Goal: Task Accomplishment & Management: Complete application form

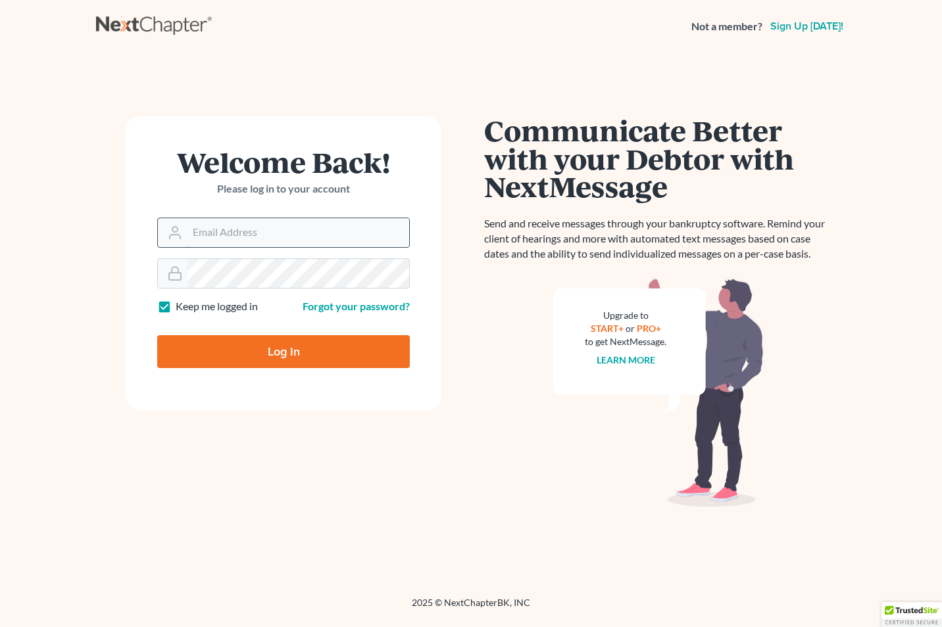
click at [282, 237] on input "Email Address" at bounding box center [298, 232] width 222 height 29
type input "[EMAIL_ADDRESS][DOMAIN_NAME]"
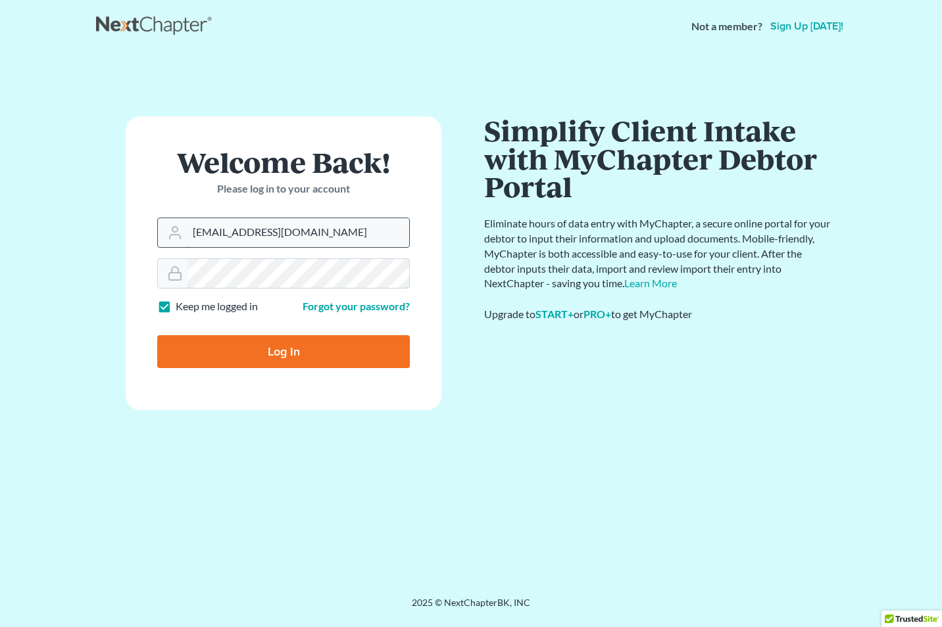
click at [157, 335] on input "Log In" at bounding box center [283, 351] width 253 height 33
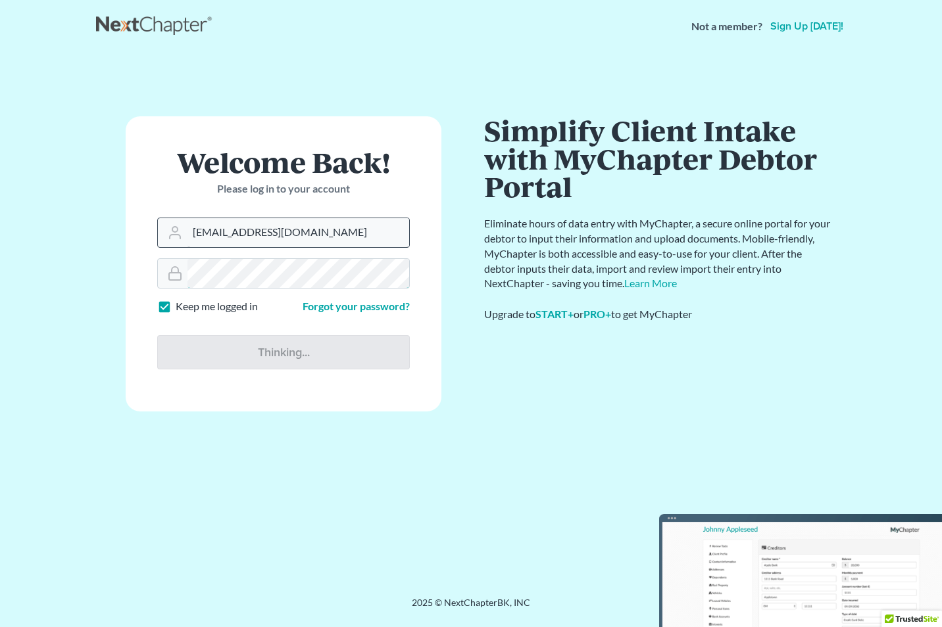
type input "Thinking..."
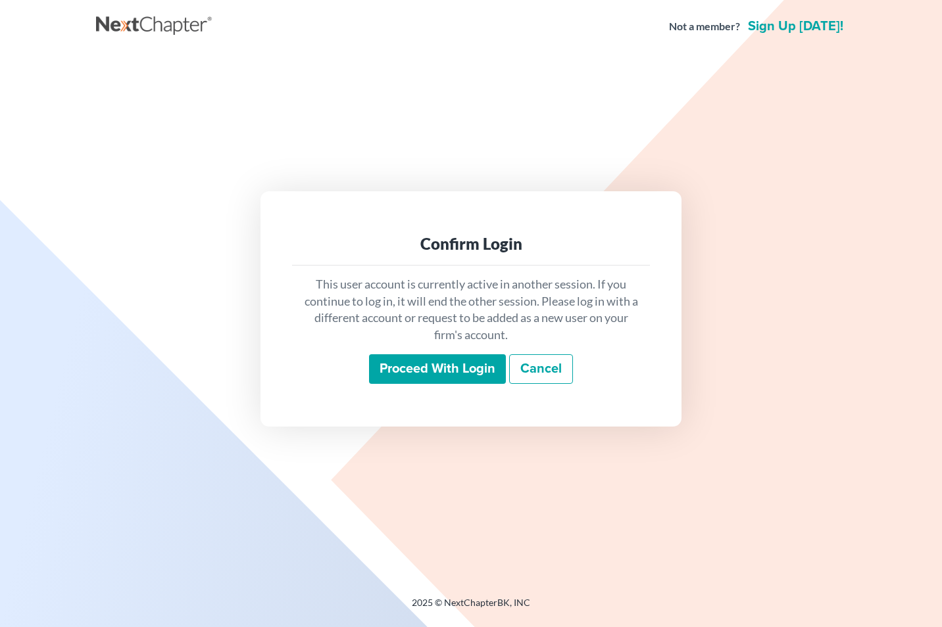
click at [420, 373] on input "Proceed with login" at bounding box center [437, 369] width 137 height 30
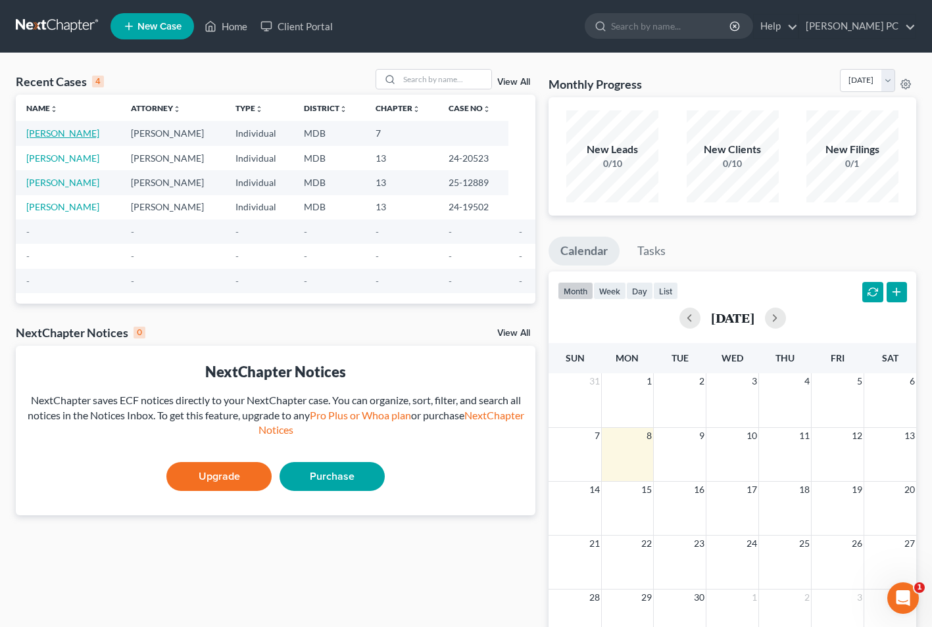
click at [39, 132] on link "[PERSON_NAME]" at bounding box center [62, 133] width 73 height 11
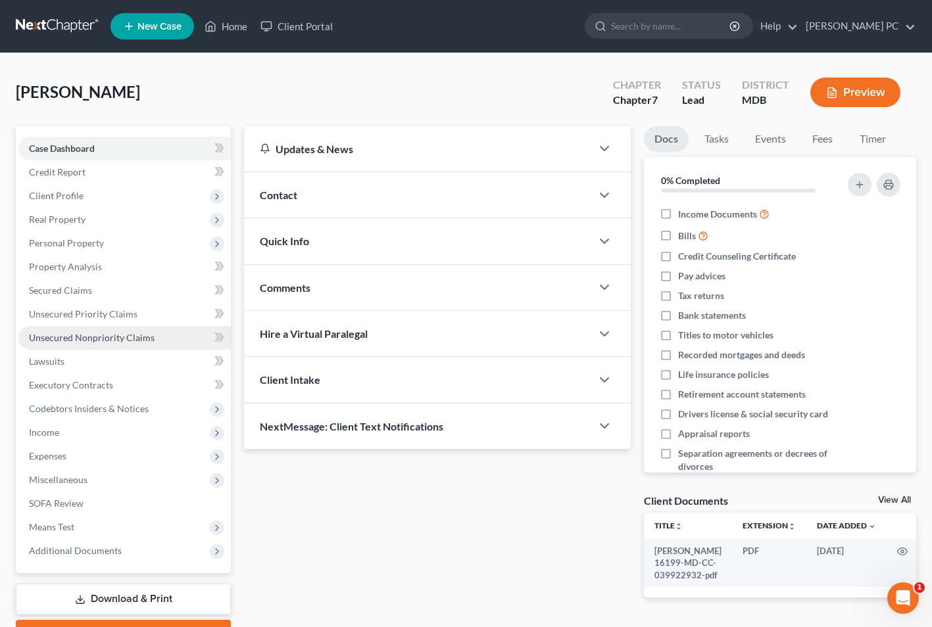
click at [101, 341] on span "Unsecured Nonpriority Claims" at bounding box center [92, 337] width 126 height 11
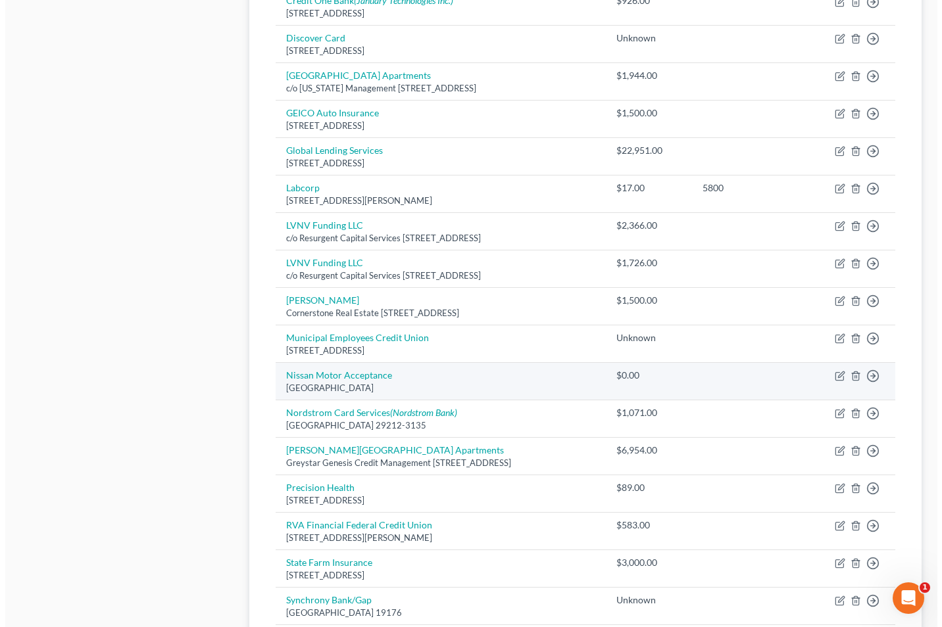
scroll to position [708, 0]
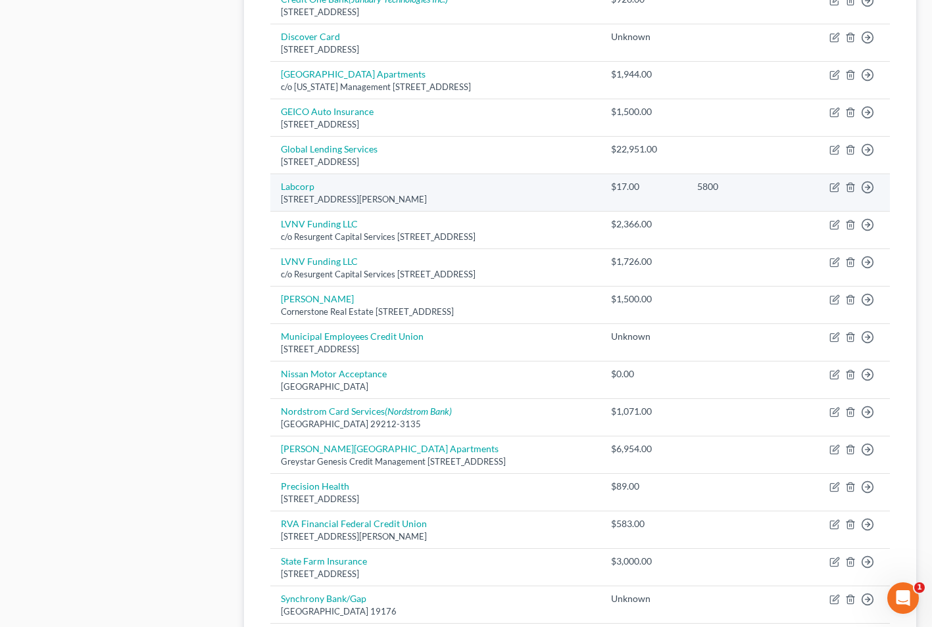
click at [476, 184] on td "Labcorp [STREET_ADDRESS][PERSON_NAME]" at bounding box center [435, 192] width 330 height 37
click at [833, 191] on icon "button" at bounding box center [834, 187] width 11 height 11
select select "28"
select select "9"
select select "0"
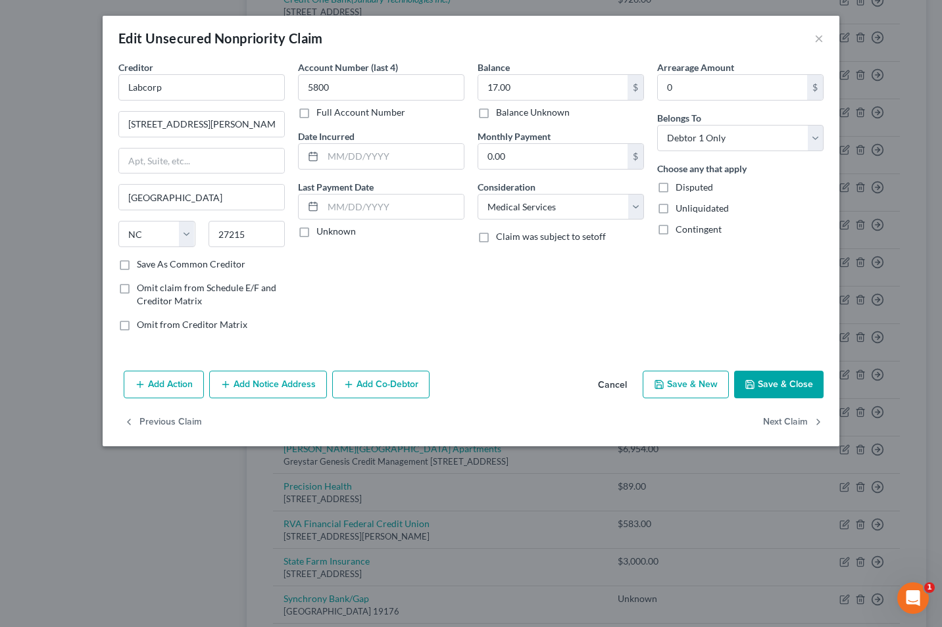
click at [234, 384] on button "Add Notice Address" at bounding box center [268, 385] width 118 height 28
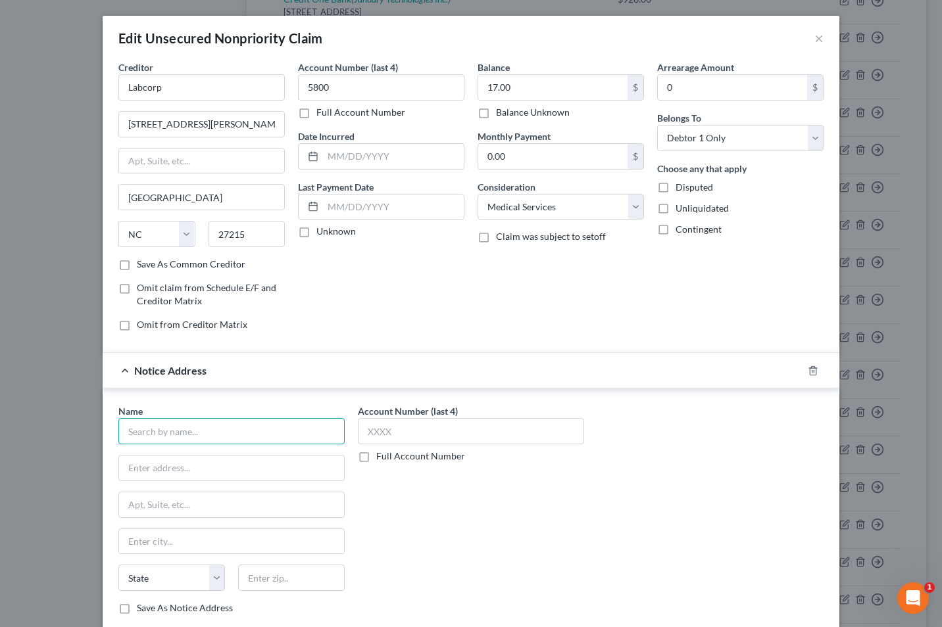
click at [185, 433] on input "text" at bounding box center [231, 431] width 226 height 26
type input "Labcorp"
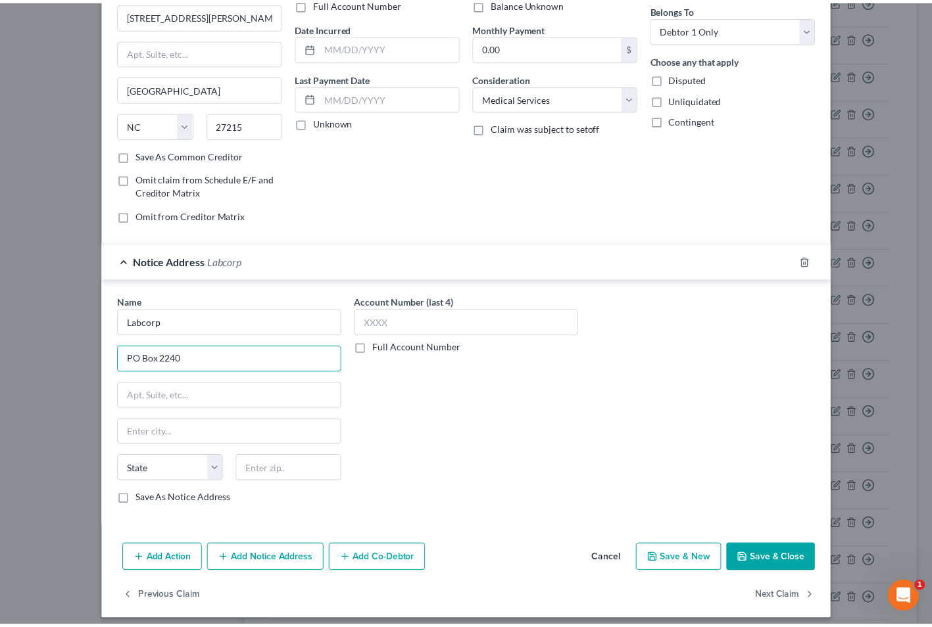
scroll to position [118, 0]
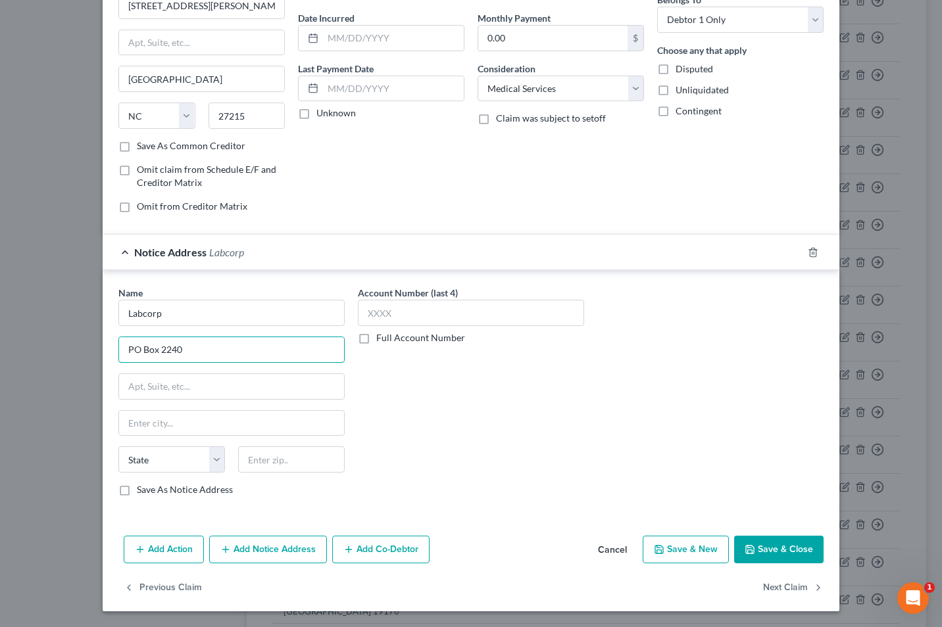
type input "PO Box 2240"
click at [137, 491] on label "Save As Notice Address" at bounding box center [185, 489] width 96 height 13
click at [142, 491] on input "Save As Notice Address" at bounding box center [146, 487] width 9 height 9
checkbox input "true"
click at [280, 462] on input "text" at bounding box center [291, 460] width 107 height 26
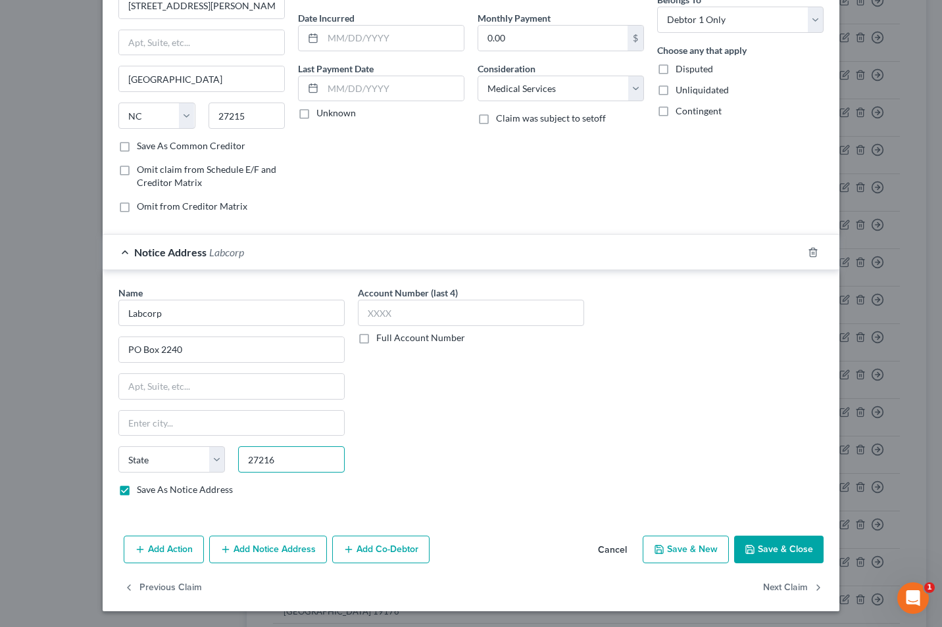
type input "27216"
type input "[GEOGRAPHIC_DATA]"
select select "28"
click at [303, 462] on input "27216" at bounding box center [291, 460] width 107 height 26
type input "27216-2240"
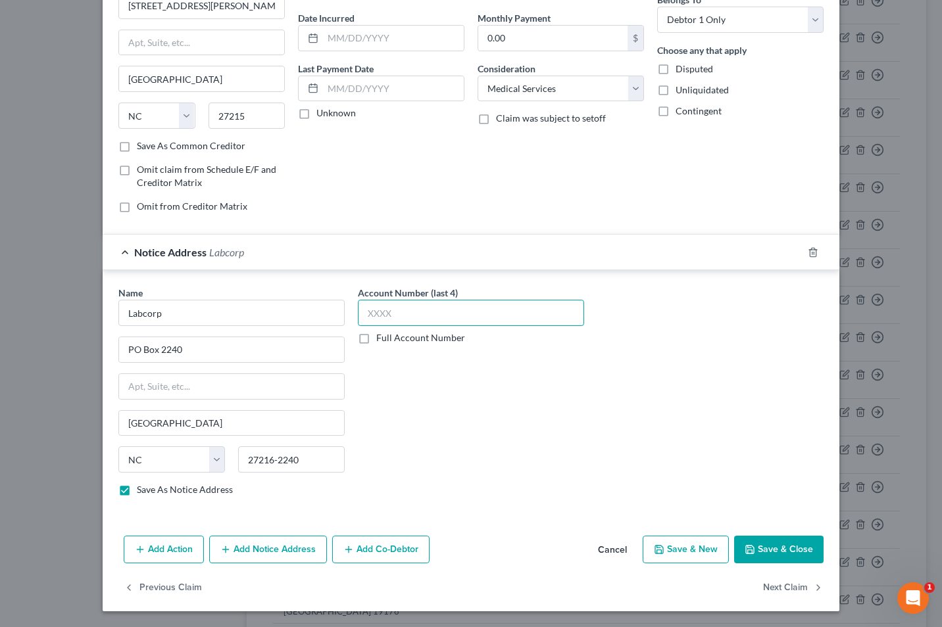
click at [387, 319] on input "text" at bounding box center [471, 313] width 226 height 26
type input "5800"
click at [781, 545] on button "Save & Close" at bounding box center [778, 550] width 89 height 28
checkbox input "false"
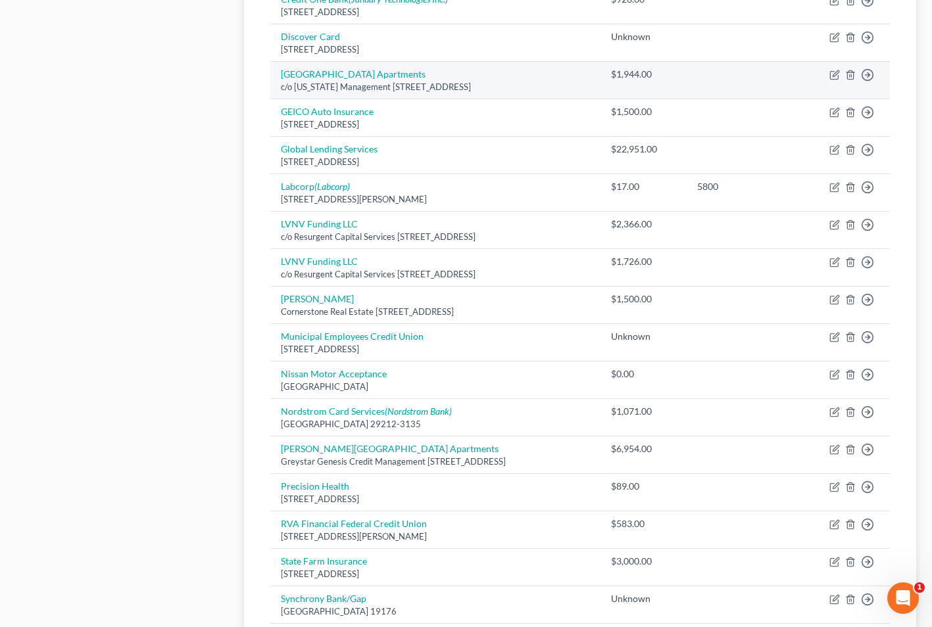
click at [733, 74] on td at bounding box center [743, 80] width 112 height 37
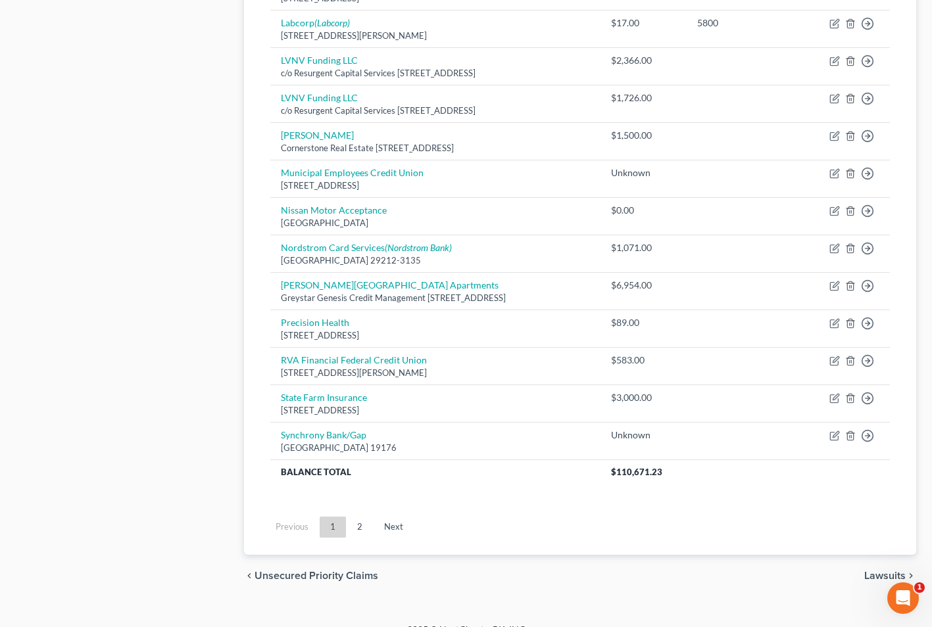
scroll to position [891, 0]
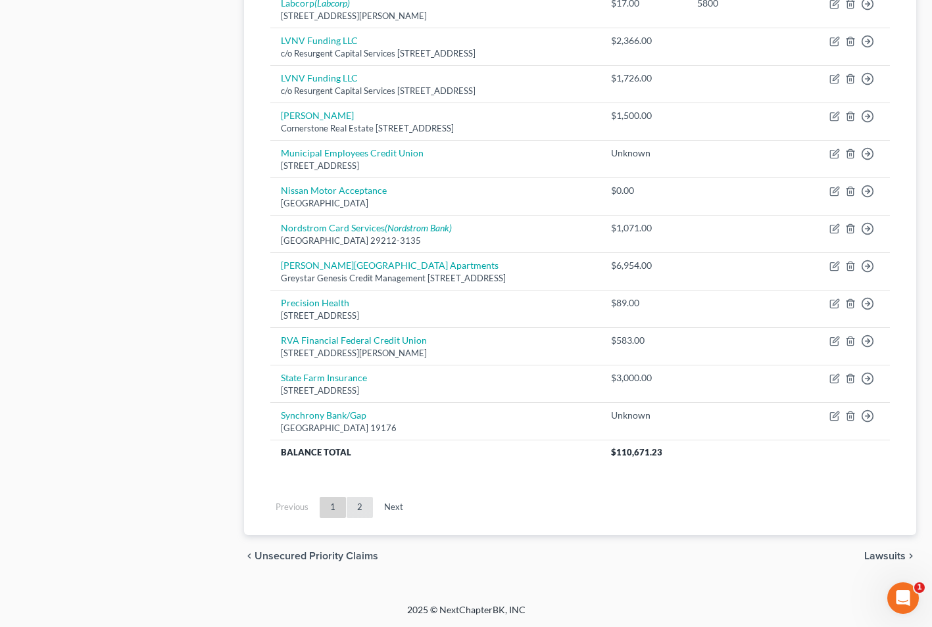
click at [355, 502] on link "2" at bounding box center [360, 507] width 26 height 21
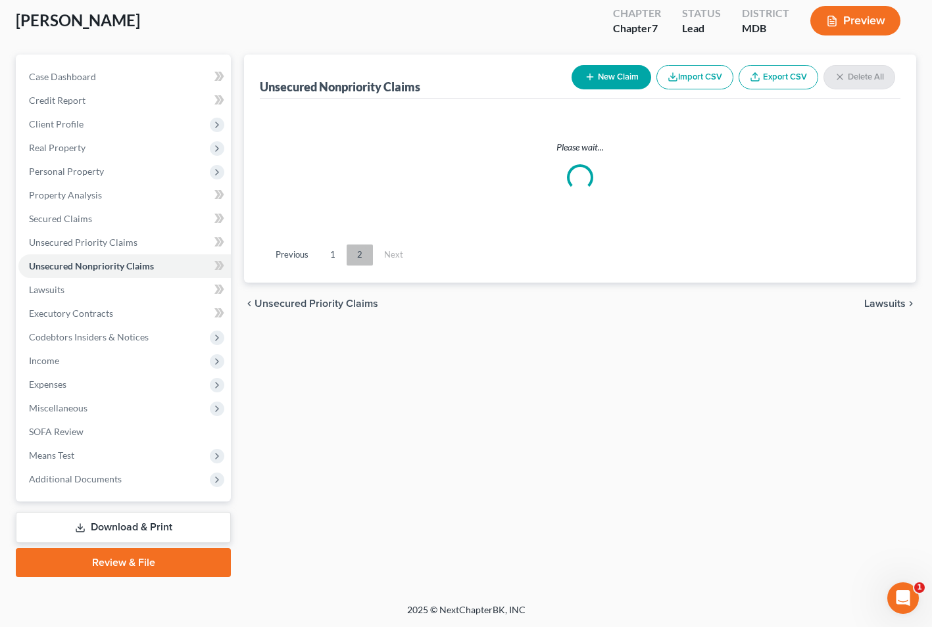
scroll to position [72, 0]
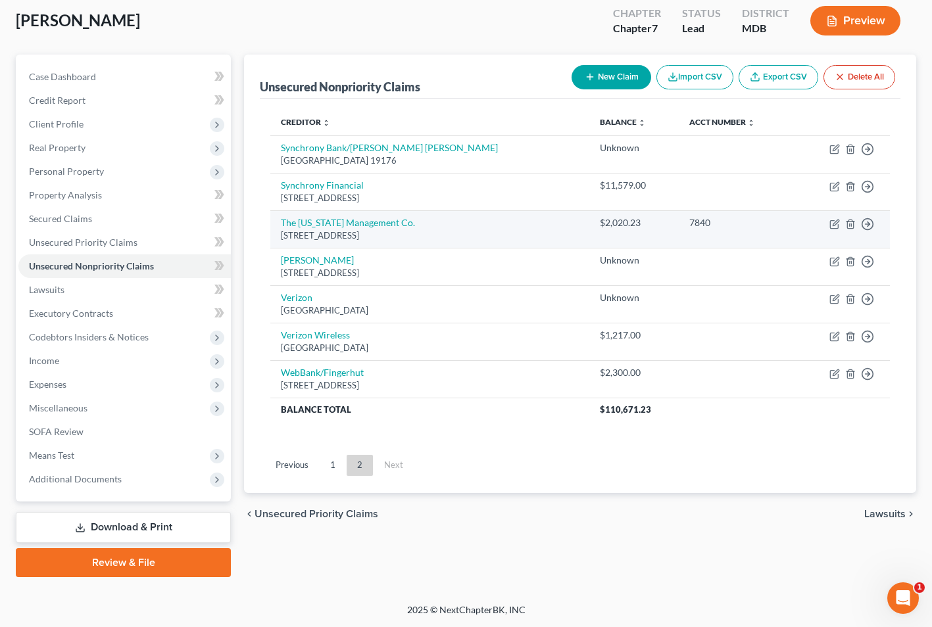
click at [449, 232] on div "[STREET_ADDRESS]" at bounding box center [429, 236] width 297 height 12
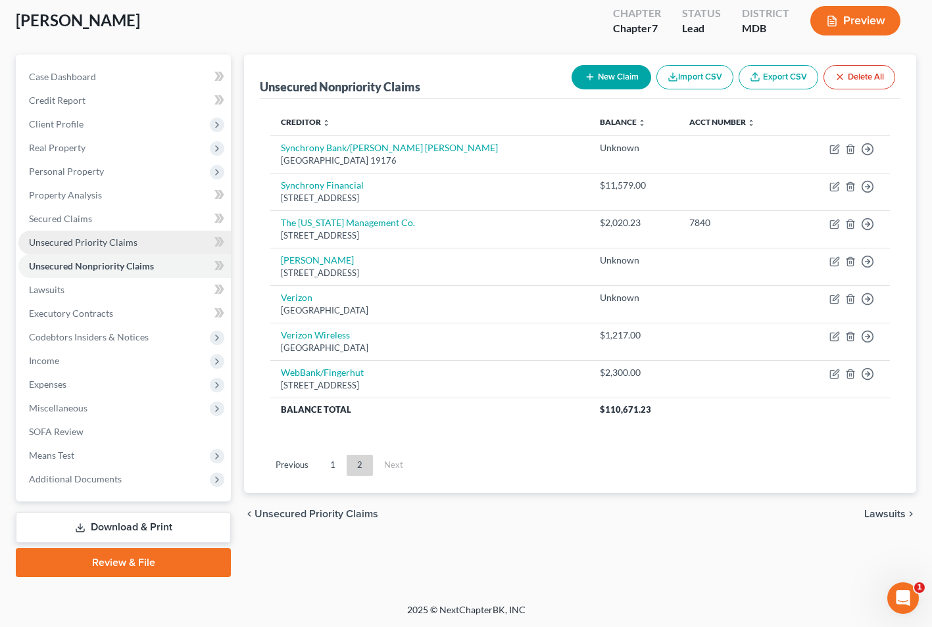
click at [120, 235] on link "Unsecured Priority Claims" at bounding box center [124, 243] width 212 height 24
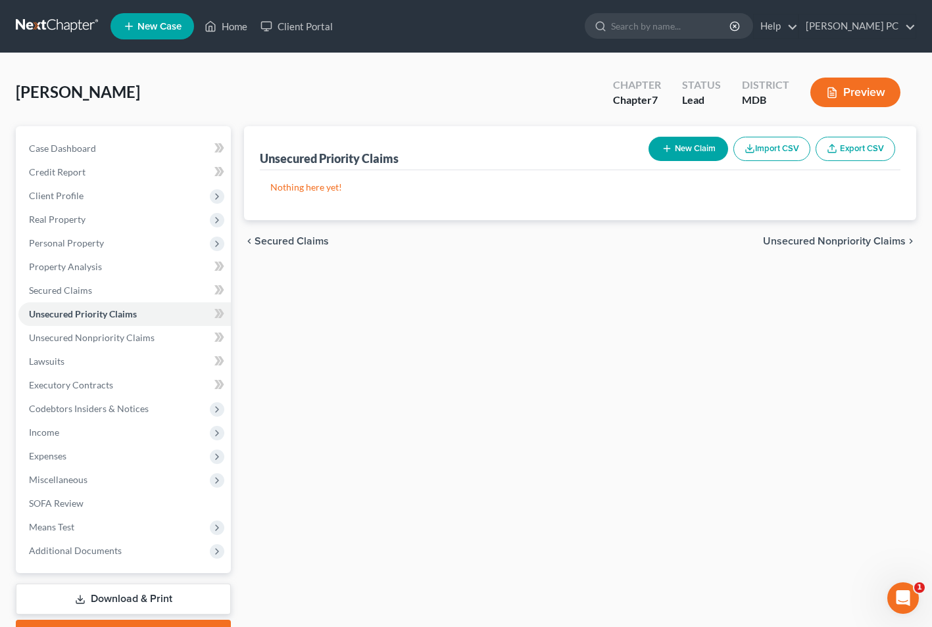
click at [698, 147] on button "New Claim" at bounding box center [688, 149] width 80 height 24
select select "0"
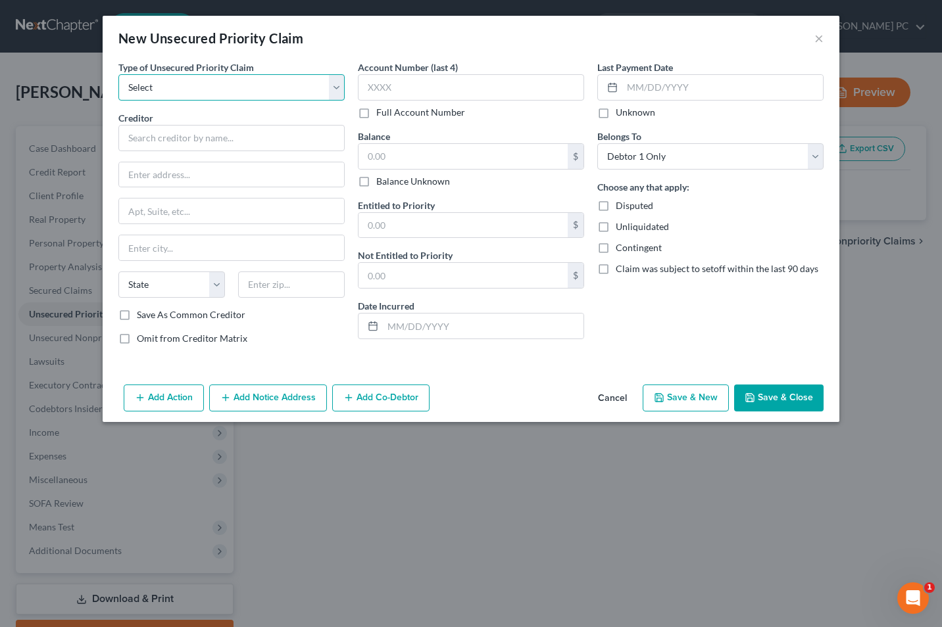
click at [336, 89] on select "Select Taxes & Other Government Units Domestic Support Obligations Extensions o…" at bounding box center [231, 87] width 226 height 26
select select "0"
click at [118, 74] on select "Select Taxes & Other Government Units Domestic Support Obligations Extensions o…" at bounding box center [231, 87] width 226 height 26
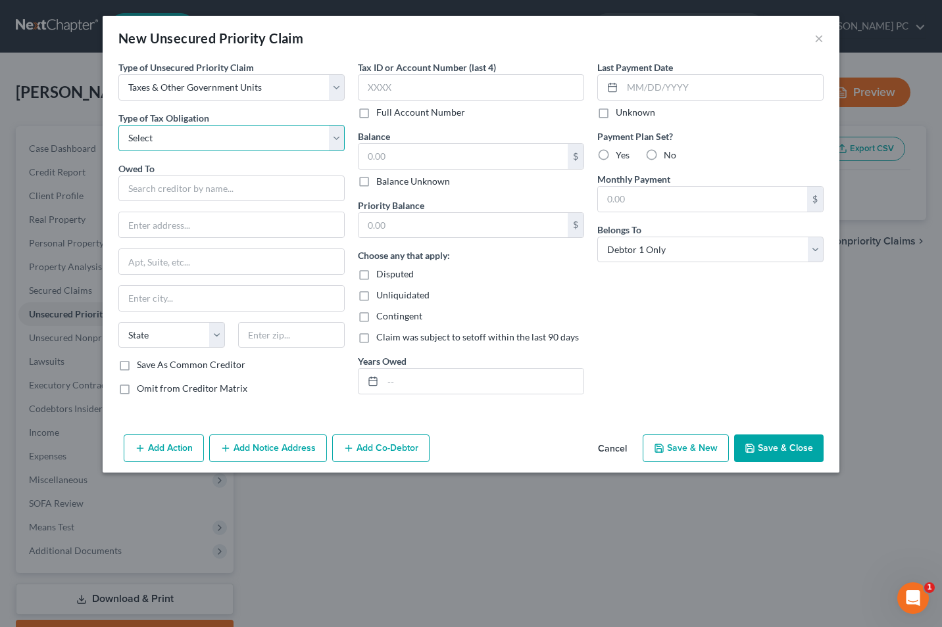
click at [336, 137] on select "Select Federal City State Franchise Tax Board Other" at bounding box center [231, 138] width 226 height 26
select select "2"
click at [118, 125] on select "Select Federal City State Franchise Tax Board Other" at bounding box center [231, 138] width 226 height 26
click at [153, 185] on input "text" at bounding box center [231, 189] width 226 height 26
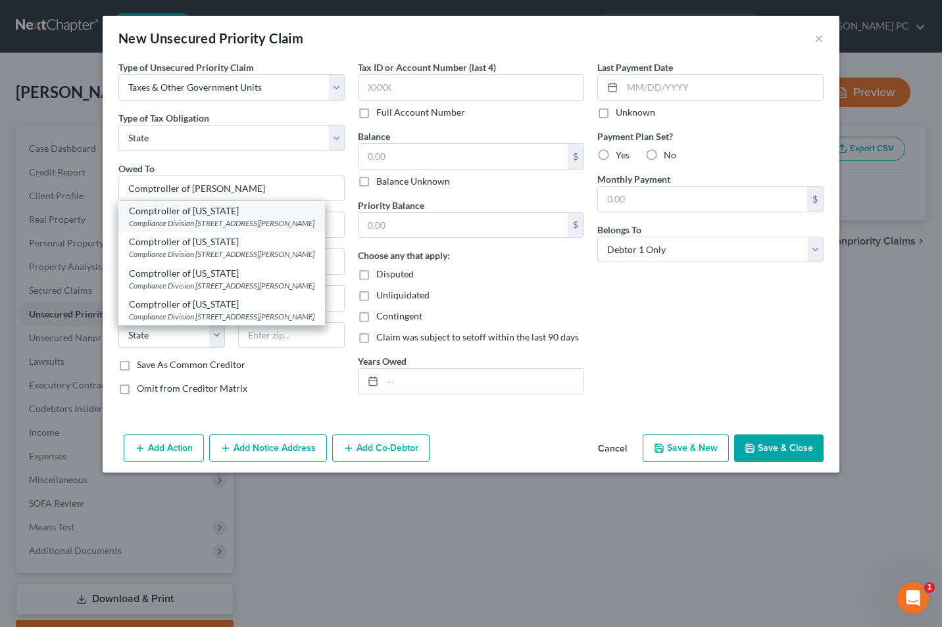
click at [167, 224] on div "Compliance Division [STREET_ADDRESS][PERSON_NAME]" at bounding box center [221, 223] width 185 height 11
type input "Comptroller of [US_STATE]"
type input "Compliance Division"
type input "[STREET_ADDRESS][PERSON_NAME]"
type input "[GEOGRAPHIC_DATA]"
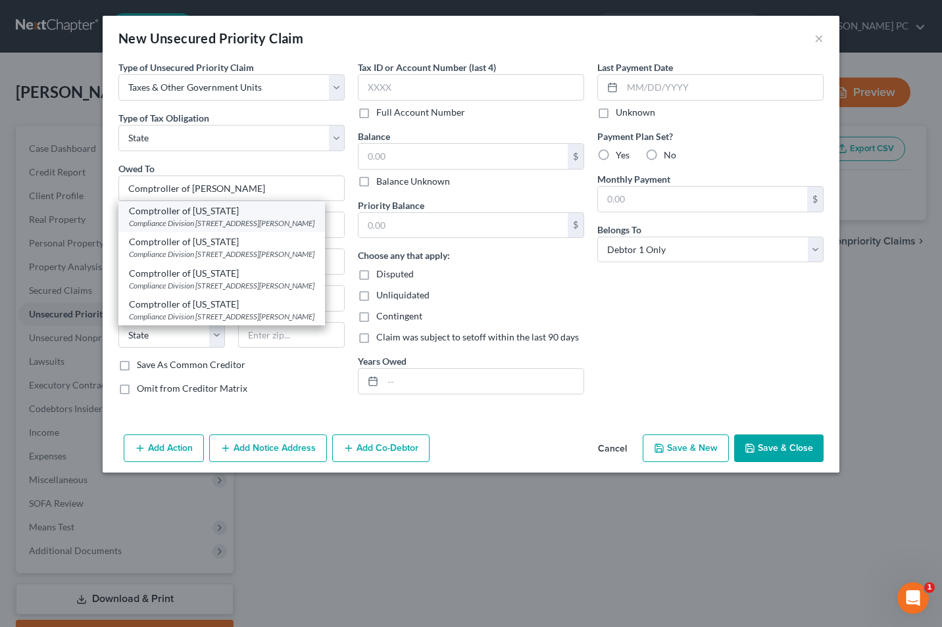
select select "21"
type input "21411"
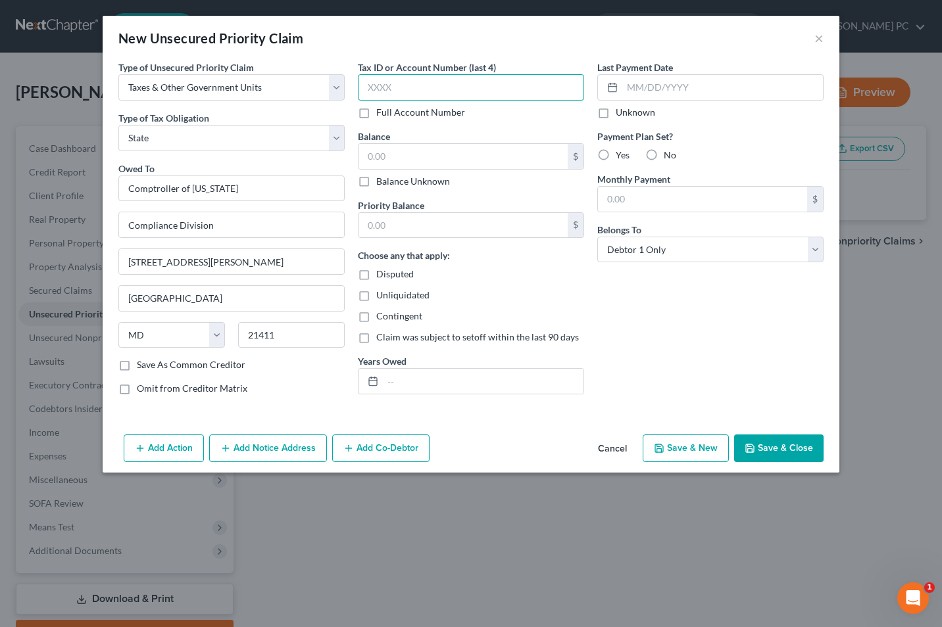
click at [422, 83] on input "text" at bounding box center [471, 87] width 226 height 26
type input "9173"
click at [385, 159] on input "text" at bounding box center [462, 156] width 209 height 25
type input "895"
click at [395, 385] on input "text" at bounding box center [483, 381] width 201 height 25
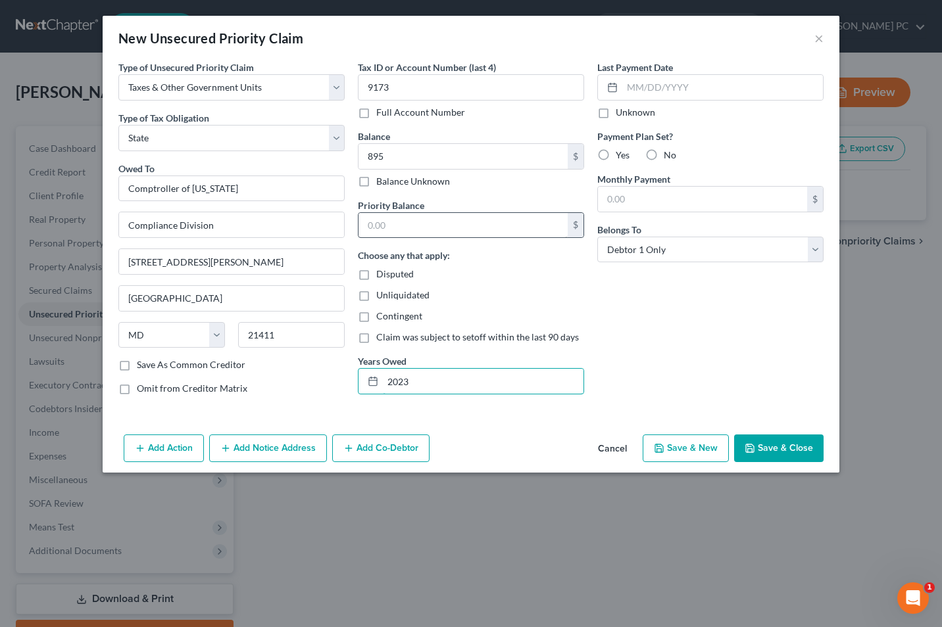
type input "2023"
click at [393, 232] on input "text" at bounding box center [462, 225] width 209 height 25
type input "895"
click at [664, 154] on label "No" at bounding box center [670, 155] width 12 height 13
click at [669, 154] on input "No" at bounding box center [673, 153] width 9 height 9
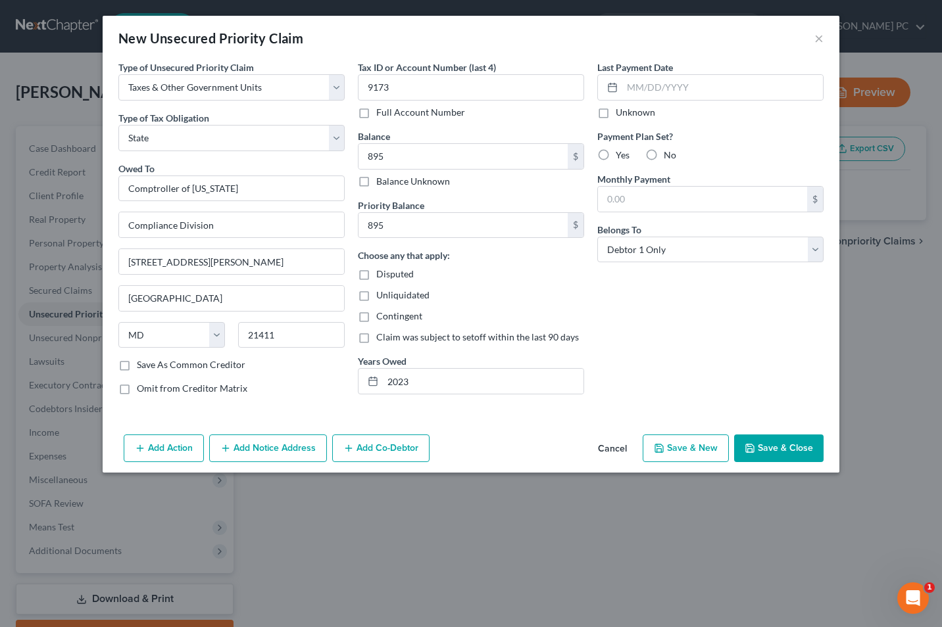
radio input "true"
click at [426, 379] on input "2023" at bounding box center [483, 381] width 201 height 25
type input "2021"
click at [769, 441] on button "Save & Close" at bounding box center [778, 449] width 89 height 28
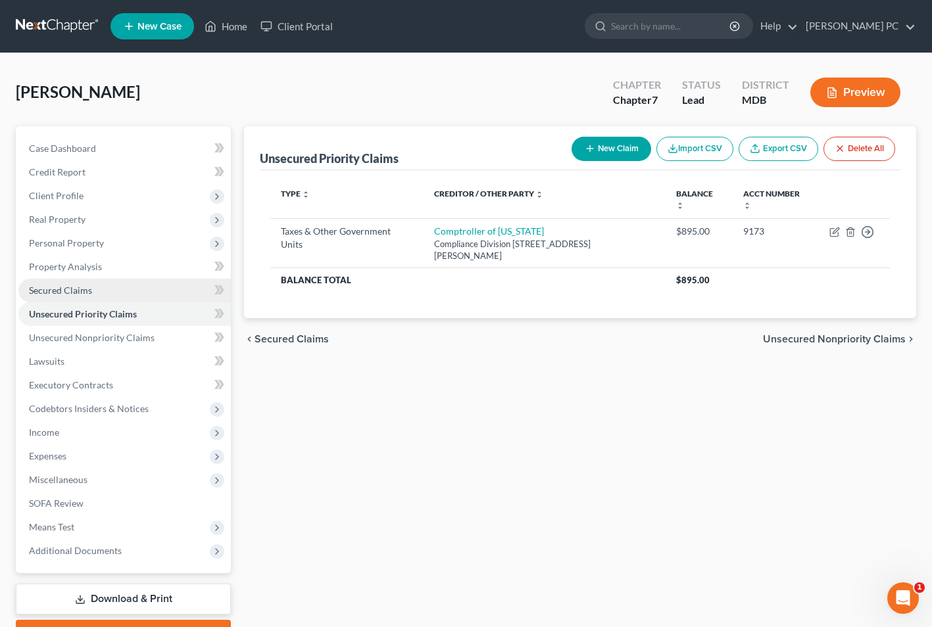
click at [86, 289] on span "Secured Claims" at bounding box center [60, 290] width 63 height 11
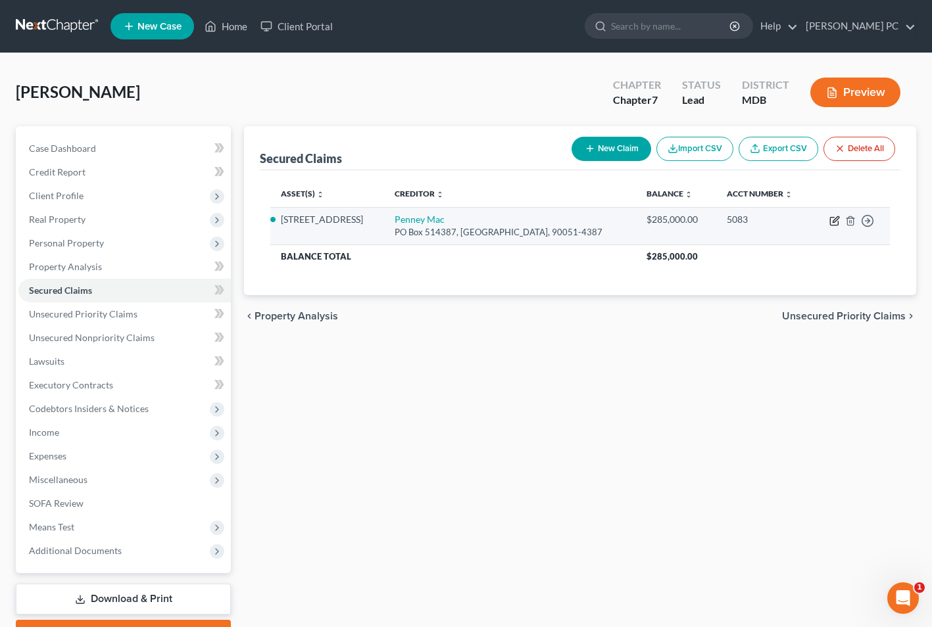
click at [834, 220] on icon "button" at bounding box center [836, 219] width 6 height 6
select select "2"
select select "3"
select select "0"
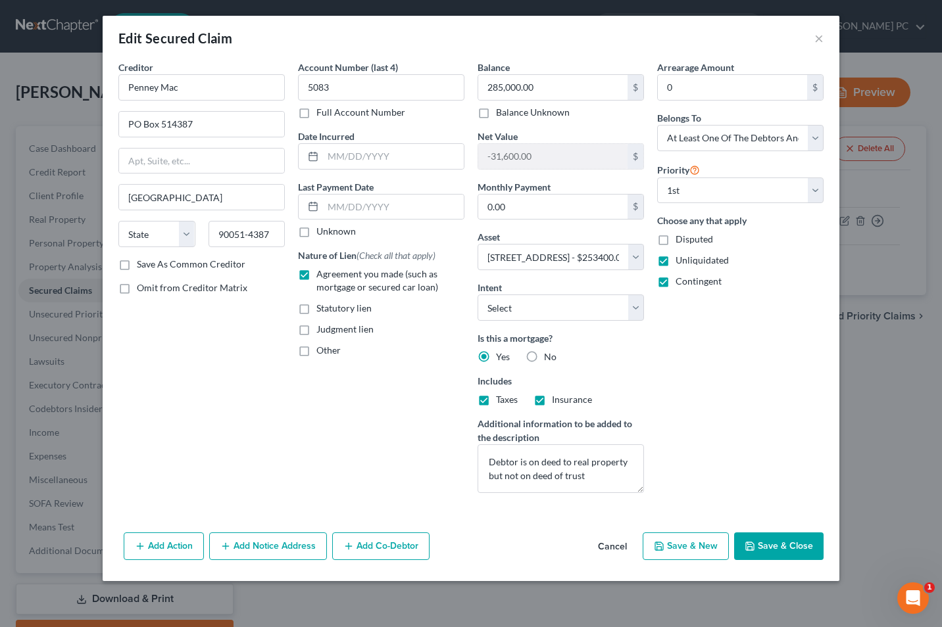
click at [274, 539] on button "Add Notice Address" at bounding box center [268, 547] width 118 height 28
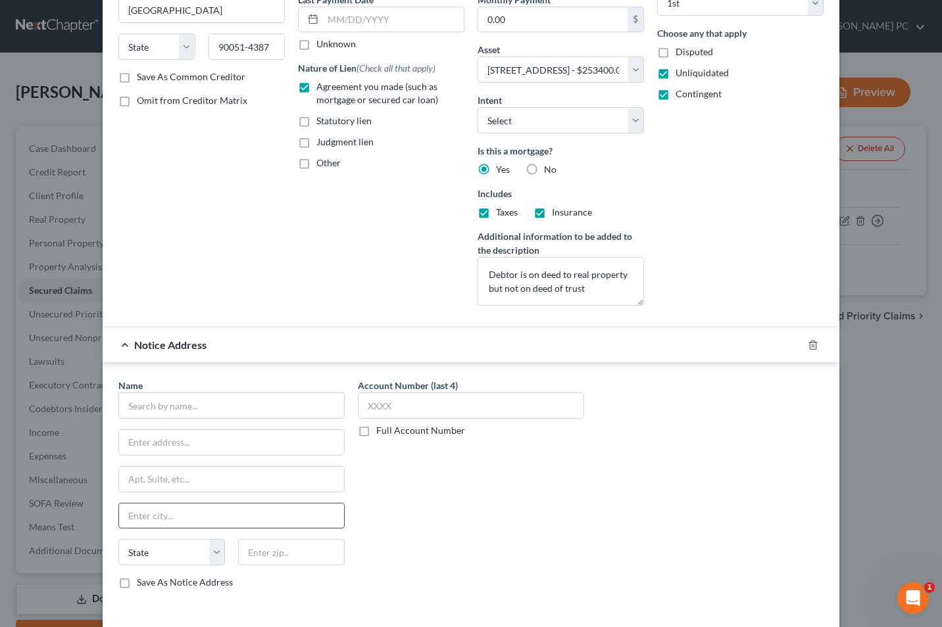
scroll to position [189, 0]
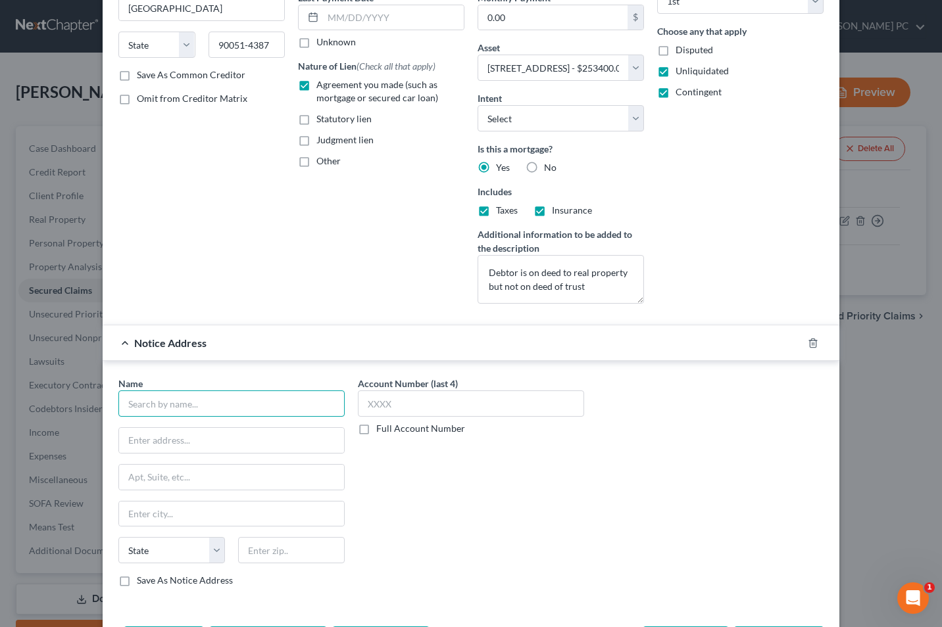
click at [153, 403] on input "text" at bounding box center [231, 404] width 226 height 26
type input "PennyMac Loan Services"
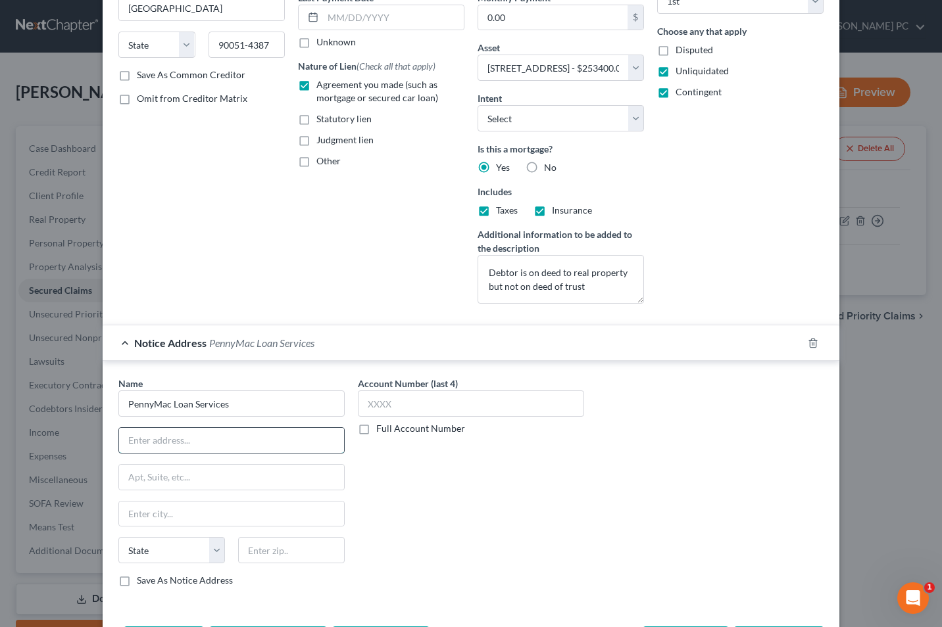
click at [129, 438] on input "text" at bounding box center [231, 440] width 225 height 25
type input "1"
type input "c/o RAS Crane Legal Group"
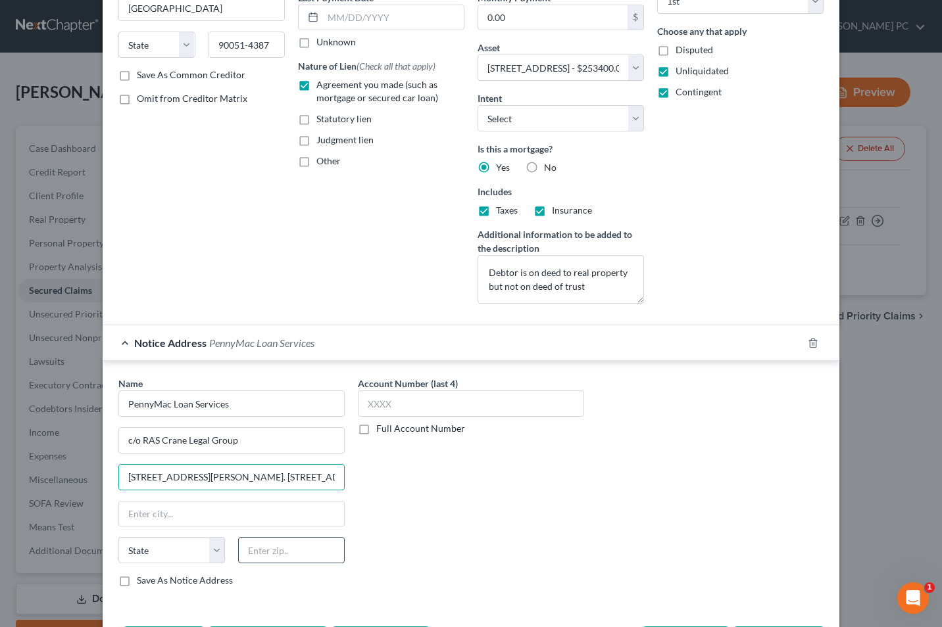
type input "[STREET_ADDRESS][PERSON_NAME]. [STREET_ADDRESS]"
click at [256, 561] on input "text" at bounding box center [291, 550] width 107 height 26
type input "21031"
type input "[PERSON_NAME][GEOGRAPHIC_DATA]"
select select "21"
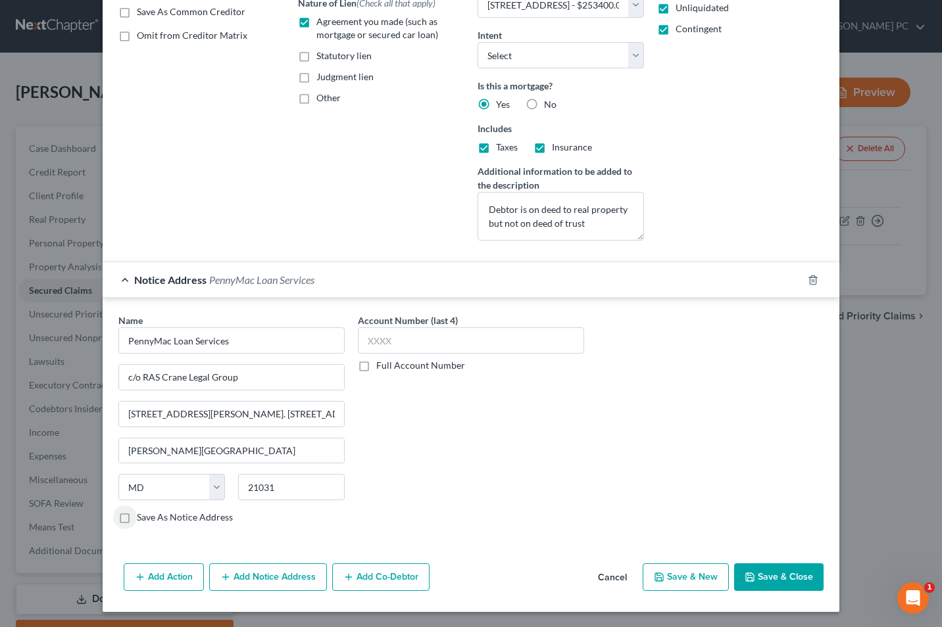
scroll to position [253, 0]
click at [137, 522] on label "Save As Notice Address" at bounding box center [185, 516] width 96 height 13
click at [142, 519] on input "Save As Notice Address" at bounding box center [146, 514] width 9 height 9
checkbox input "true"
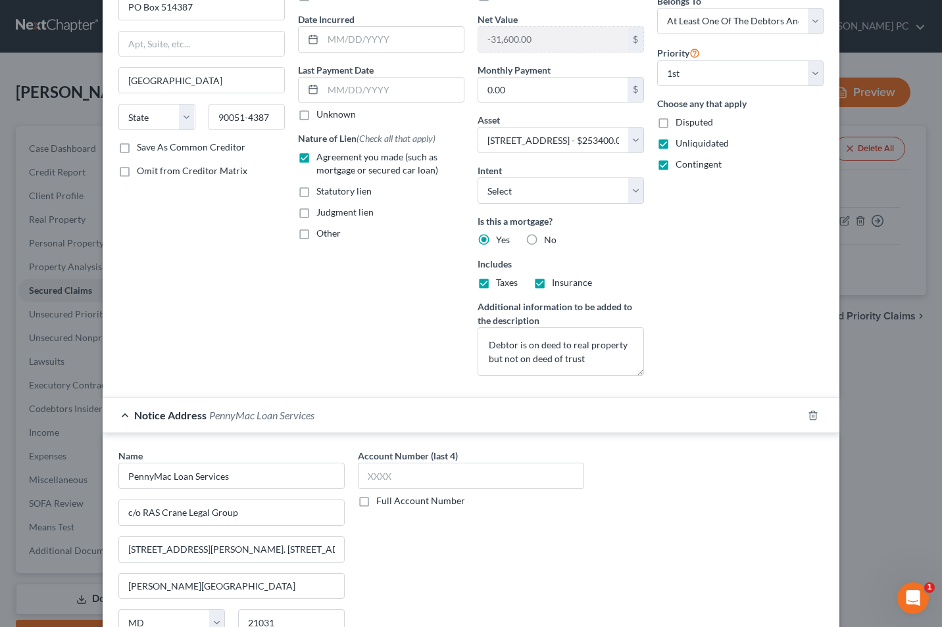
scroll to position [140, 0]
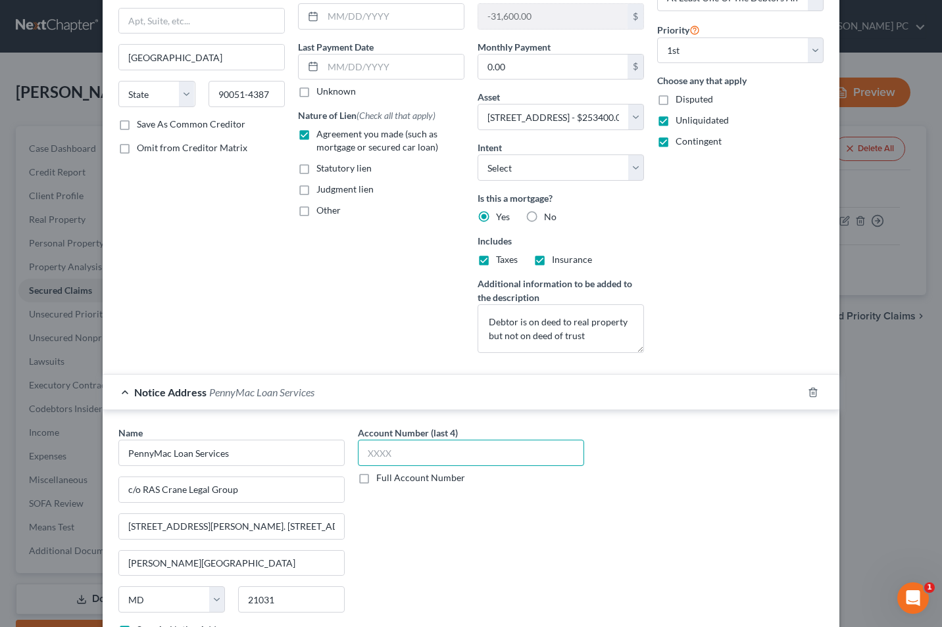
click at [381, 457] on input "text" at bounding box center [471, 453] width 226 height 26
type input "5083"
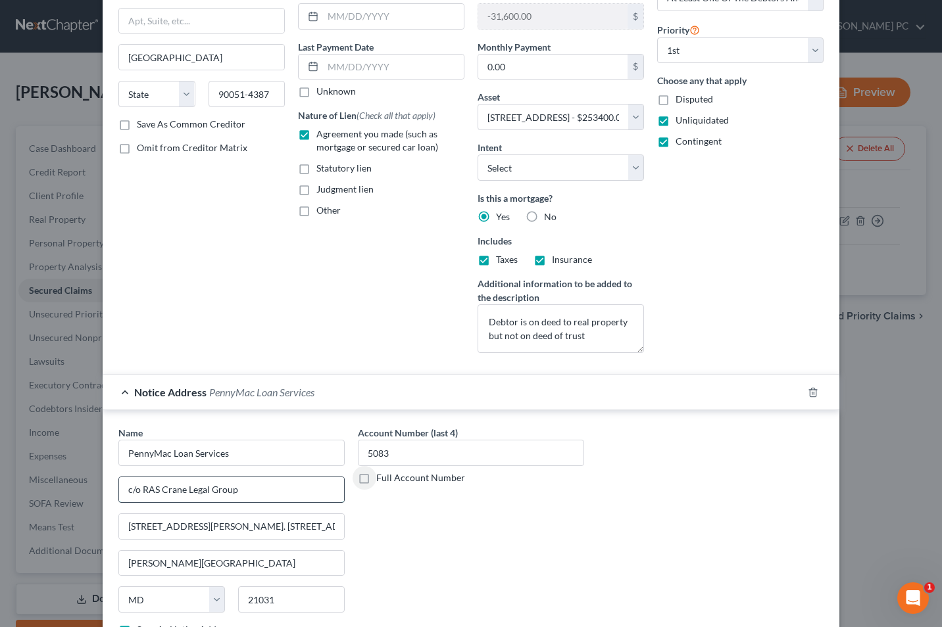
click at [247, 494] on input "c/o RAS Crane Legal Group" at bounding box center [231, 489] width 225 height 25
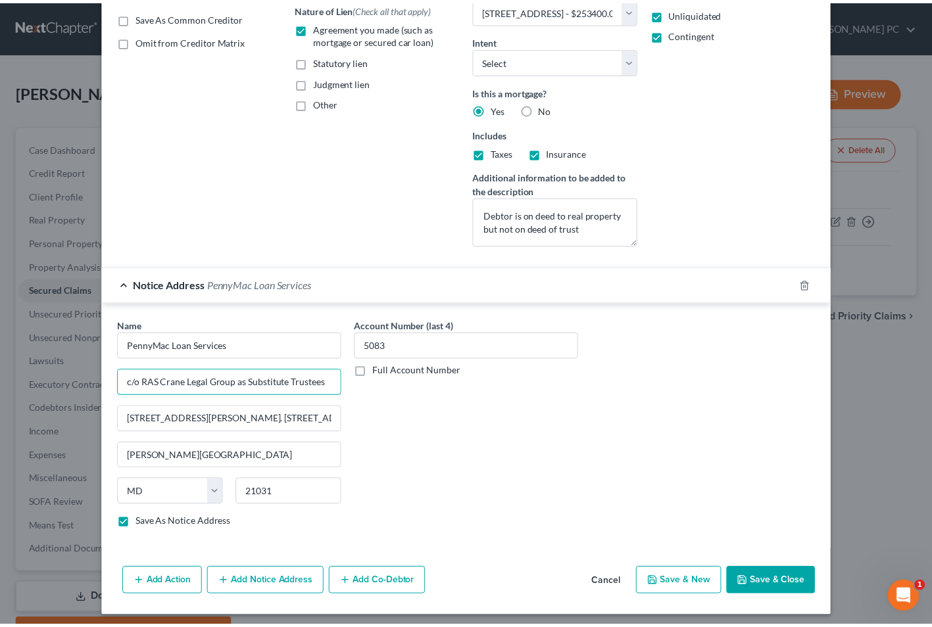
scroll to position [253, 0]
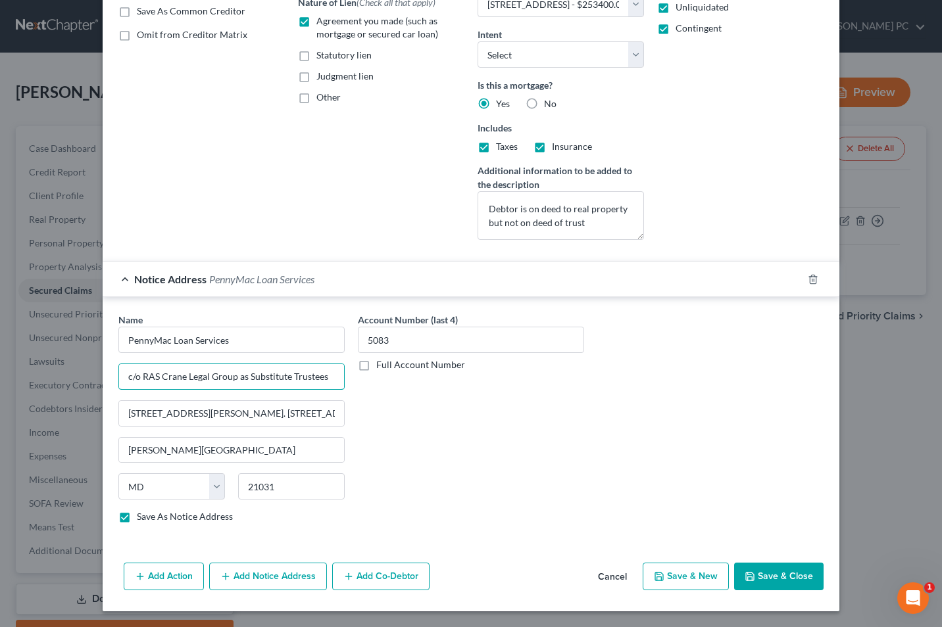
type input "c/o RAS Crane Legal Group as Substitute Trustees"
click at [770, 574] on button "Save & Close" at bounding box center [778, 577] width 89 height 28
select select
checkbox input "false"
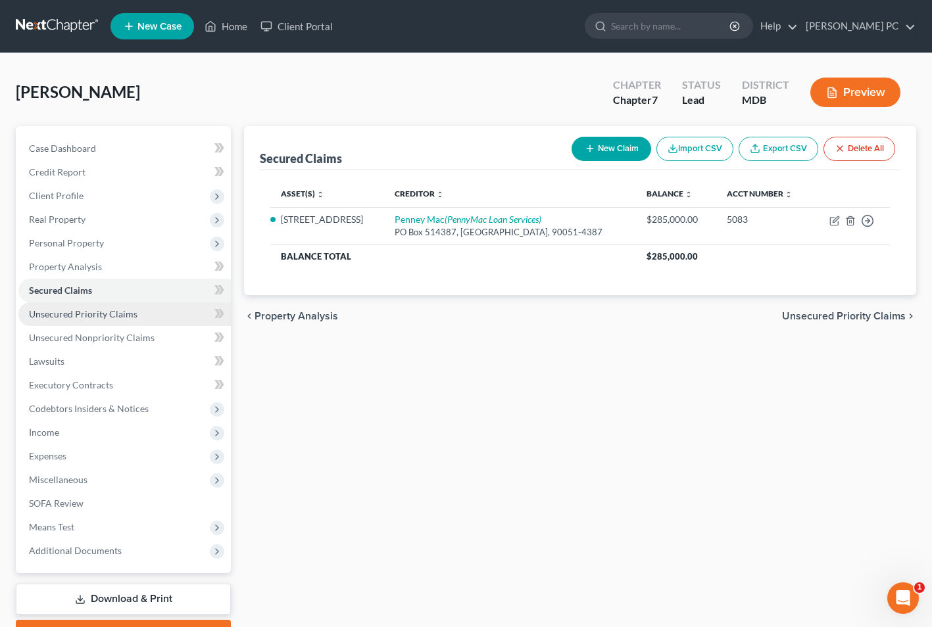
click at [93, 314] on span "Unsecured Priority Claims" at bounding box center [83, 313] width 109 height 11
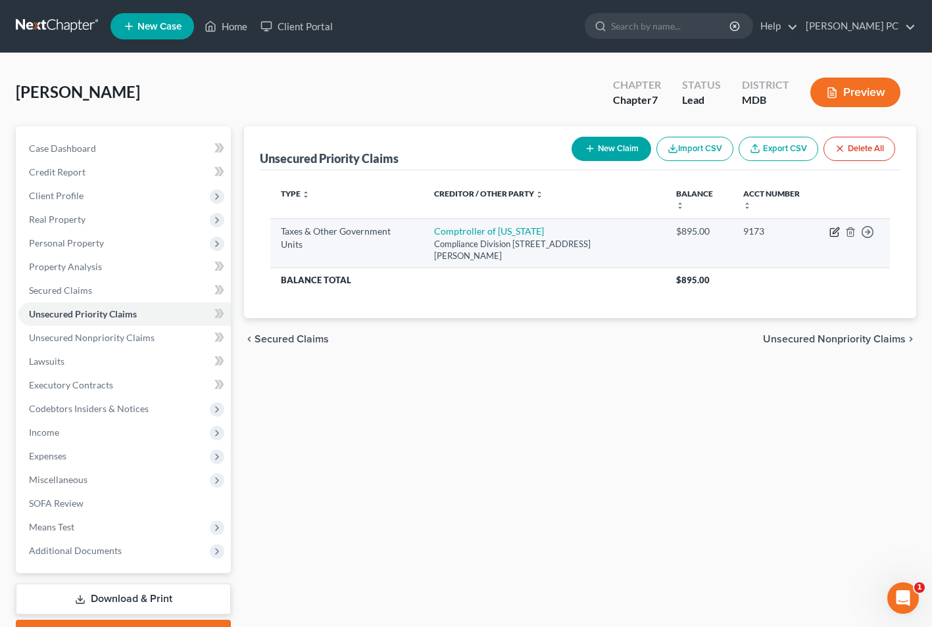
click at [832, 229] on icon "button" at bounding box center [834, 233] width 8 height 8
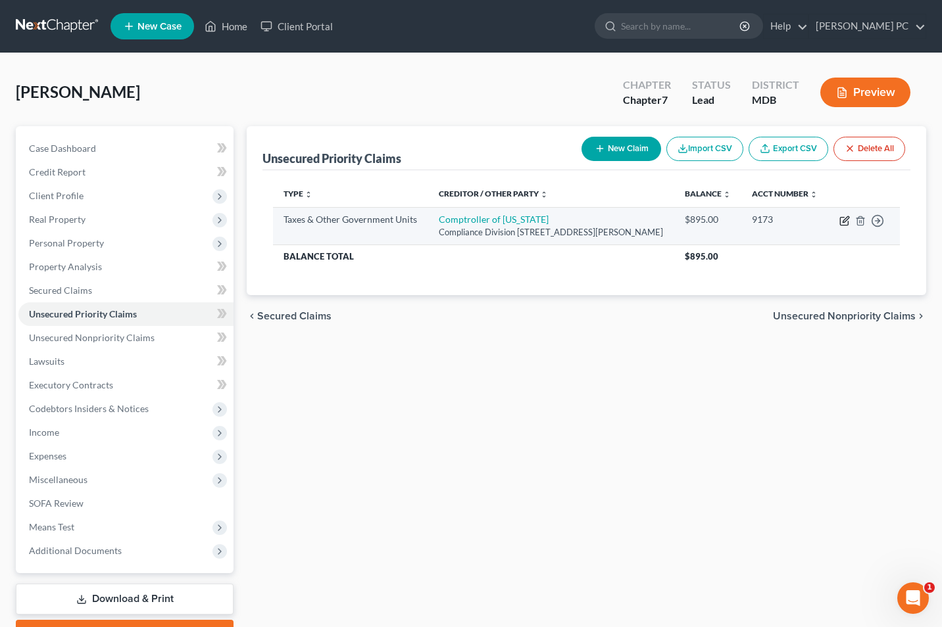
select select "2"
select select "21"
select select "0"
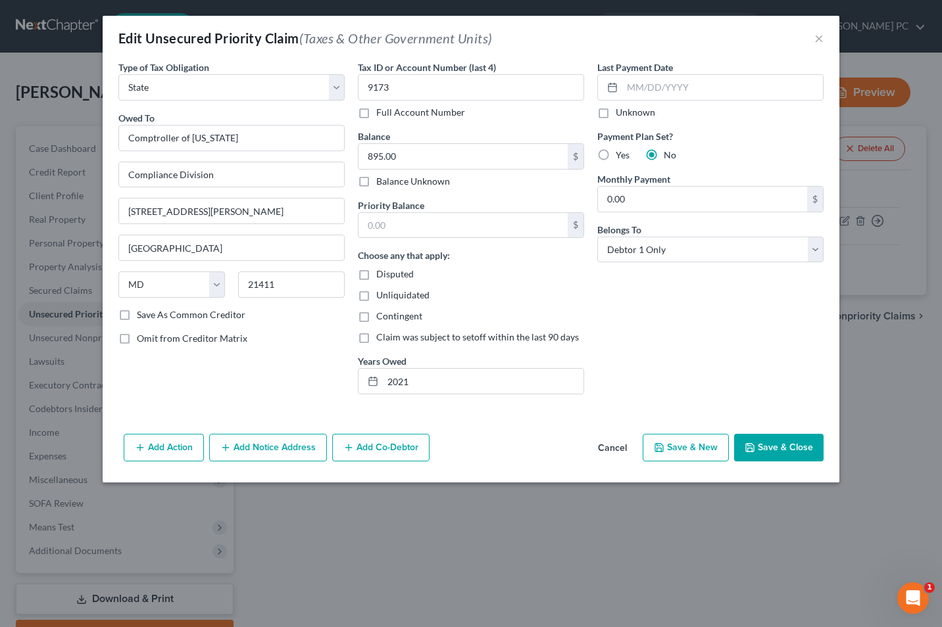
click at [616, 156] on label "Yes" at bounding box center [623, 155] width 14 height 13
click at [621, 156] on input "Yes" at bounding box center [625, 153] width 9 height 9
radio input "true"
click at [376, 182] on label "Balance Unknown" at bounding box center [413, 181] width 74 height 13
click at [381, 182] on input "Balance Unknown" at bounding box center [385, 179] width 9 height 9
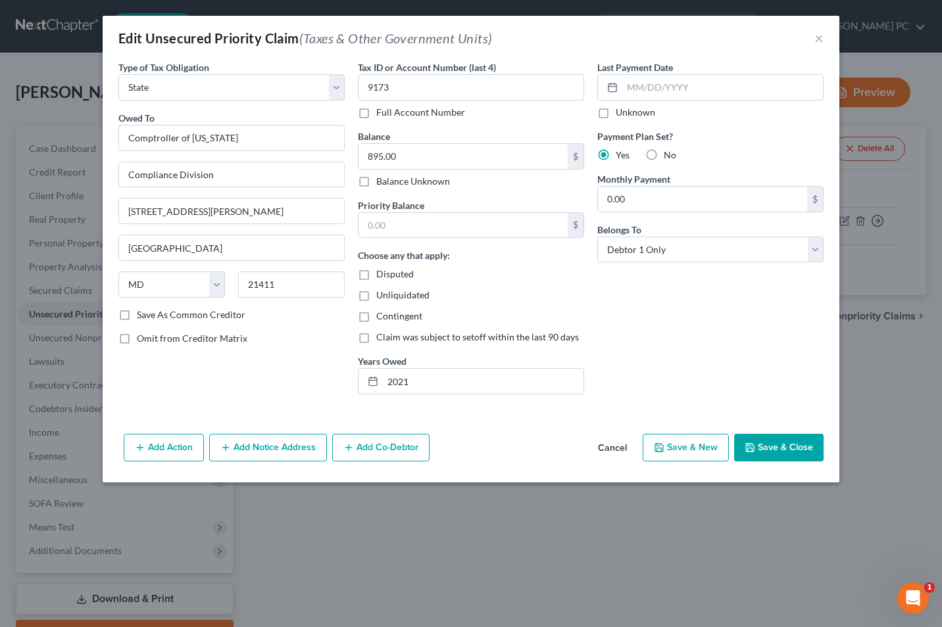
checkbox input "true"
type input "0.00"
click at [799, 447] on button "Save & Close" at bounding box center [778, 448] width 89 height 28
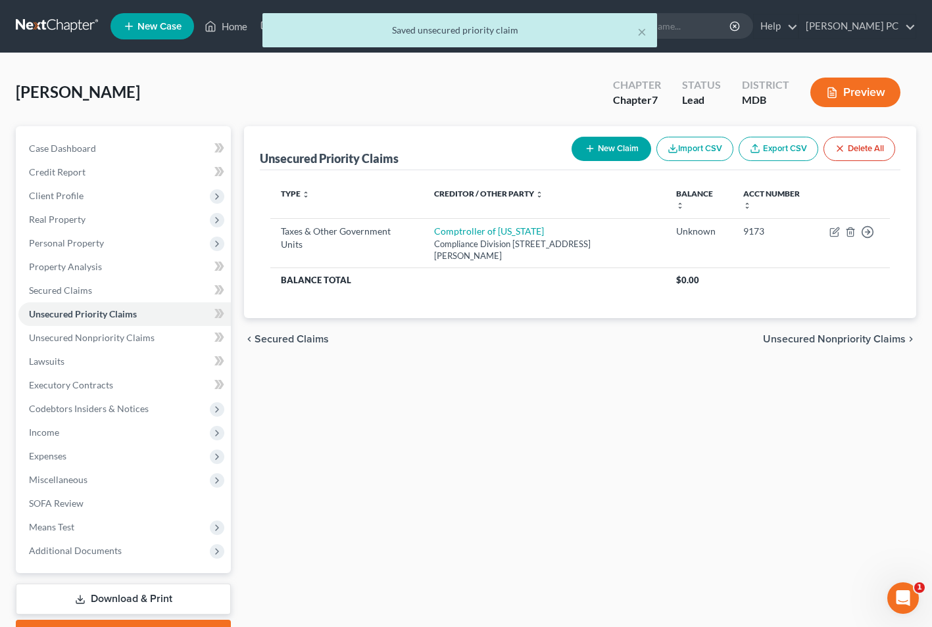
click at [617, 151] on button "New Claim" at bounding box center [612, 149] width 80 height 24
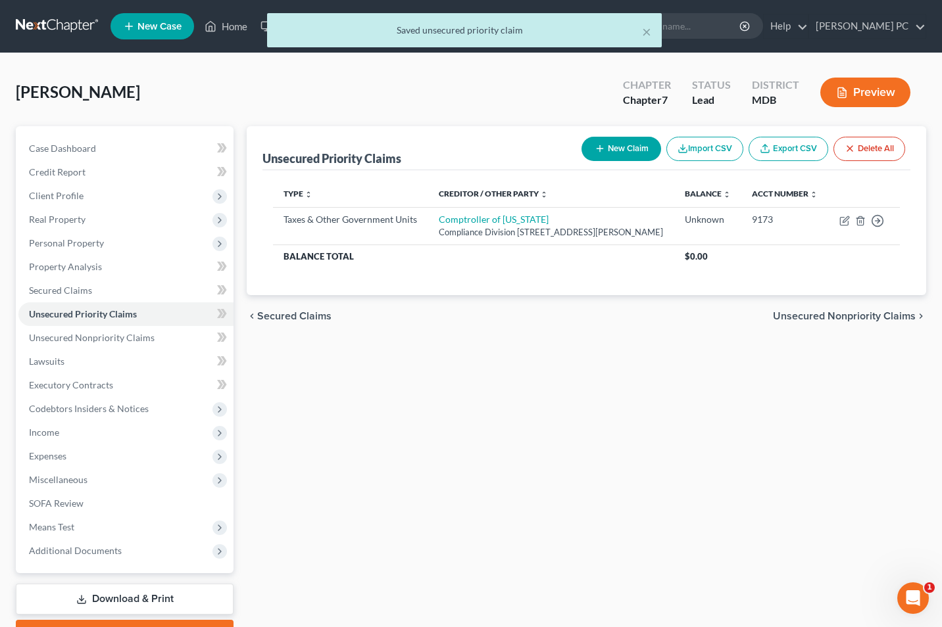
select select "0"
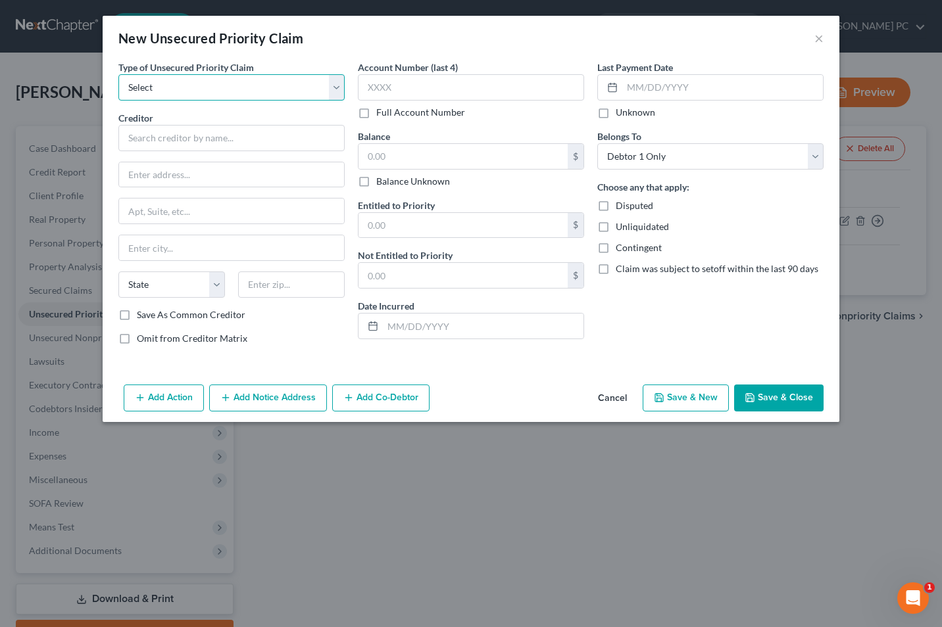
click at [330, 89] on select "Select Taxes & Other Government Units Domestic Support Obligations Extensions o…" at bounding box center [231, 87] width 226 height 26
select select "0"
click at [118, 74] on select "Select Taxes & Other Government Units Domestic Support Obligations Extensions o…" at bounding box center [231, 87] width 226 height 26
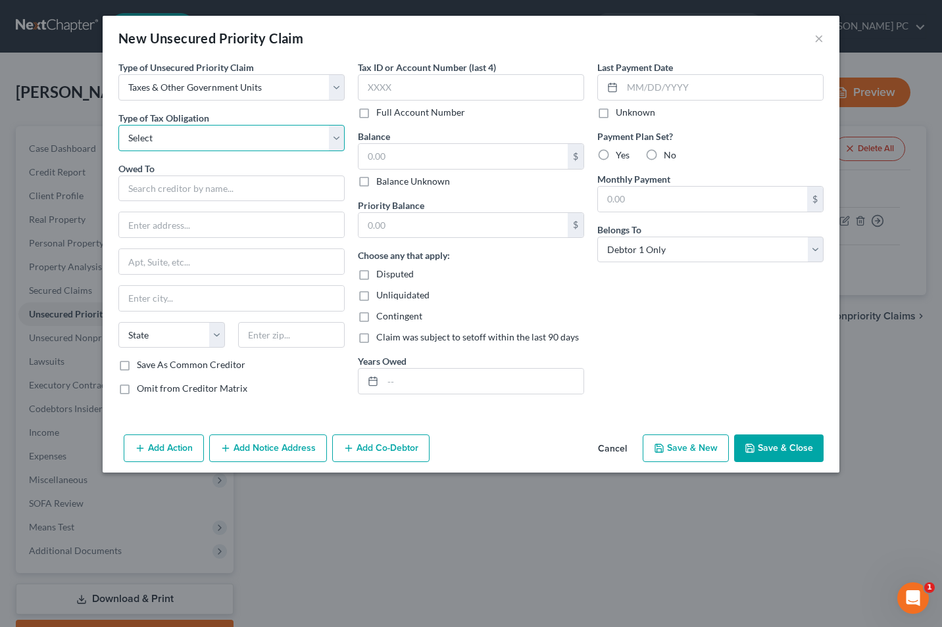
click at [334, 138] on select "Select Federal City State Franchise Tax Board Other" at bounding box center [231, 138] width 226 height 26
select select "0"
click at [118, 125] on select "Select Federal City State Franchise Tax Board Other" at bounding box center [231, 138] width 226 height 26
click at [189, 189] on input "text" at bounding box center [231, 189] width 226 height 26
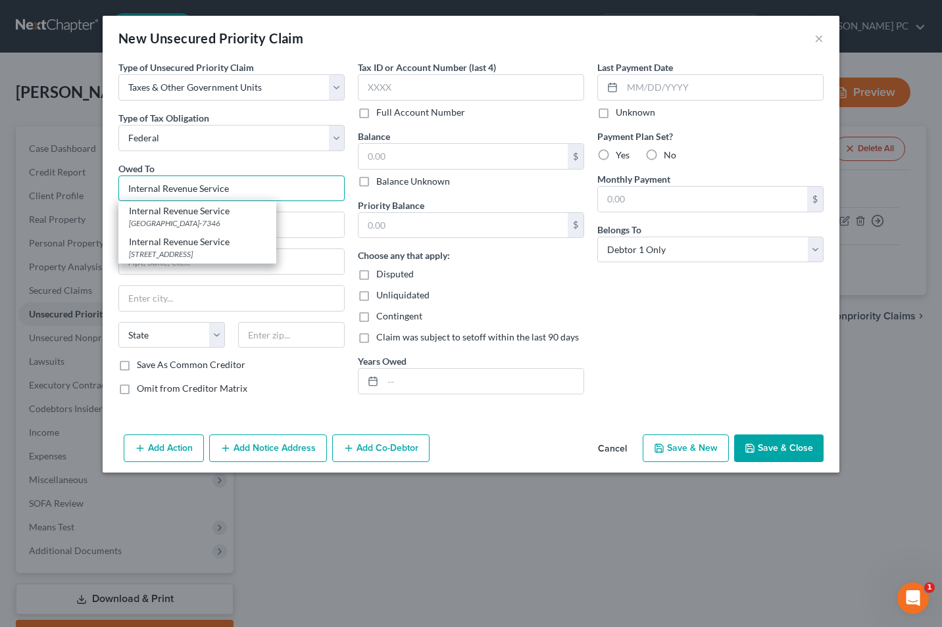
type input "Internal Revenue Service"
click at [162, 219] on div "[GEOGRAPHIC_DATA]-7346" at bounding box center [197, 223] width 137 height 11
type input "PO Box 7346"
type input "[GEOGRAPHIC_DATA]"
select select "39"
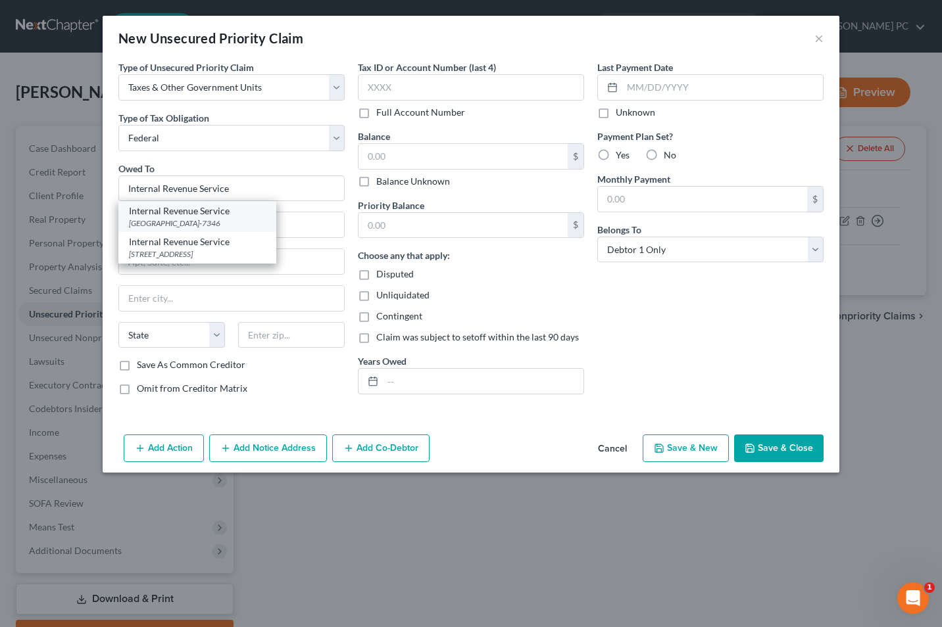
type input "19101-7346"
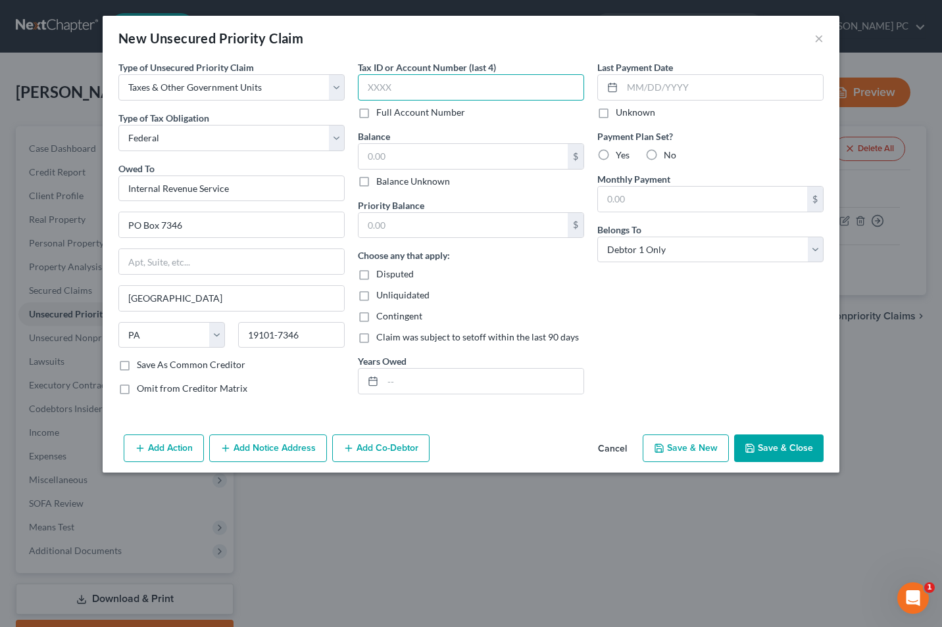
click at [382, 89] on input "text" at bounding box center [471, 87] width 226 height 26
type input "9173"
click at [376, 184] on label "Balance Unknown" at bounding box center [413, 181] width 74 height 13
click at [381, 183] on input "Balance Unknown" at bounding box center [385, 179] width 9 height 9
checkbox input "true"
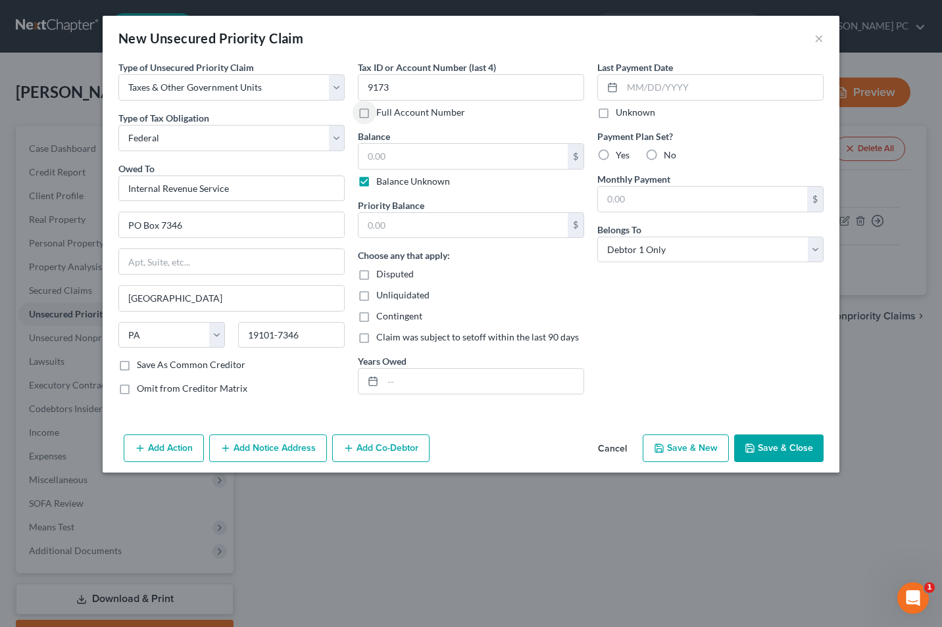
type input "0.00"
click at [768, 453] on button "Save & Close" at bounding box center [778, 449] width 89 height 28
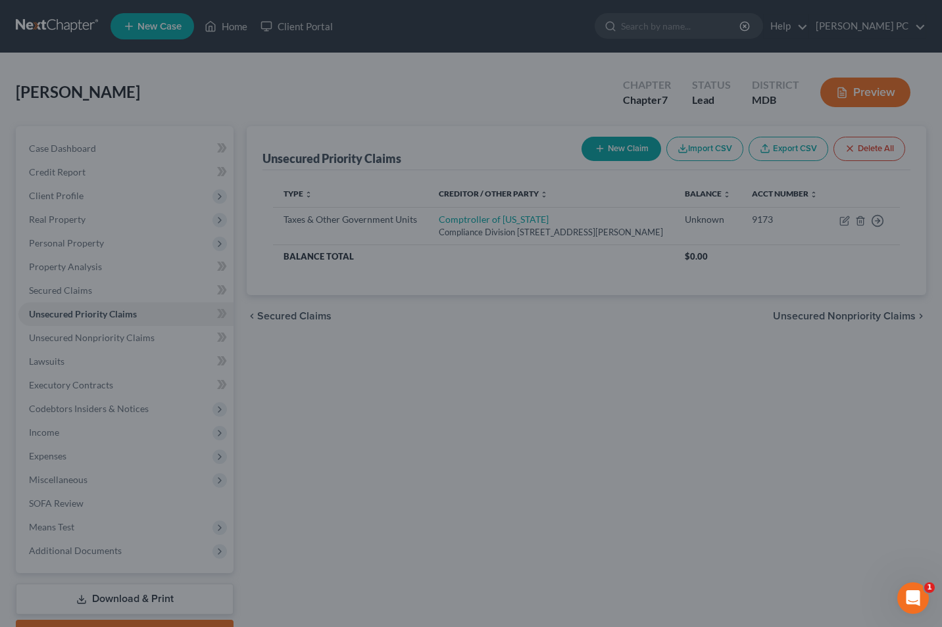
type input "0.00"
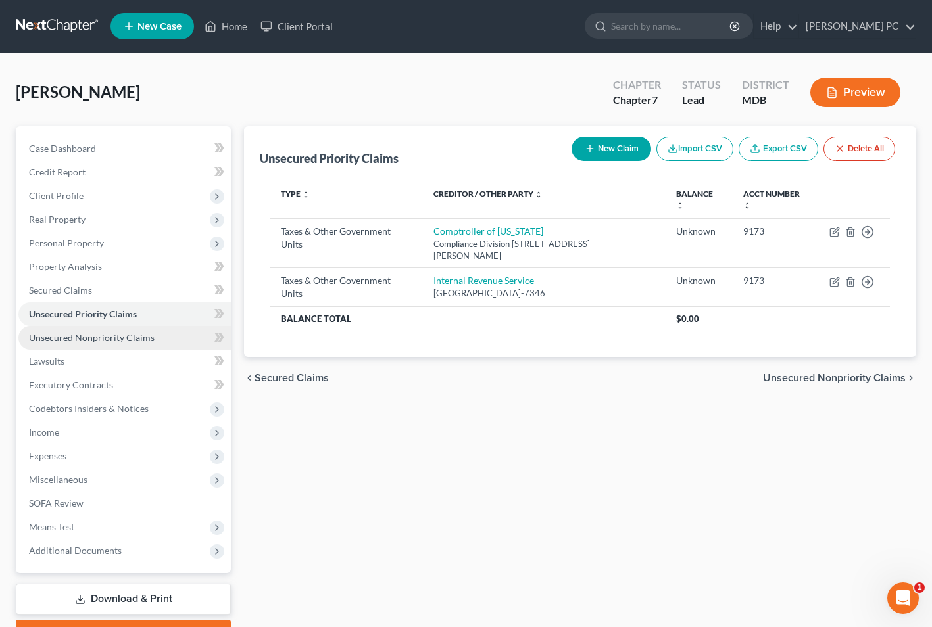
click at [80, 328] on link "Unsecured Nonpriority Claims" at bounding box center [124, 338] width 212 height 24
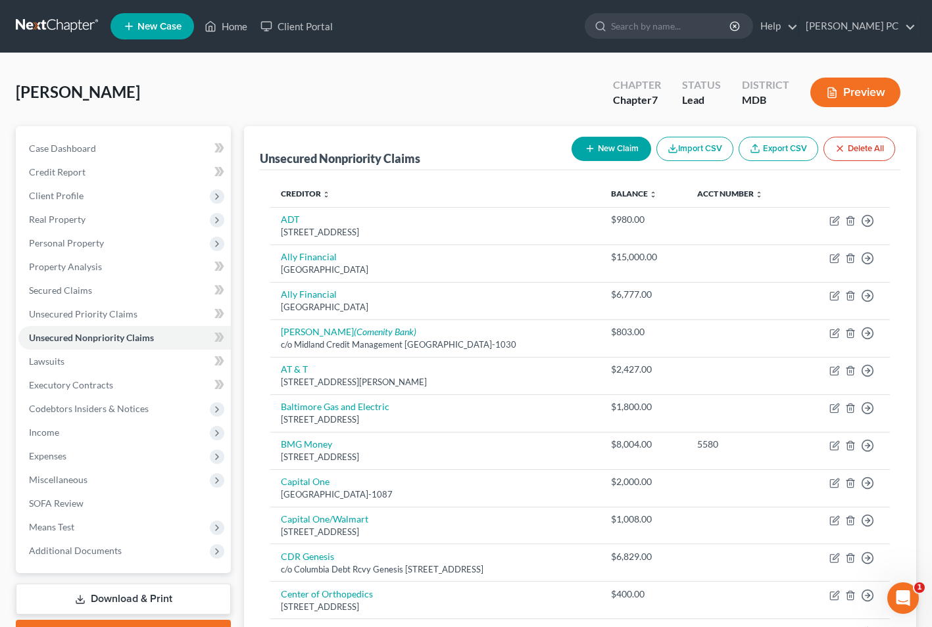
click at [610, 150] on button "New Claim" at bounding box center [612, 149] width 80 height 24
select select "0"
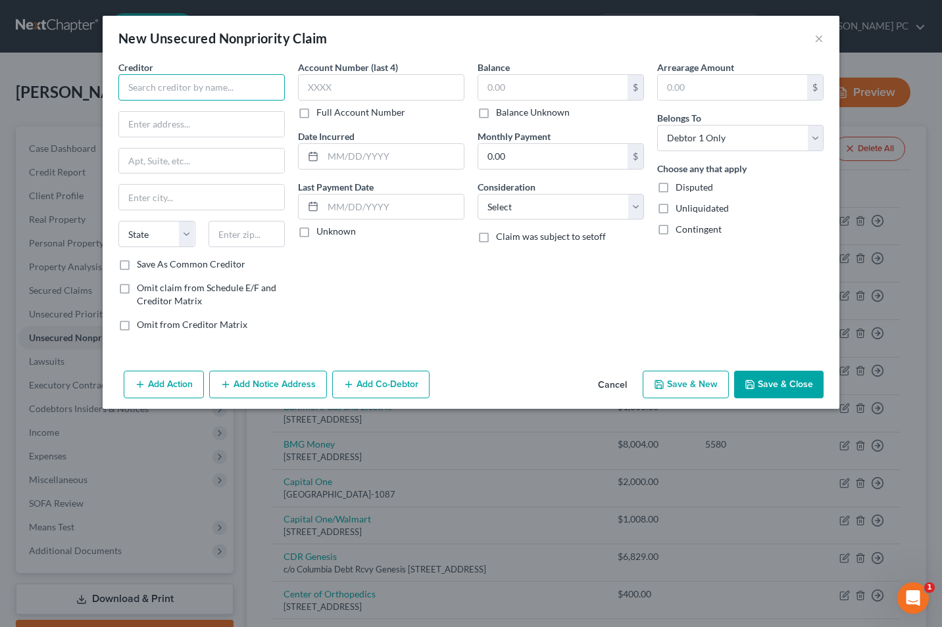
click at [164, 83] on input "text" at bounding box center [201, 87] width 166 height 26
type input "Dackman Ground Rents"
click at [501, 84] on input "text" at bounding box center [552, 87] width 149 height 25
type input "208"
click at [814, 141] on select "Select Debtor 1 Only Debtor 2 Only Debtor 1 And Debtor 2 Only At Least One Of T…" at bounding box center [740, 138] width 166 height 26
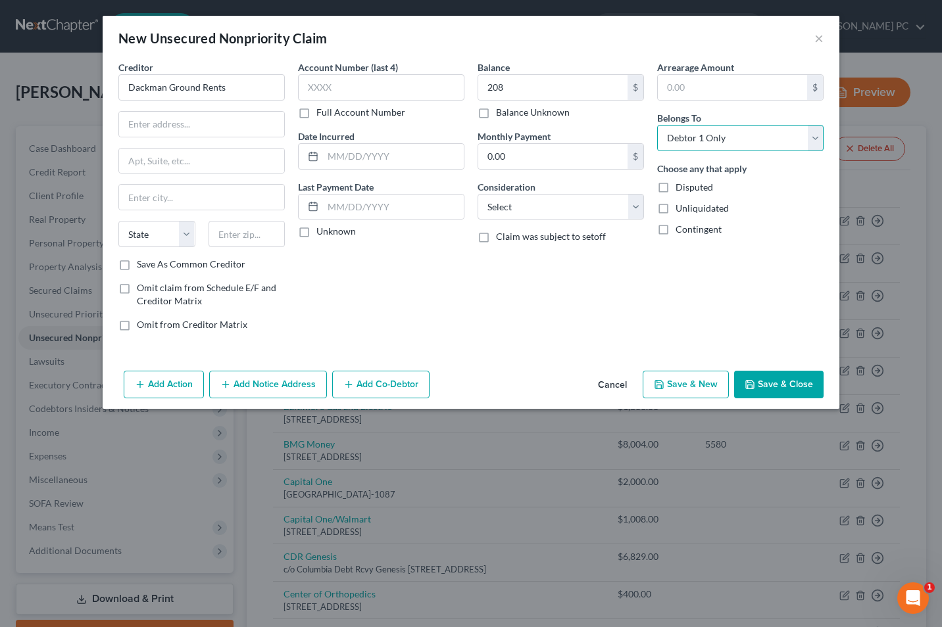
select select "3"
click at [657, 125] on select "Select Debtor 1 Only Debtor 2 Only Debtor 1 And Debtor 2 Only At Least One Of T…" at bounding box center [740, 138] width 166 height 26
drag, startPoint x: 130, startPoint y: 129, endPoint x: 134, endPoint y: 135, distance: 7.5
click at [132, 129] on input "text" at bounding box center [201, 124] width 165 height 25
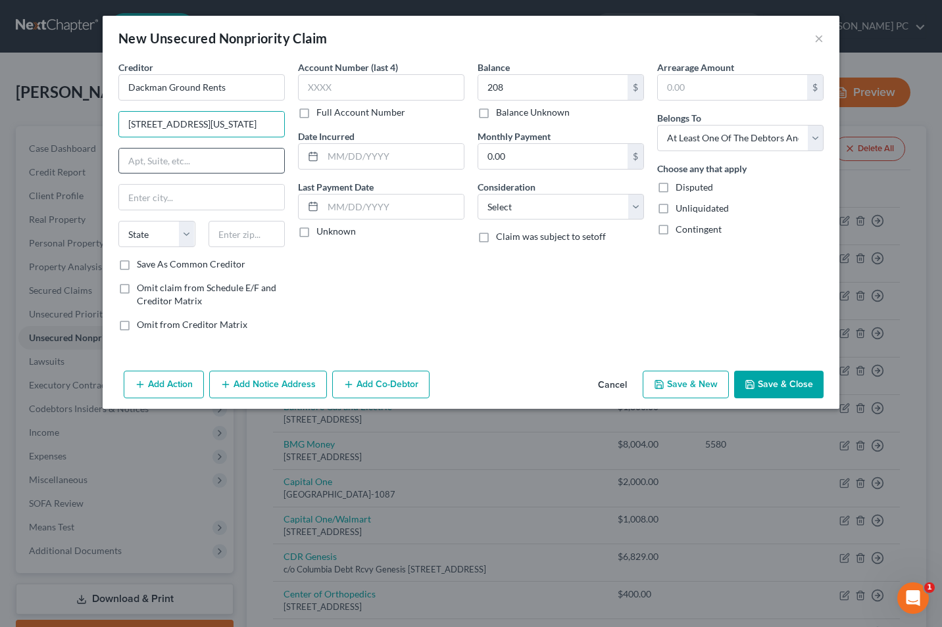
type input "[STREET_ADDRESS][US_STATE]"
click at [245, 235] on input "text" at bounding box center [246, 234] width 77 height 26
type input "21218"
type input "[GEOGRAPHIC_DATA]"
select select "21"
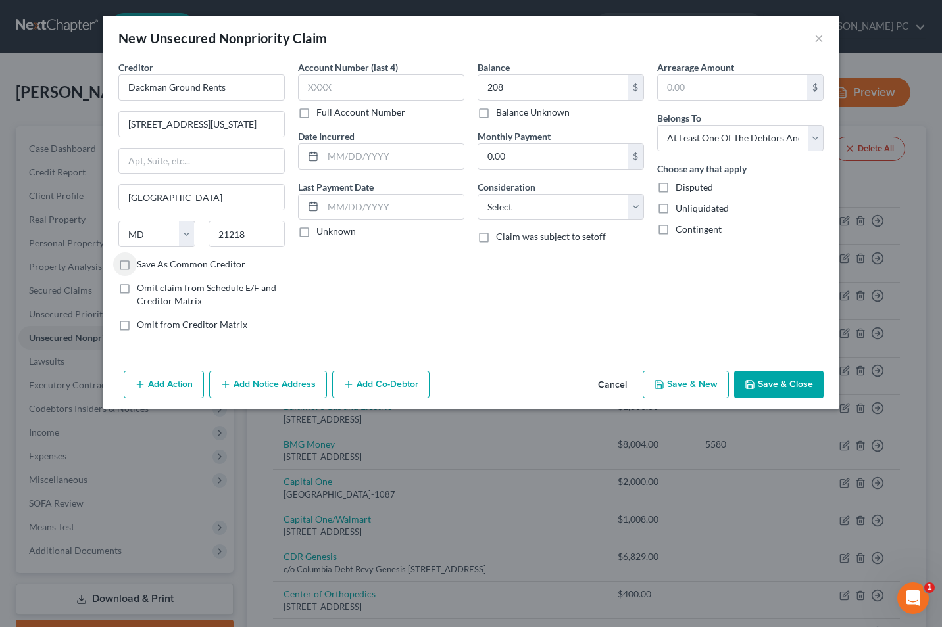
click at [137, 264] on label "Save As Common Creditor" at bounding box center [191, 264] width 109 height 13
click at [142, 264] on input "Save As Common Creditor" at bounding box center [146, 262] width 9 height 9
checkbox input "true"
click at [318, 88] on input "text" at bounding box center [381, 87] width 166 height 26
type input "3557"
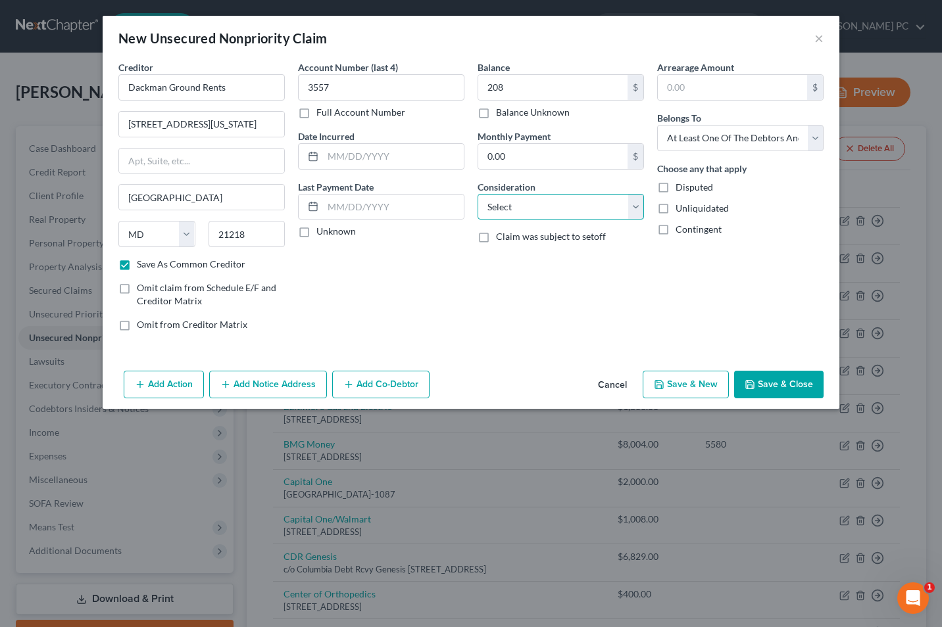
click at [627, 201] on select "Select Cable / Satellite Services Collection Agency Credit Card Debt Debt Couns…" at bounding box center [560, 207] width 166 height 26
select select "14"
click at [477, 194] on select "Select Cable / Satellite Services Collection Agency Credit Card Debt Debt Couns…" at bounding box center [560, 207] width 166 height 26
click at [507, 264] on input "text" at bounding box center [560, 257] width 165 height 25
type input "ground rent"
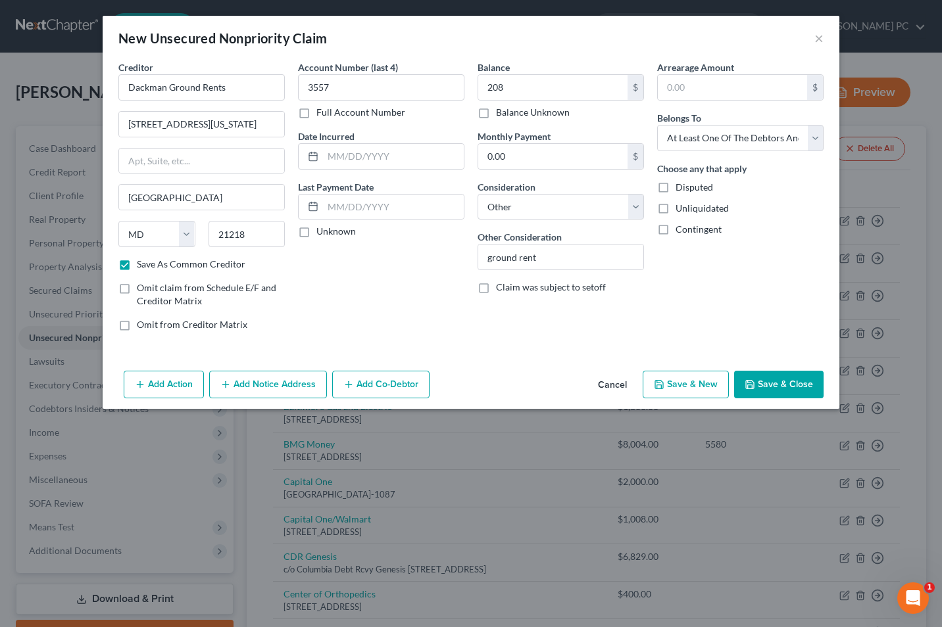
click at [783, 382] on button "Save & Close" at bounding box center [778, 385] width 89 height 28
checkbox input "false"
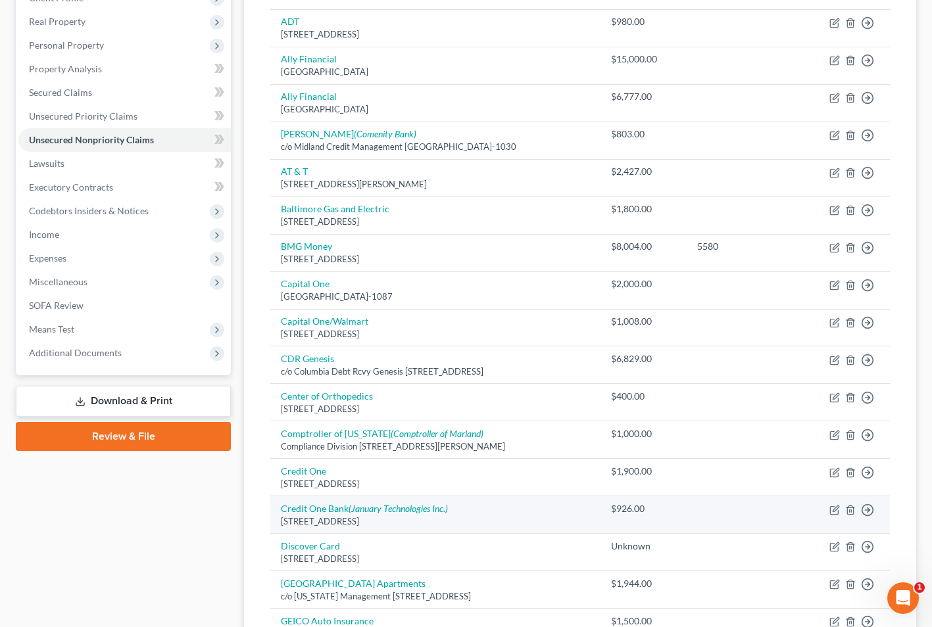
scroll to position [210, 0]
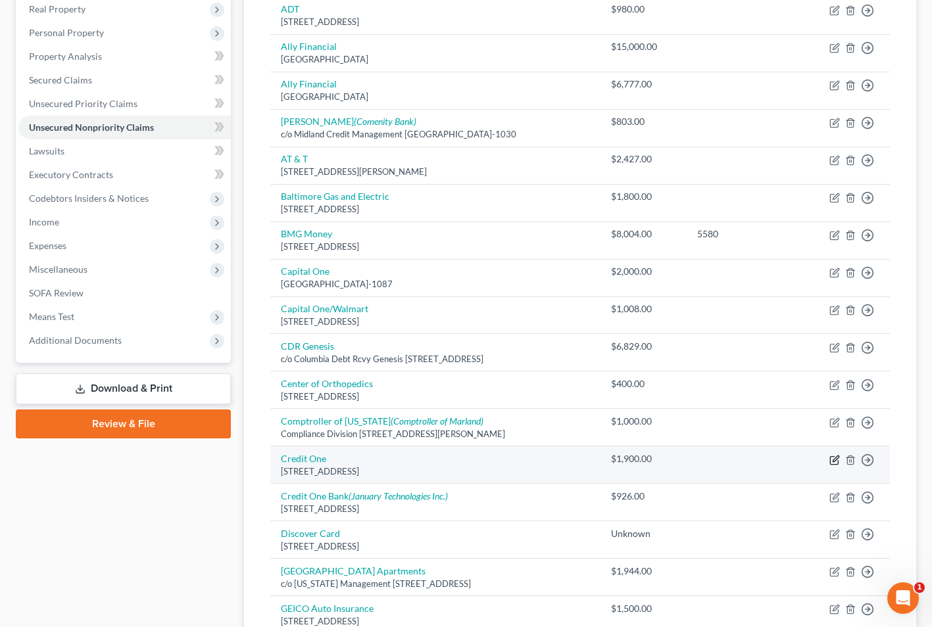
click at [833, 458] on icon "button" at bounding box center [834, 460] width 11 height 11
select select "31"
select select "2"
select select "0"
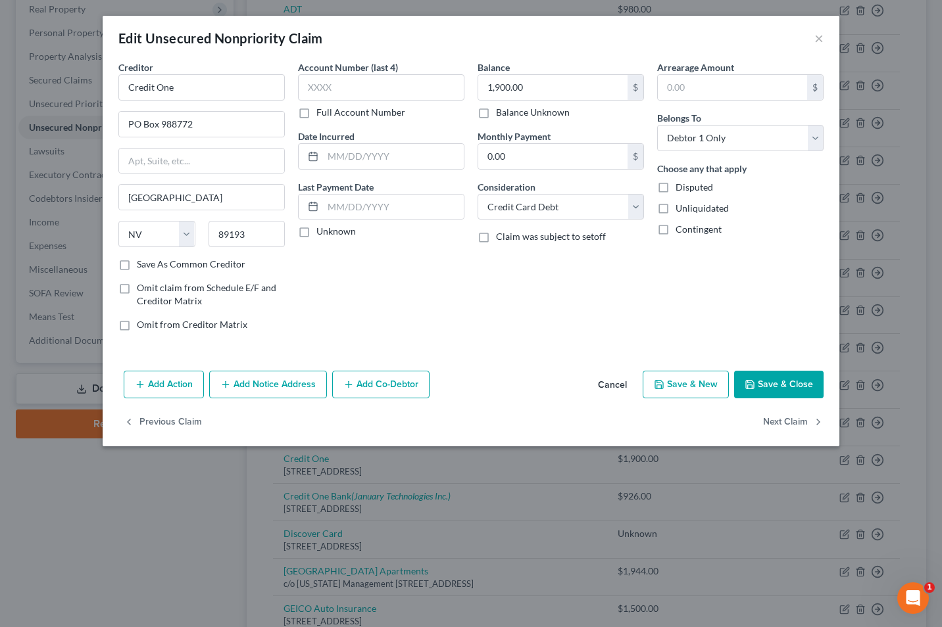
click at [620, 386] on button "Cancel" at bounding box center [612, 385] width 50 height 26
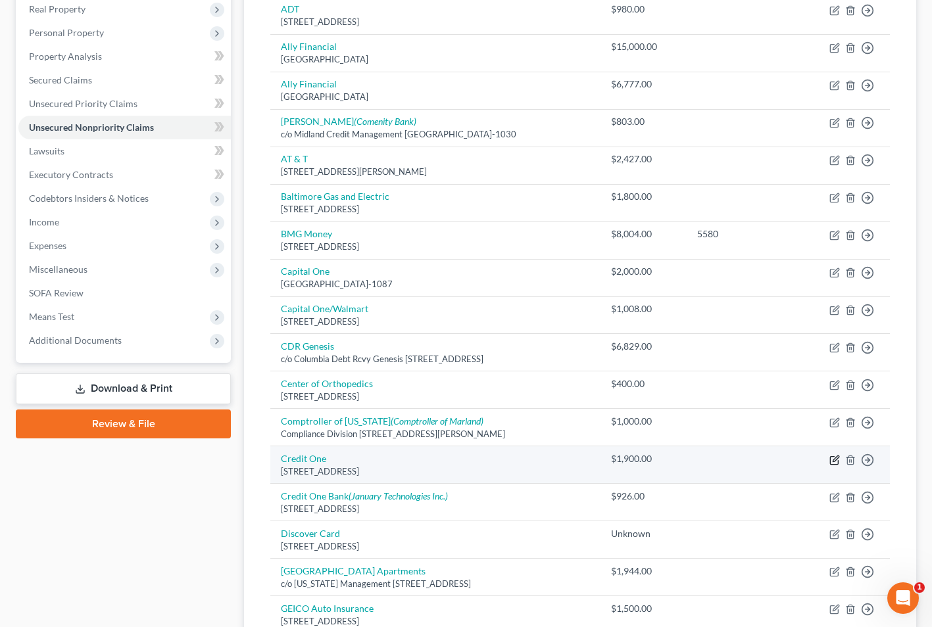
click at [836, 459] on icon "button" at bounding box center [834, 460] width 11 height 11
select select "31"
select select "2"
select select "0"
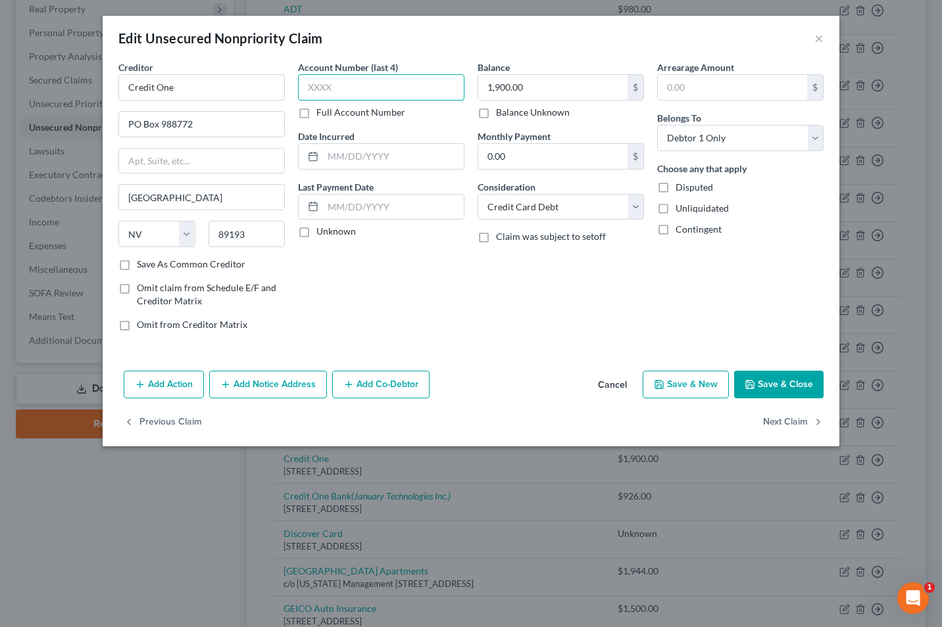
click at [322, 95] on input "text" at bounding box center [381, 87] width 166 height 26
type input "5165"
click at [780, 372] on button "Save & Close" at bounding box center [778, 385] width 89 height 28
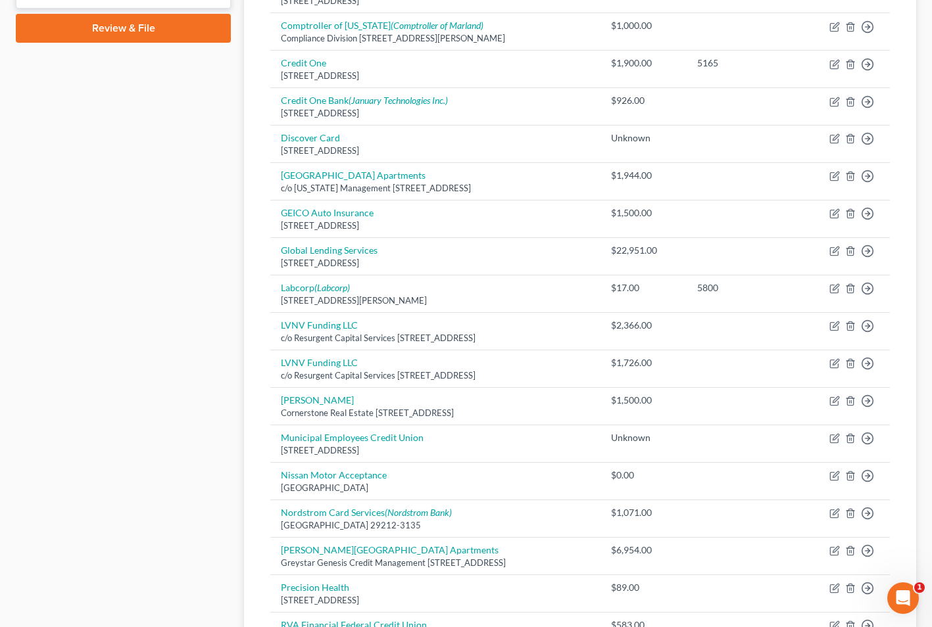
scroll to position [907, 0]
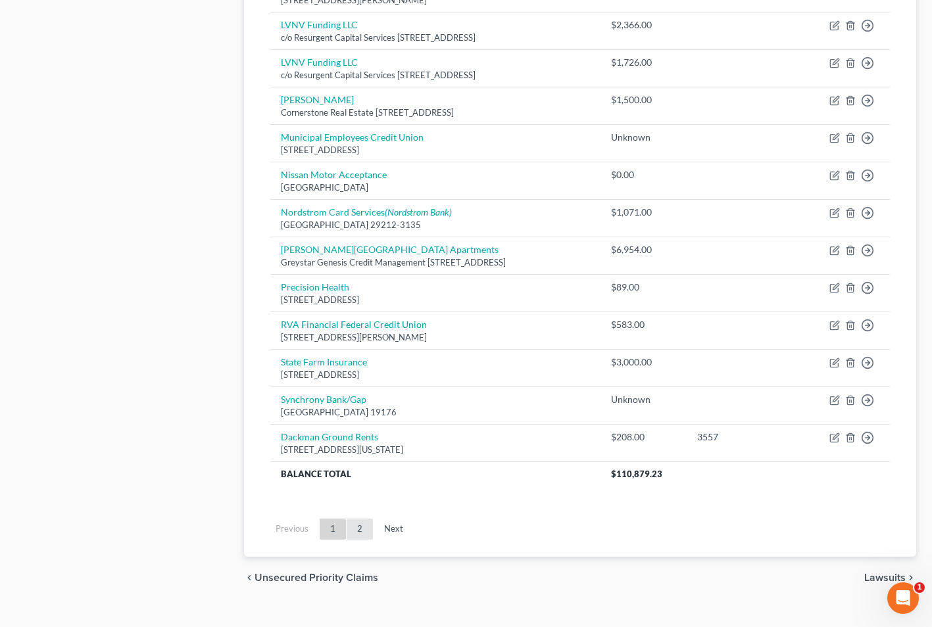
click at [358, 533] on link "2" at bounding box center [360, 529] width 26 height 21
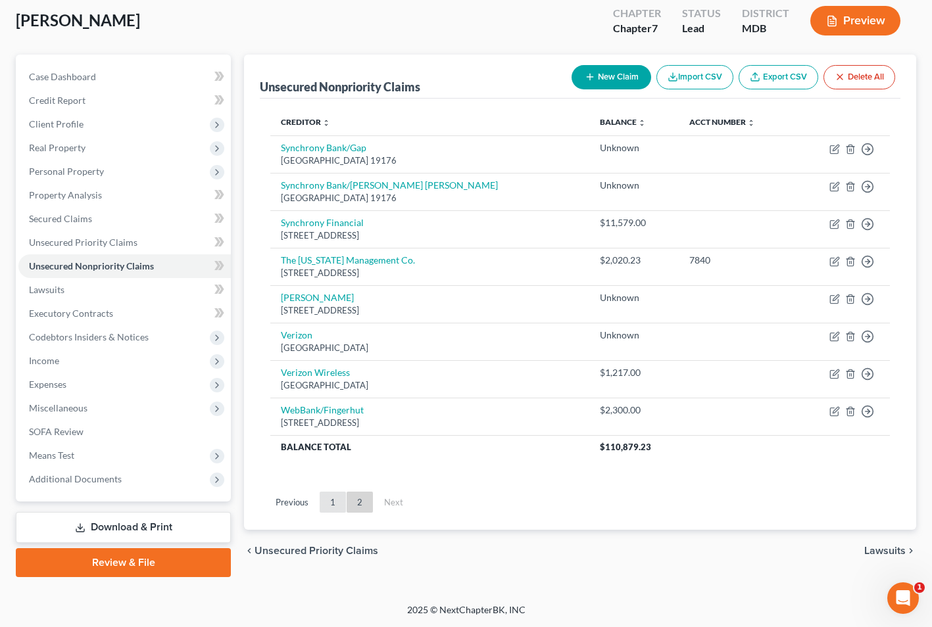
click at [331, 502] on link "1" at bounding box center [333, 502] width 26 height 21
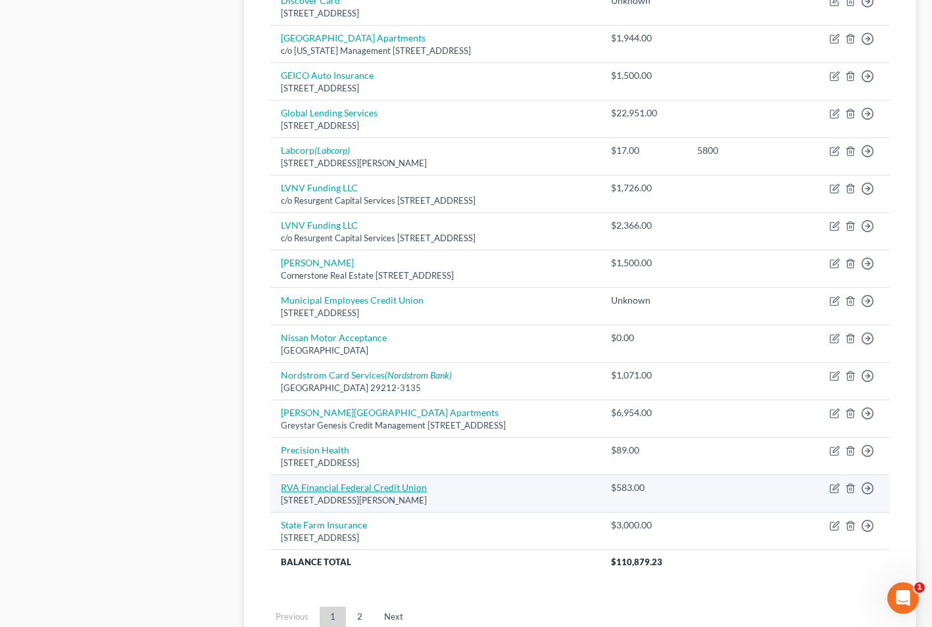
scroll to position [825, 0]
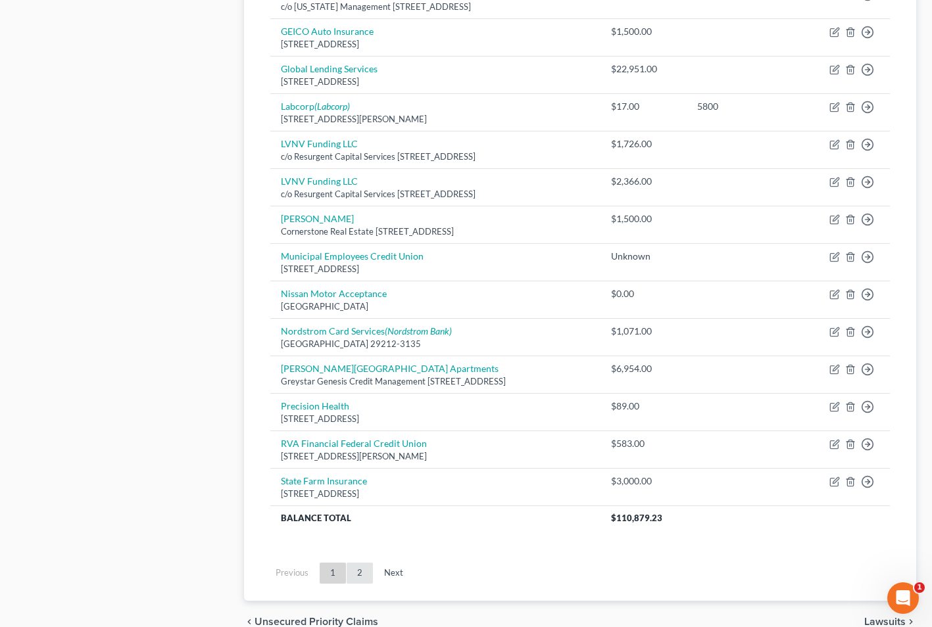
click at [355, 568] on link "2" at bounding box center [360, 573] width 26 height 21
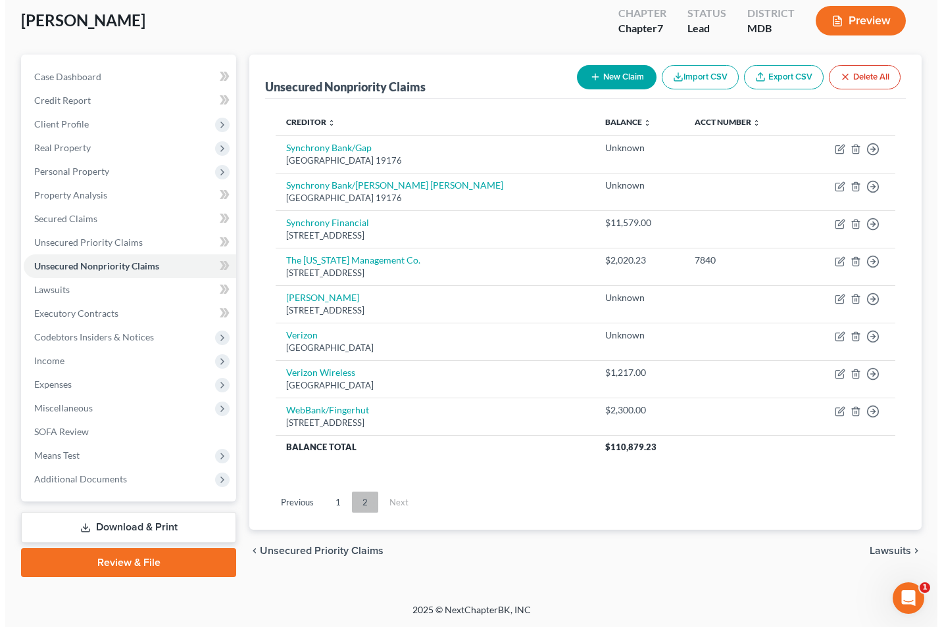
scroll to position [72, 0]
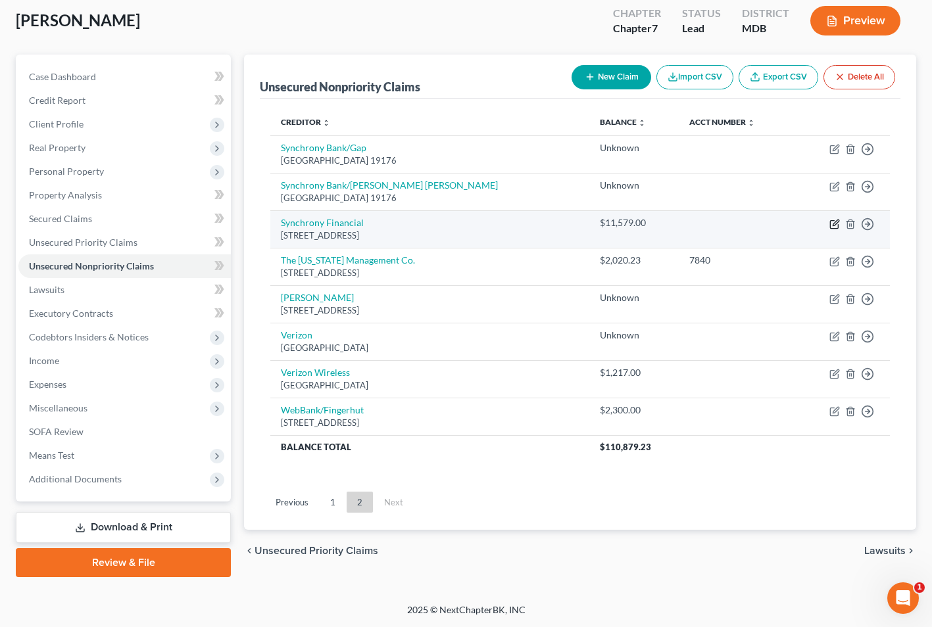
click at [832, 220] on icon "button" at bounding box center [834, 224] width 11 height 11
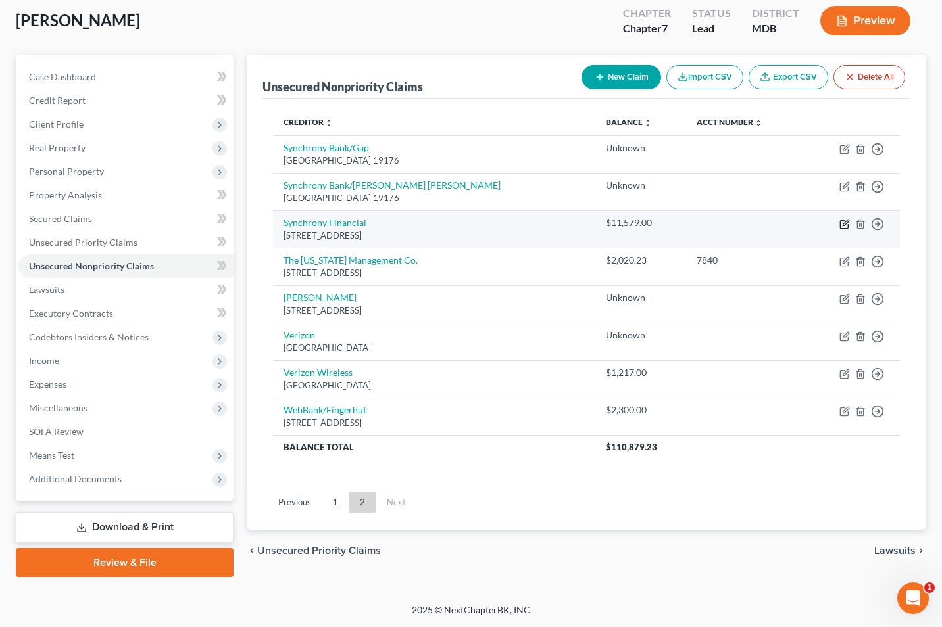
select select "41"
select select "2"
select select "0"
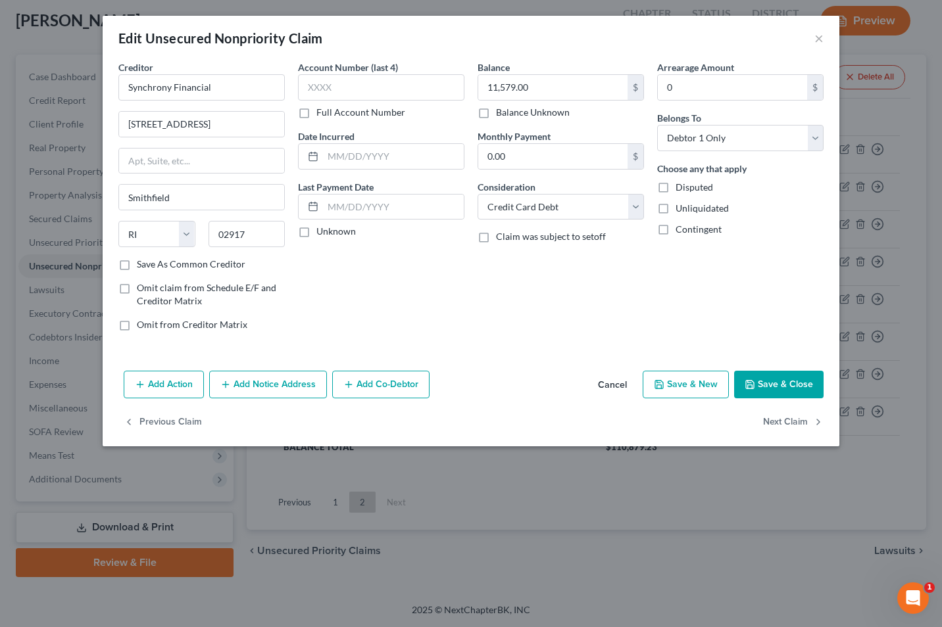
click at [277, 382] on button "Add Notice Address" at bounding box center [268, 385] width 118 height 28
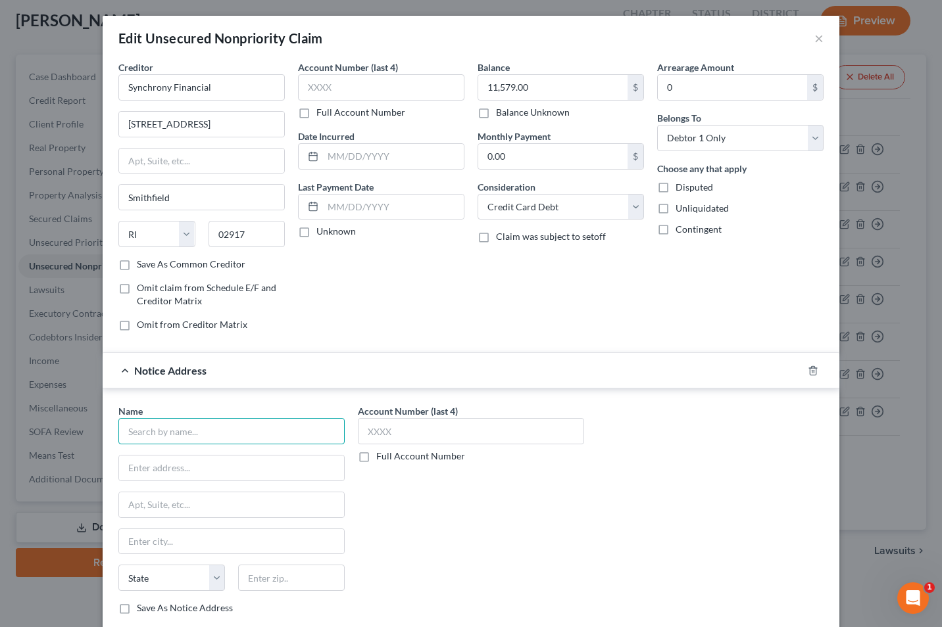
click at [155, 427] on input "text" at bounding box center [231, 431] width 226 height 26
type input "[PERSON_NAME] LLC"
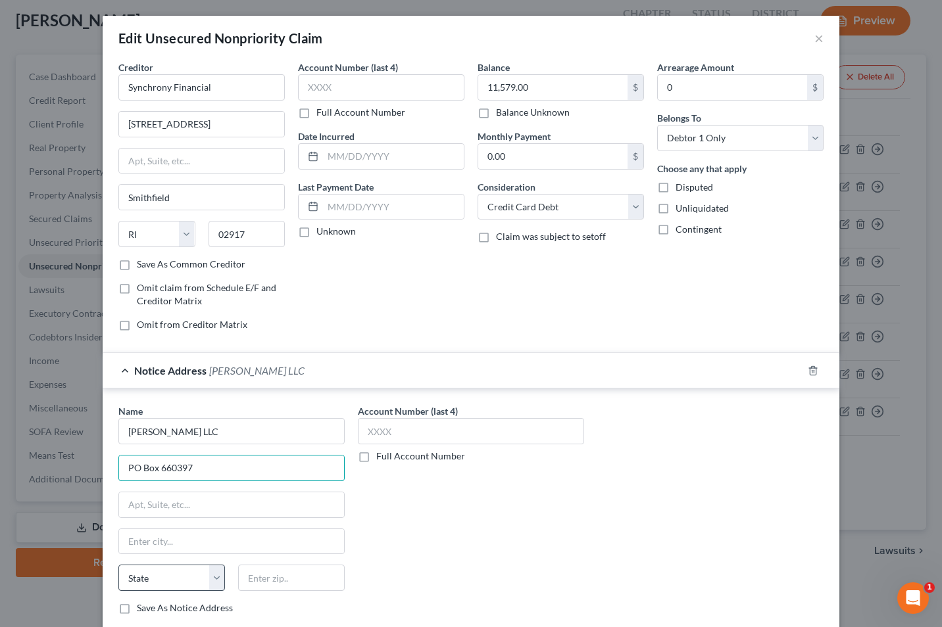
type input "PO Box 660397"
click at [279, 581] on input "text" at bounding box center [291, 578] width 107 height 26
type input "75266"
type input "[GEOGRAPHIC_DATA]"
select select "45"
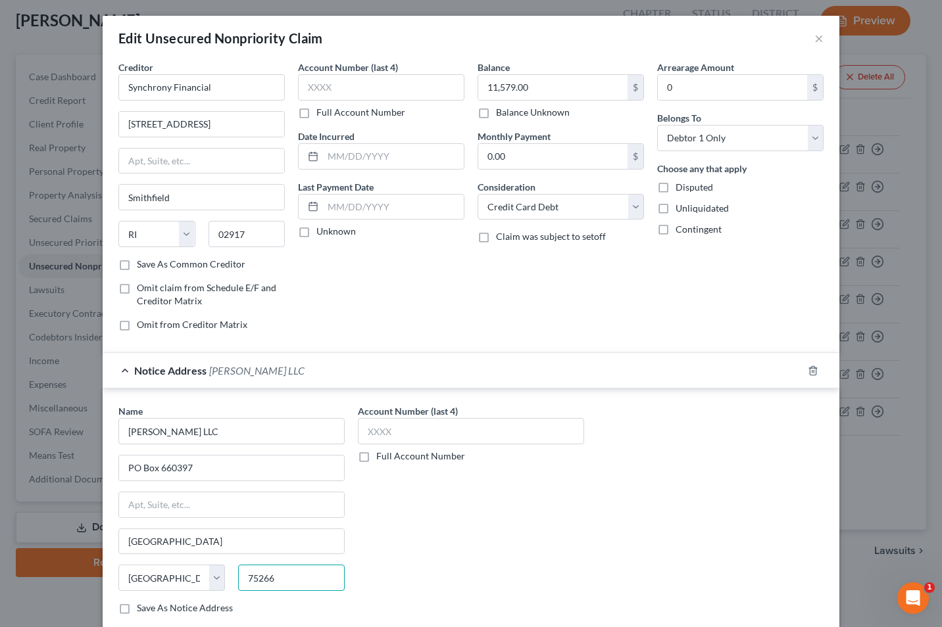
click at [285, 579] on input "75266" at bounding box center [291, 578] width 107 height 26
type input "75266-0397"
click at [378, 431] on input "text" at bounding box center [471, 431] width 226 height 26
type input "0680"
drag, startPoint x: 195, startPoint y: 124, endPoint x: 80, endPoint y: 113, distance: 115.0
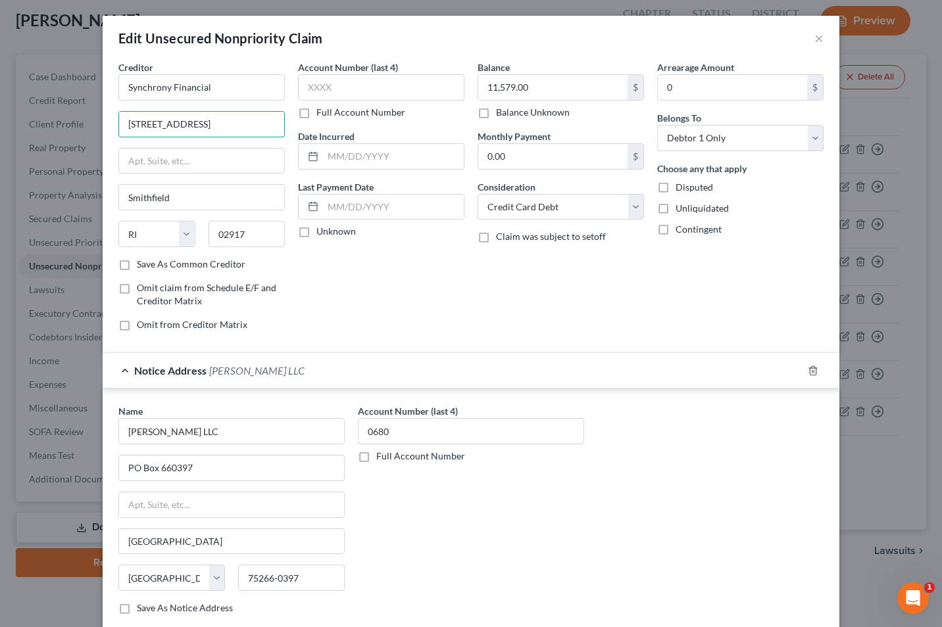
click at [80, 113] on div "Edit Unsecured Nonpriority Claim × Creditor * Synchrony Financial 900 [GEOGRAPH…" at bounding box center [471, 313] width 942 height 627
click at [564, 543] on div "Account Number (last 4) 0680 Full Account Number" at bounding box center [470, 514] width 239 height 221
drag, startPoint x: 193, startPoint y: 468, endPoint x: 101, endPoint y: 466, distance: 91.4
click at [103, 466] on div "Name * [PERSON_NAME] LLC [GEOGRAPHIC_DATA] [US_STATE][GEOGRAPHIC_DATA] [GEOGRAP…" at bounding box center [471, 512] width 737 height 247
type input "[STREET_ADDRESS]"
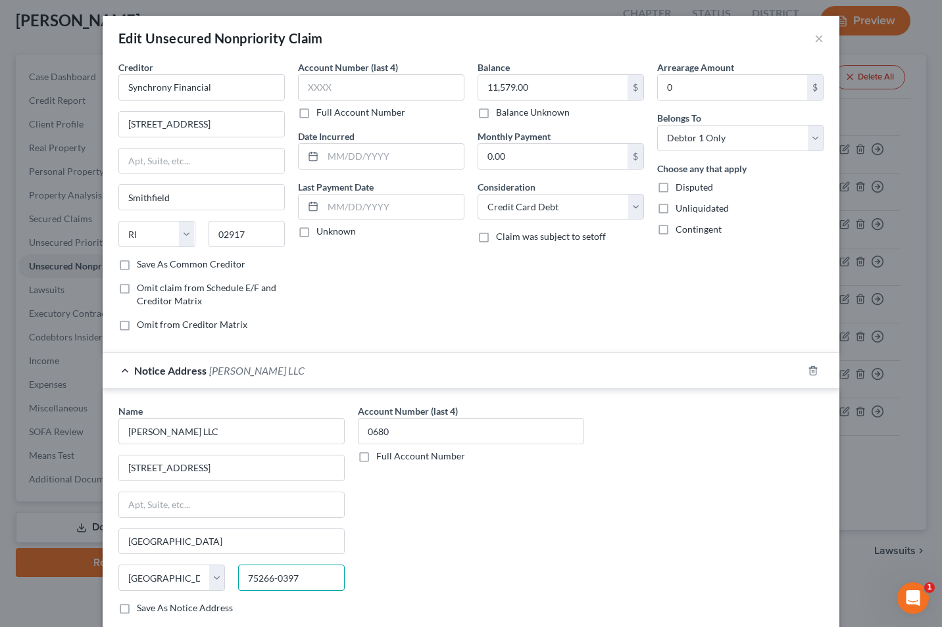
drag, startPoint x: 307, startPoint y: 587, endPoint x: 225, endPoint y: 585, distance: 82.2
click at [225, 585] on div "State [US_STATE] AK AR AZ CA CO CT DE DC [GEOGRAPHIC_DATA] [GEOGRAPHIC_DATA] GU…" at bounding box center [231, 583] width 239 height 37
type input "15219"
type input "[GEOGRAPHIC_DATA]"
select select "39"
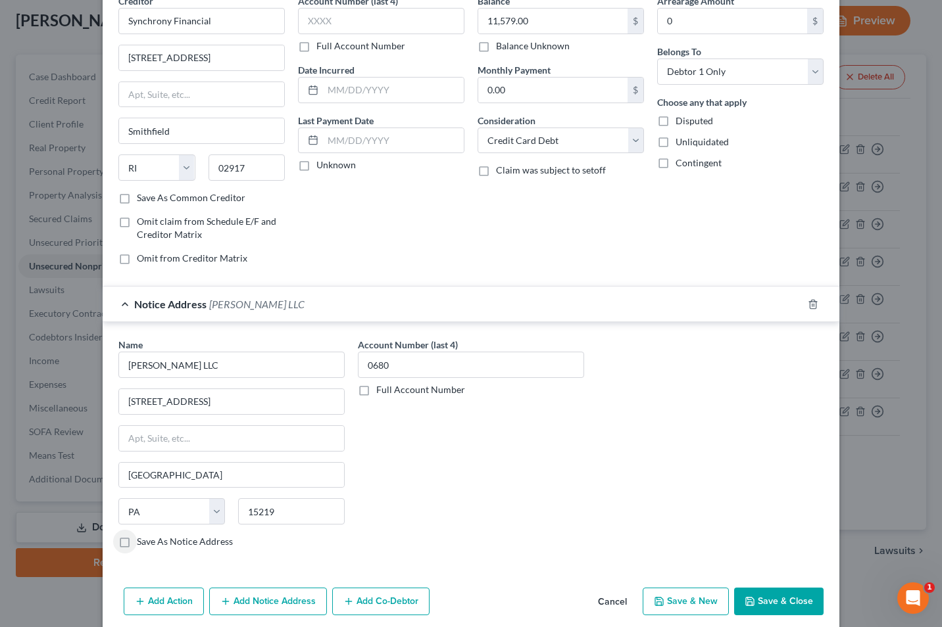
scroll to position [70, 0]
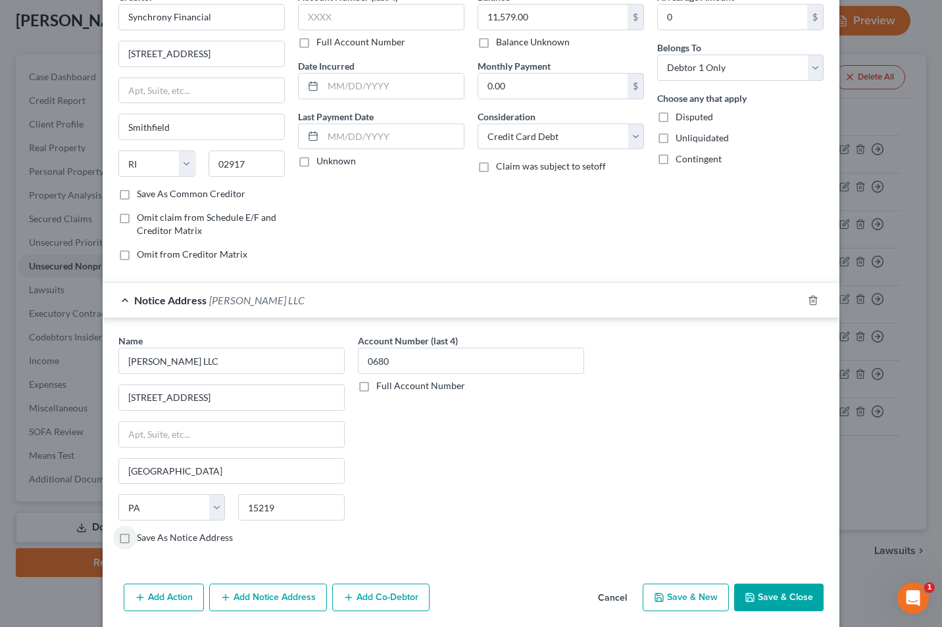
click at [137, 537] on label "Save As Notice Address" at bounding box center [185, 537] width 96 height 13
click at [142, 537] on input "Save As Notice Address" at bounding box center [146, 535] width 9 height 9
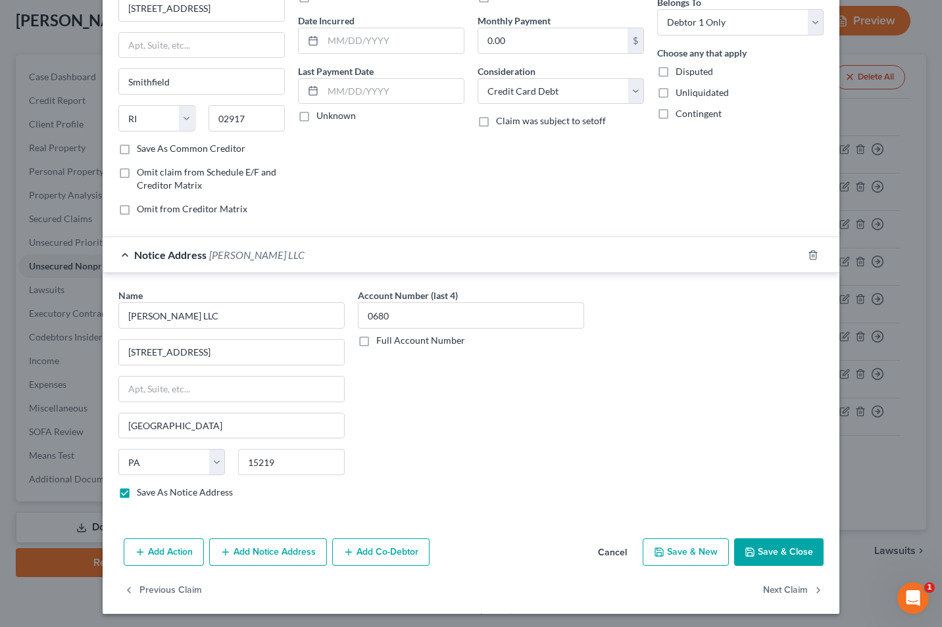
scroll to position [118, 0]
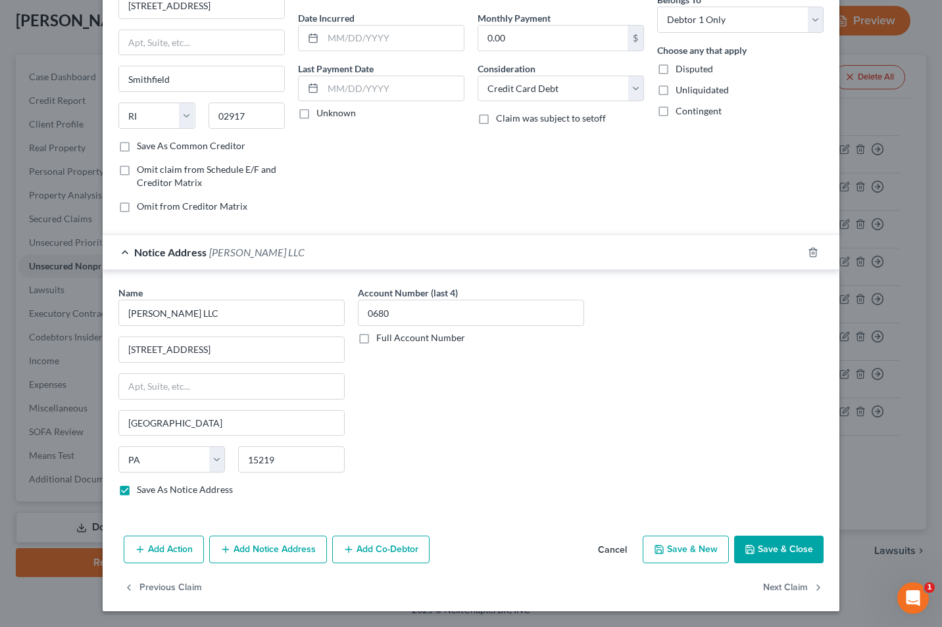
click at [775, 547] on button "Save & Close" at bounding box center [778, 550] width 89 height 28
checkbox input "false"
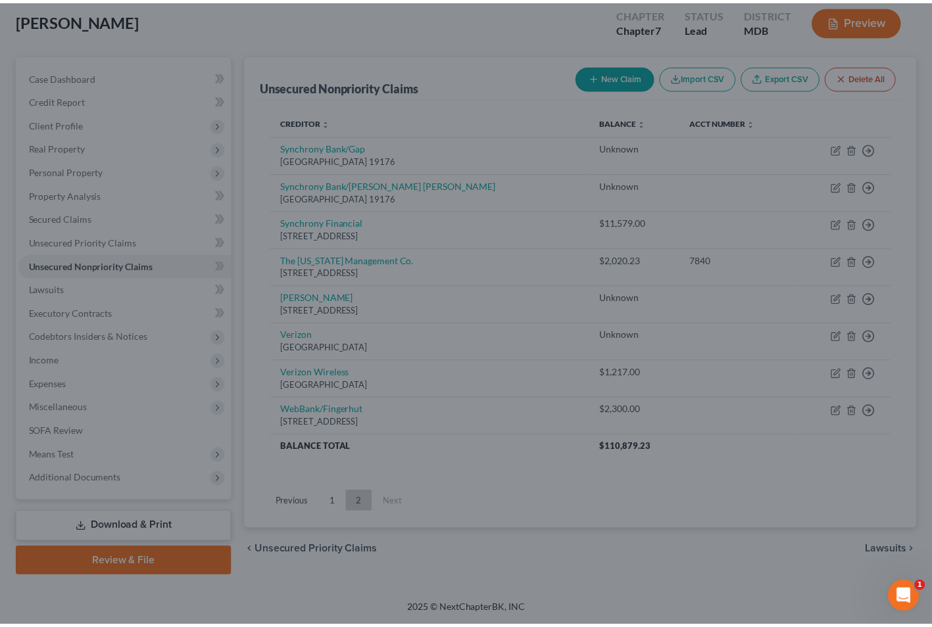
scroll to position [0, 0]
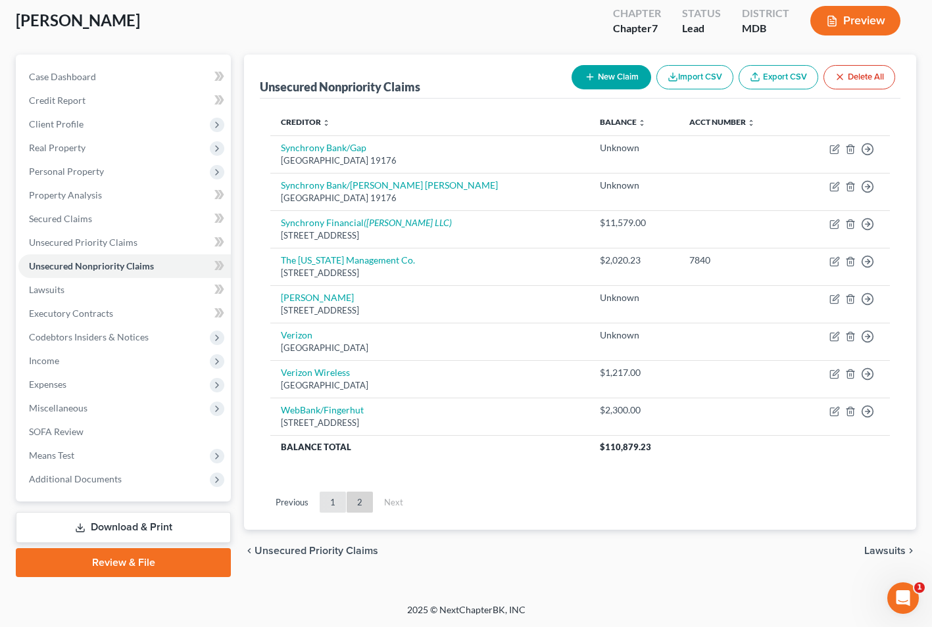
click at [331, 501] on link "1" at bounding box center [333, 502] width 26 height 21
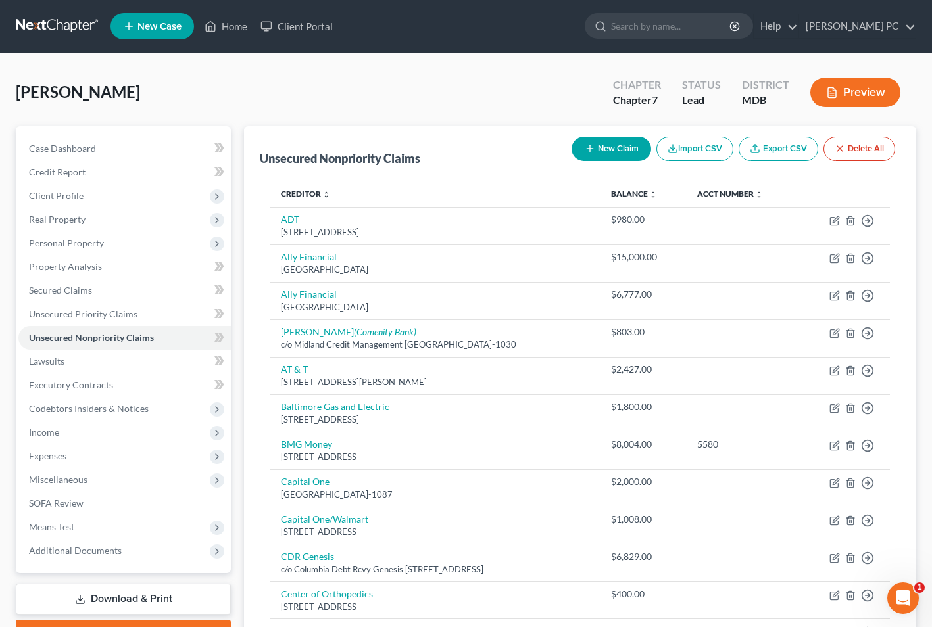
click at [599, 143] on button "New Claim" at bounding box center [612, 149] width 80 height 24
select select "0"
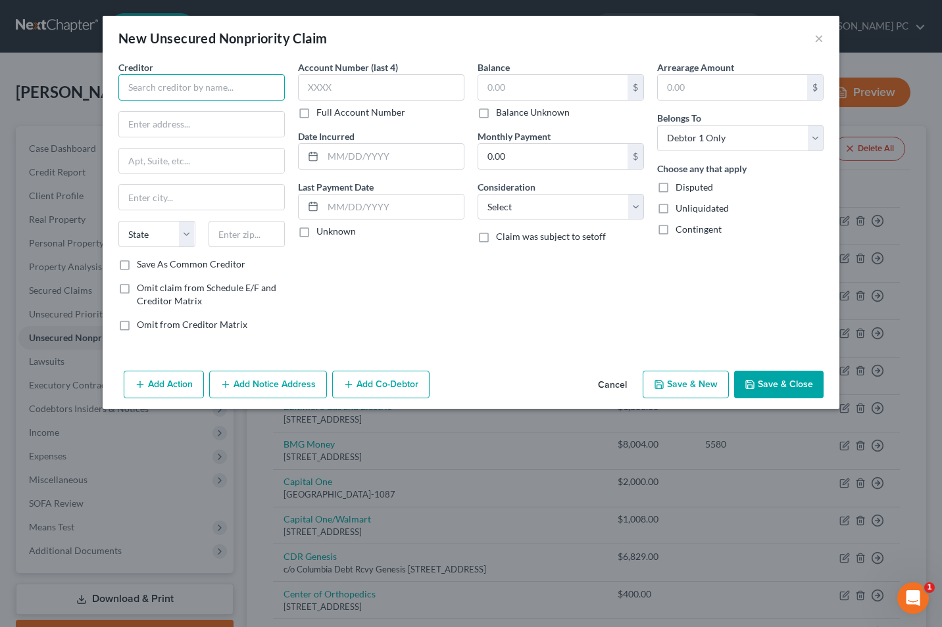
click at [159, 91] on input "text" at bounding box center [201, 87] width 166 height 26
type input "Department of Public Works"
click at [137, 160] on input "text" at bounding box center [201, 161] width 165 height 25
type input "PO Box 17535"
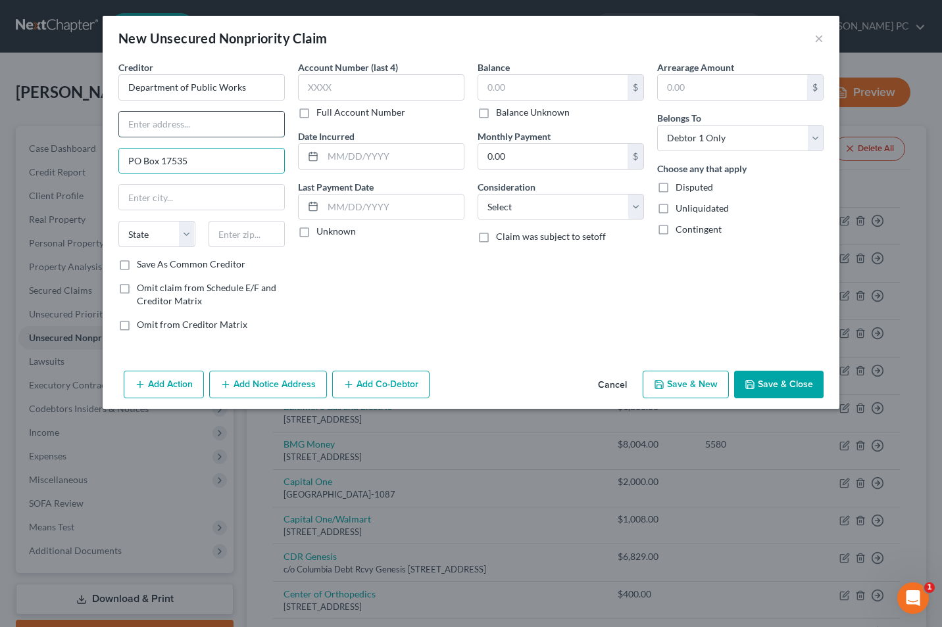
click at [135, 128] on input "text" at bounding box center [201, 124] width 165 height 25
type input "Attn: Revenue Collection"
click at [232, 233] on input "text" at bounding box center [246, 234] width 77 height 26
type input "21297"
type input "[GEOGRAPHIC_DATA]"
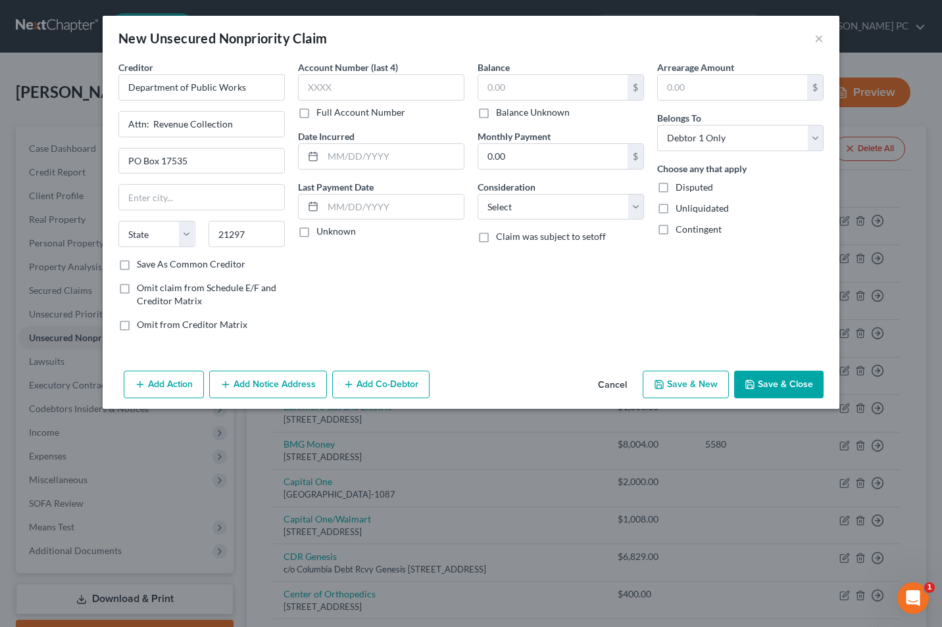
select select "21"
click at [255, 236] on input "21297" at bounding box center [246, 234] width 77 height 26
click at [251, 235] on input "21297-7535" at bounding box center [246, 234] width 77 height 26
type input "21297-1535"
click at [137, 281] on label "Omit claim from Schedule E/F and Creditor Matrix" at bounding box center [211, 294] width 148 height 26
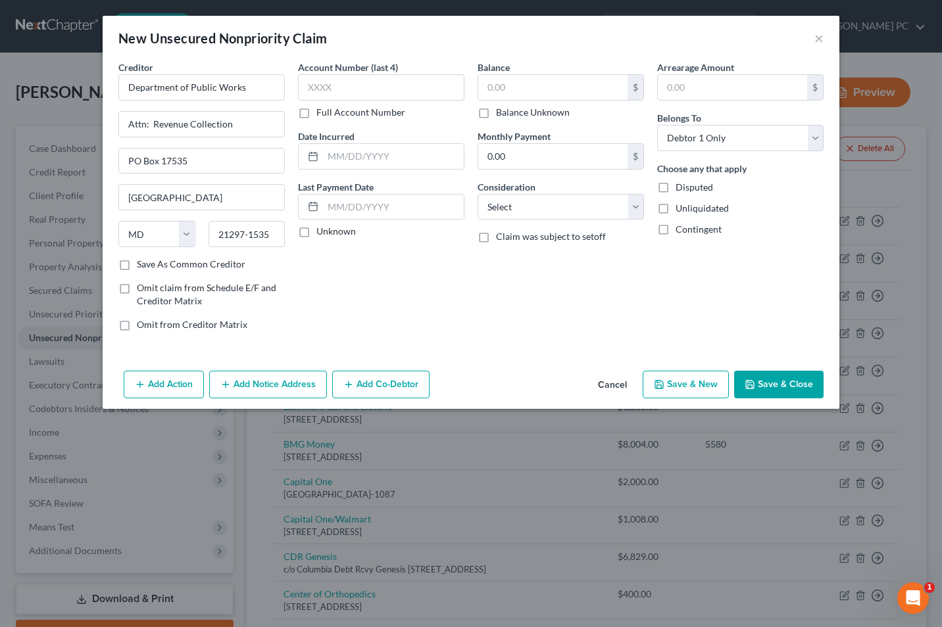
click at [142, 281] on input "Omit claim from Schedule E/F and Creditor Matrix" at bounding box center [146, 285] width 9 height 9
checkbox input "true"
click at [137, 262] on label "Save As Common Creditor" at bounding box center [191, 264] width 109 height 13
click at [142, 262] on input "Save As Common Creditor" at bounding box center [146, 262] width 9 height 9
checkbox input "true"
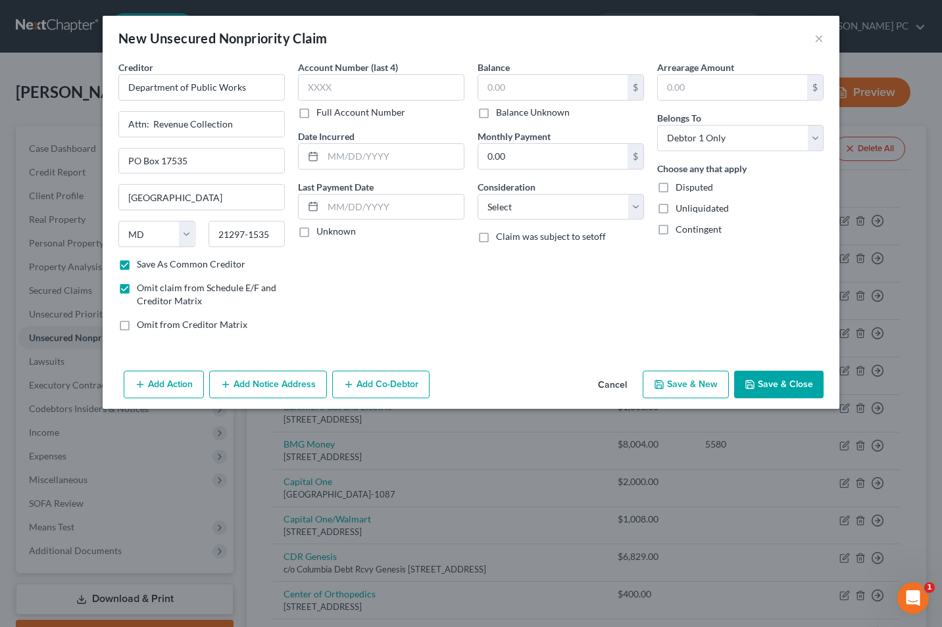
click at [137, 294] on label "Omit claim from Schedule E/F and Creditor Matrix" at bounding box center [211, 294] width 148 height 26
click at [142, 290] on input "Omit claim from Schedule E/F and Creditor Matrix" at bounding box center [146, 285] width 9 height 9
checkbox input "false"
click at [376, 89] on input "text" at bounding box center [381, 87] width 166 height 26
type input "0059"
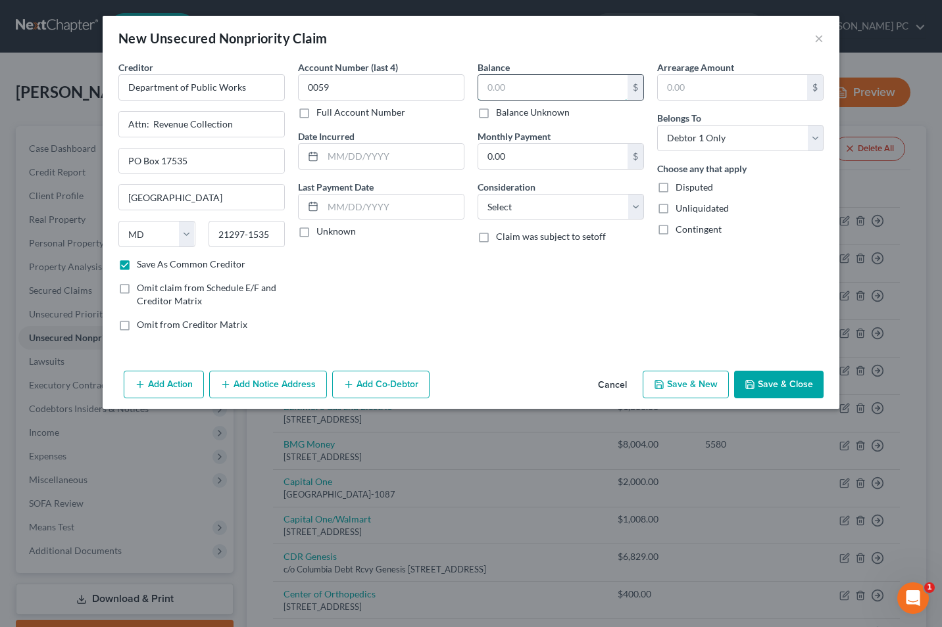
click at [493, 86] on input "text" at bounding box center [552, 87] width 149 height 25
type input "3,098"
click at [629, 203] on select "Select Cable / Satellite Services Collection Agency Credit Card Debt Debt Couns…" at bounding box center [560, 207] width 166 height 26
select select "20"
click at [477, 194] on select "Select Cable / Satellite Services Collection Agency Credit Card Debt Debt Couns…" at bounding box center [560, 207] width 166 height 26
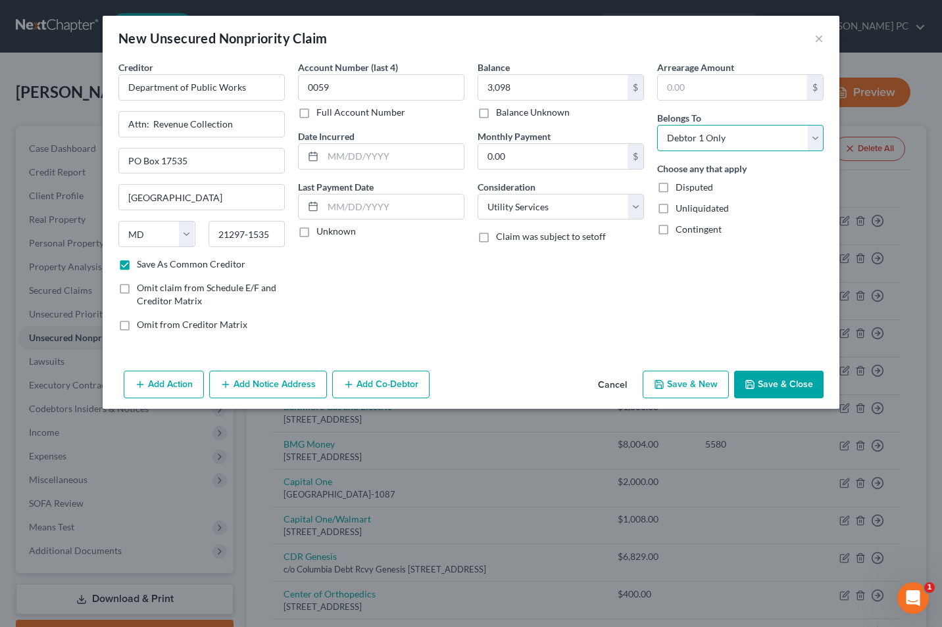
click at [818, 140] on select "Select Debtor 1 Only Debtor 2 Only Debtor 1 And Debtor 2 Only At Least One Of T…" at bounding box center [740, 138] width 166 height 26
select select "3"
click at [657, 125] on select "Select Debtor 1 Only Debtor 2 Only Debtor 1 And Debtor 2 Only At Least One Of T…" at bounding box center [740, 138] width 166 height 26
click at [771, 381] on button "Save & Close" at bounding box center [778, 385] width 89 height 28
checkbox input "false"
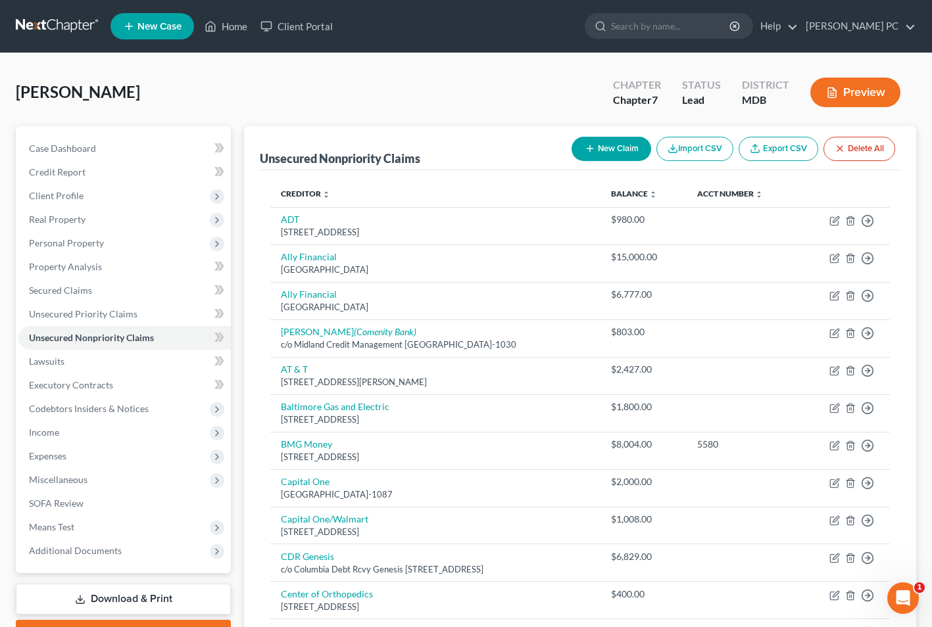
click at [602, 155] on button "New Claim" at bounding box center [612, 149] width 80 height 24
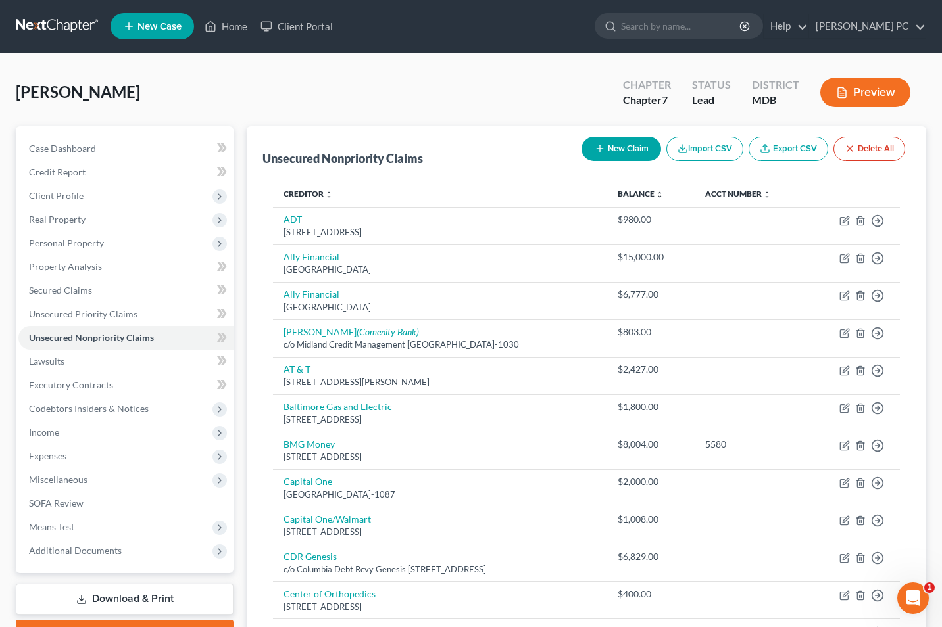
select select "0"
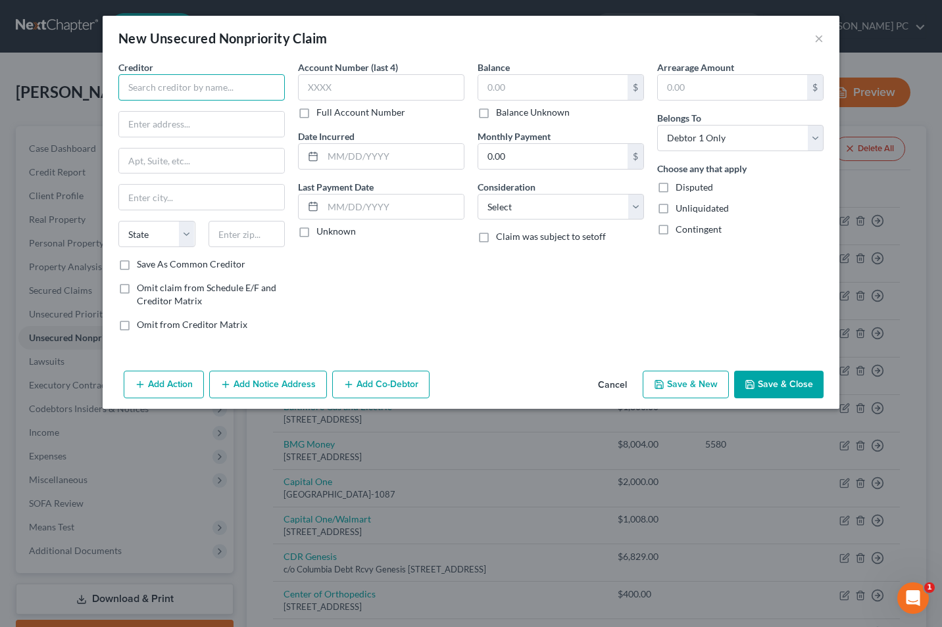
click at [145, 91] on input "text" at bounding box center [201, 87] width 166 height 26
type input "State of [US_STATE]"
type input "Central Collection Unit"
type input "[STREET_ADDRESS][PERSON_NAME]"
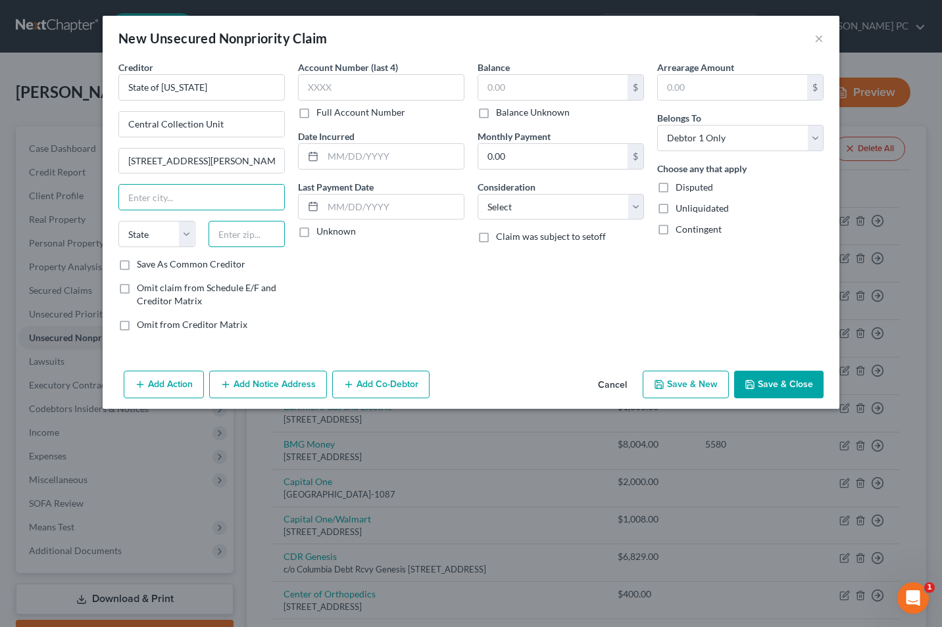
click at [226, 224] on input "text" at bounding box center [246, 234] width 77 height 26
type input "21201"
type input "[GEOGRAPHIC_DATA]"
select select "21"
click at [254, 235] on input "21201" at bounding box center [246, 234] width 77 height 26
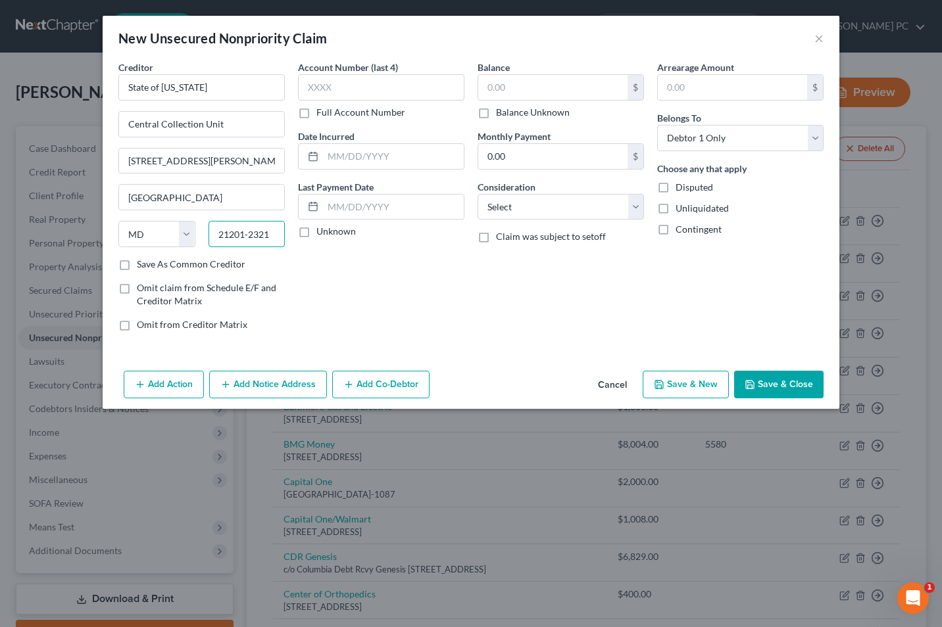
type input "21201-2321"
click at [316, 83] on input "text" at bounding box center [381, 87] width 166 height 26
click at [513, 90] on input "text" at bounding box center [552, 87] width 149 height 25
click at [351, 86] on input "3474" at bounding box center [381, 87] width 166 height 26
type input "3"
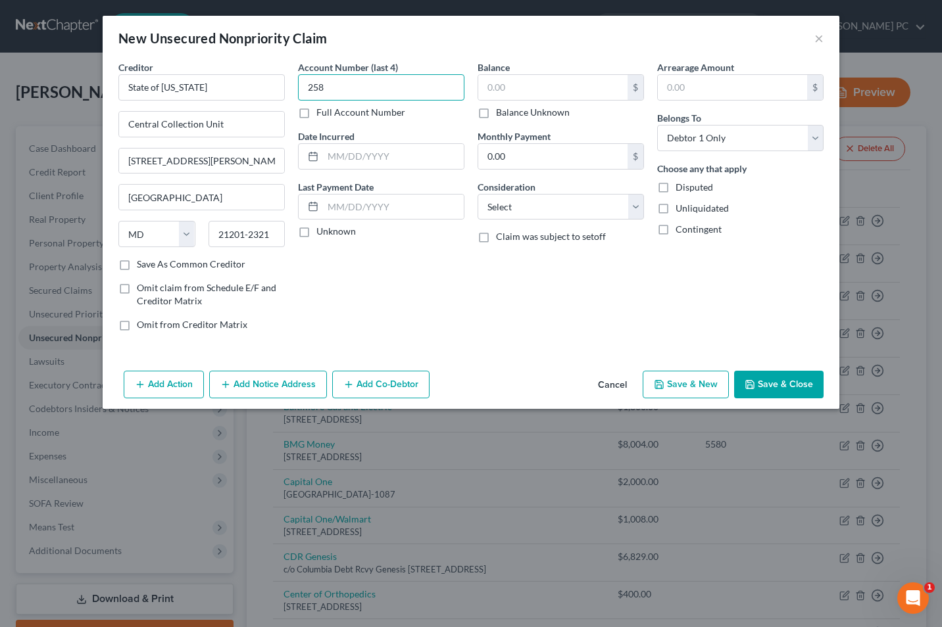
type input "258"
click at [532, 86] on input "text" at bounding box center [552, 87] width 149 height 25
type input "175"
click at [137, 267] on label "Save As Common Creditor" at bounding box center [191, 264] width 109 height 13
click at [142, 266] on input "Save As Common Creditor" at bounding box center [146, 262] width 9 height 9
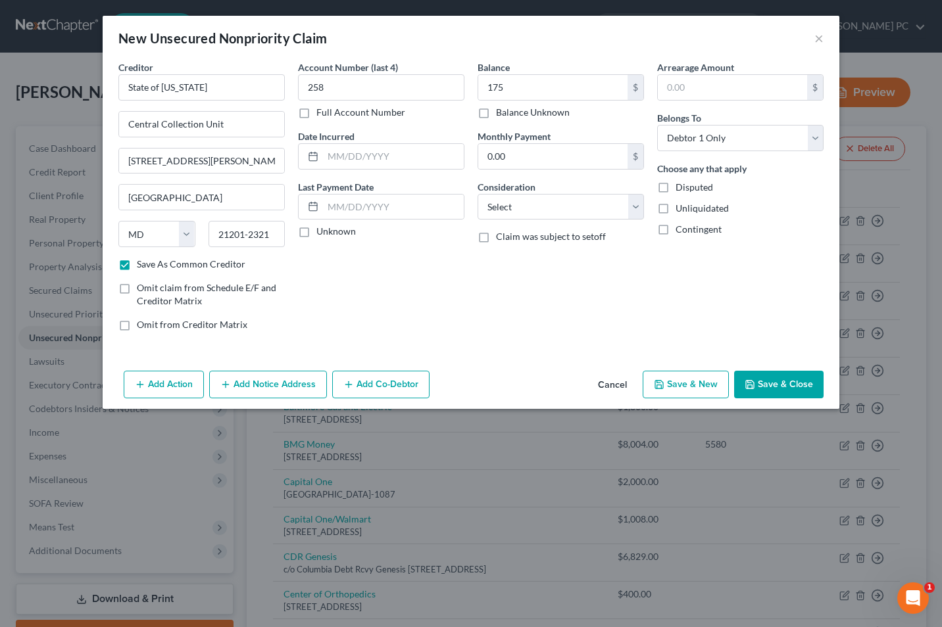
click at [789, 392] on button "Save & Close" at bounding box center [778, 385] width 89 height 28
checkbox input "false"
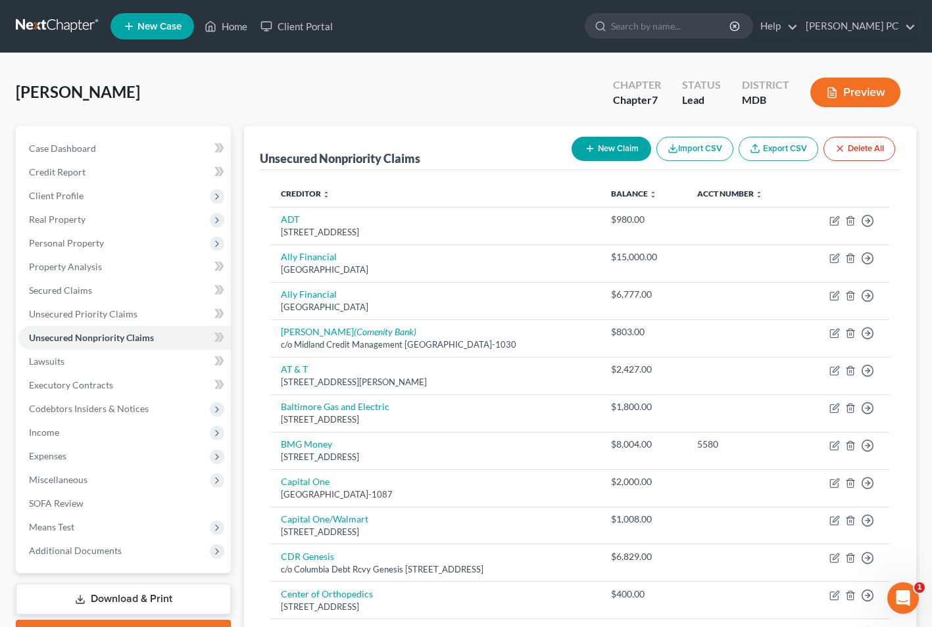
click at [622, 141] on button "New Claim" at bounding box center [612, 149] width 80 height 24
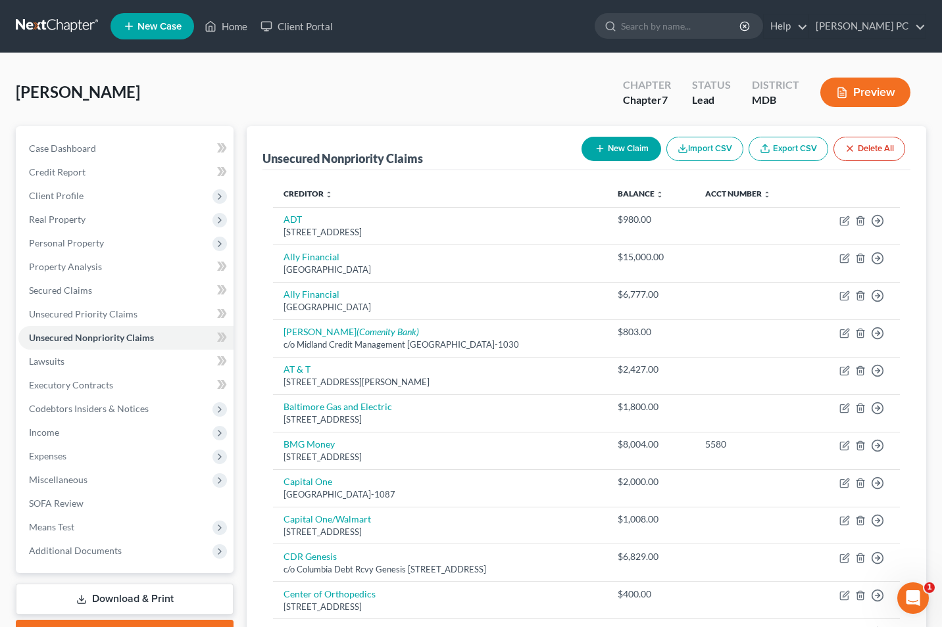
select select "0"
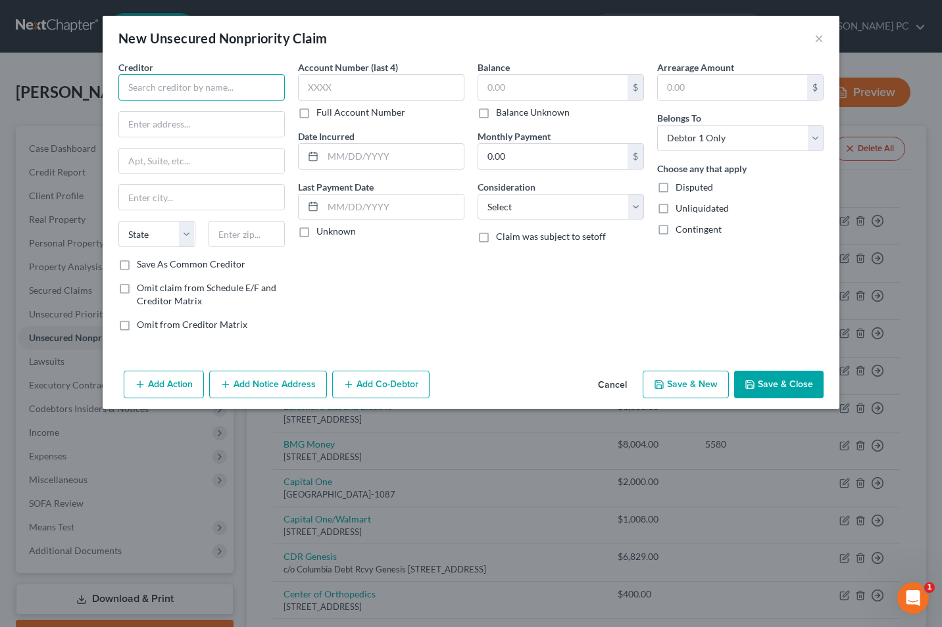
click at [155, 85] on input "text" at bounding box center [201, 87] width 166 height 26
type input "Ally Lending"
type input "PO Box 9212"
click at [239, 237] on input "text" at bounding box center [246, 234] width 77 height 26
type input "11804"
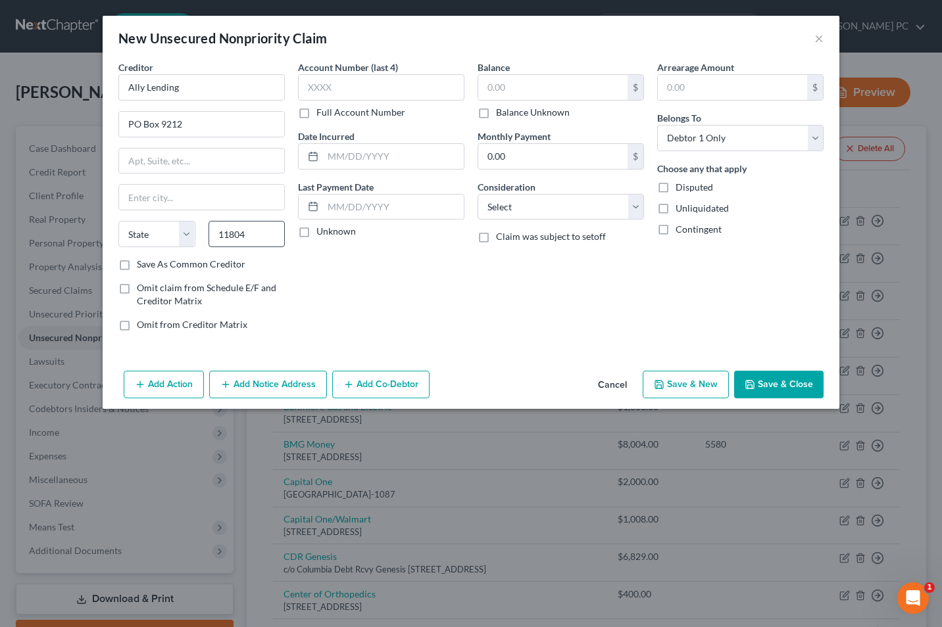
type input "Old Bethpage"
select select "35"
click at [137, 265] on label "Save As Common Creditor" at bounding box center [191, 264] width 109 height 13
click at [142, 265] on input "Save As Common Creditor" at bounding box center [146, 262] width 9 height 9
checkbox input "true"
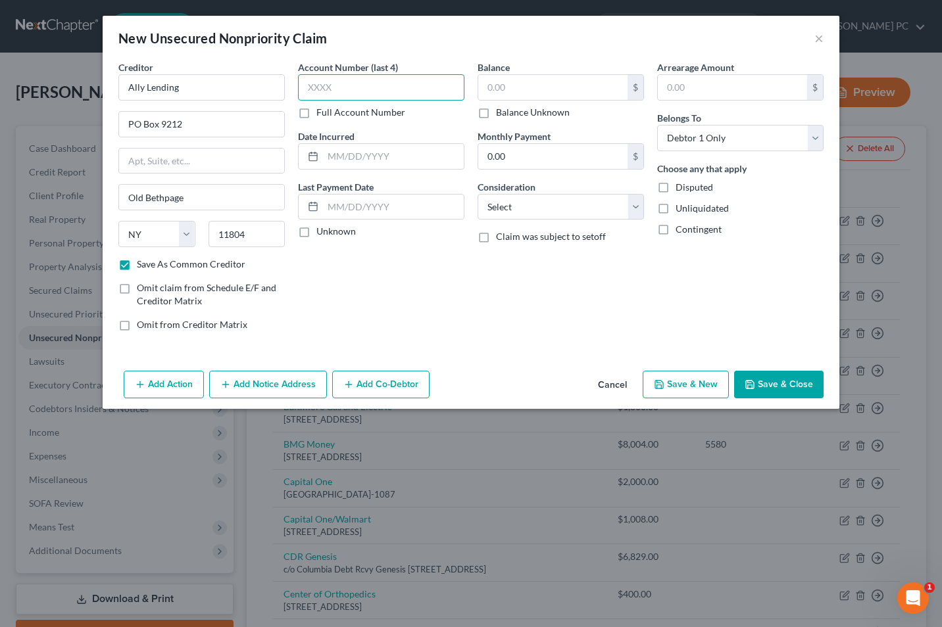
drag, startPoint x: 344, startPoint y: 86, endPoint x: 341, endPoint y: 95, distance: 9.8
click at [344, 89] on input "text" at bounding box center [381, 87] width 166 height 26
type input "0680"
click at [529, 84] on input "text" at bounding box center [552, 87] width 149 height 25
type input "11,310"
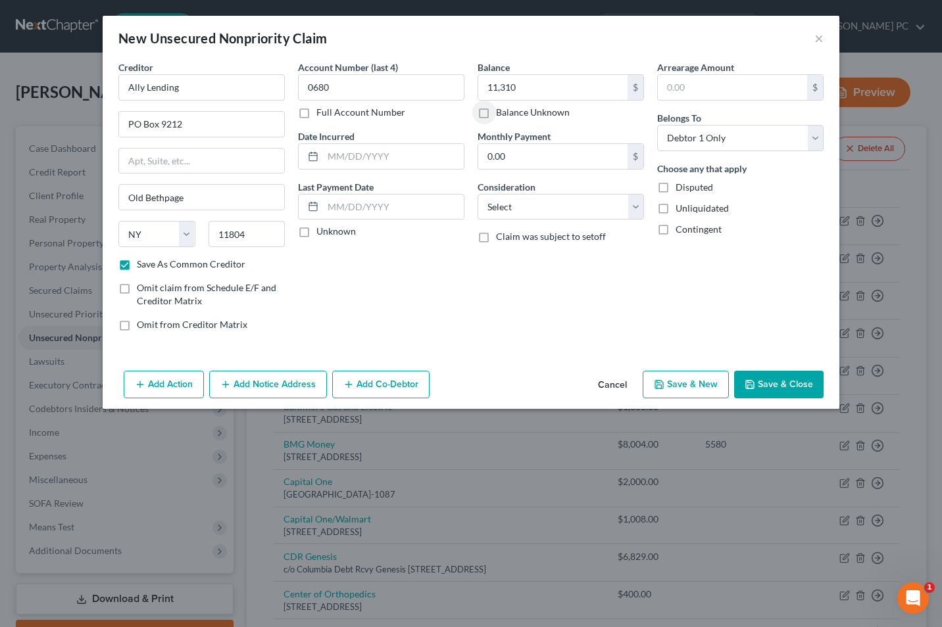
click at [779, 386] on button "Save & Close" at bounding box center [778, 385] width 89 height 28
checkbox input "false"
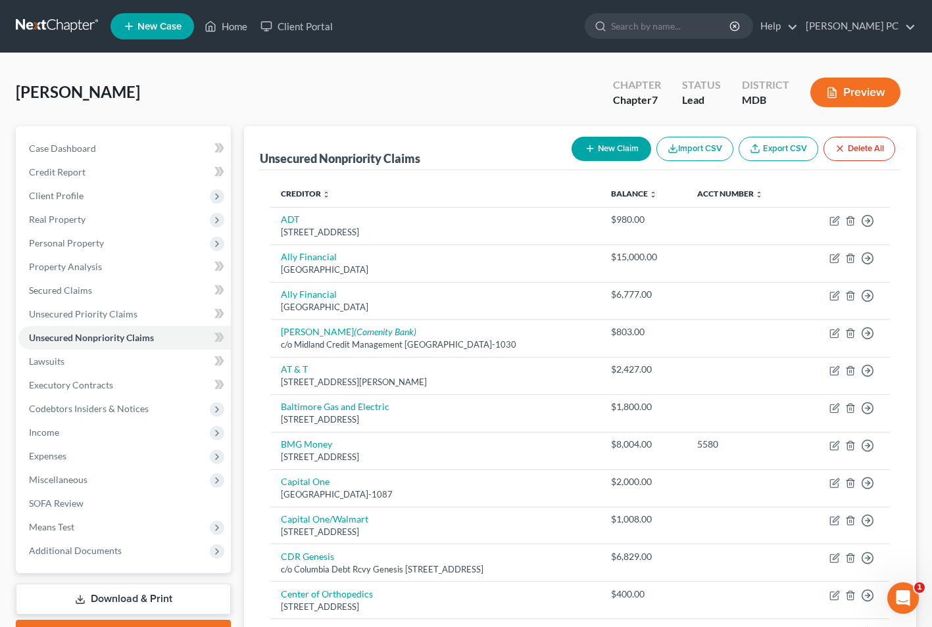
click at [628, 156] on button "New Claim" at bounding box center [612, 149] width 80 height 24
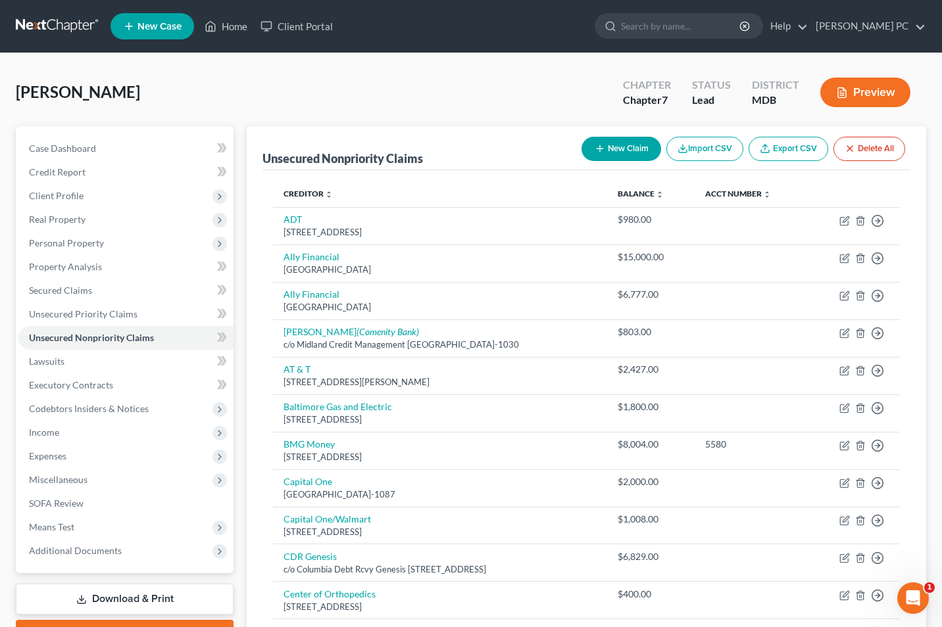
select select "0"
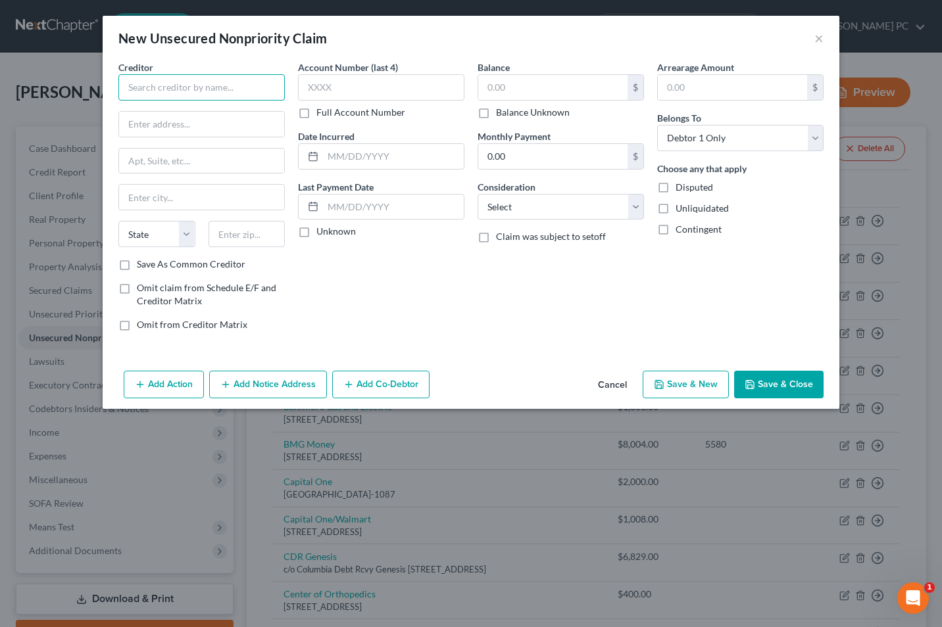
click at [177, 89] on input "text" at bounding box center [201, 87] width 166 height 26
type input "Columbia Counseling Center"
click at [137, 126] on input "text" at bounding box center [201, 124] width 165 height 25
type input "[STREET_ADDRESS]"
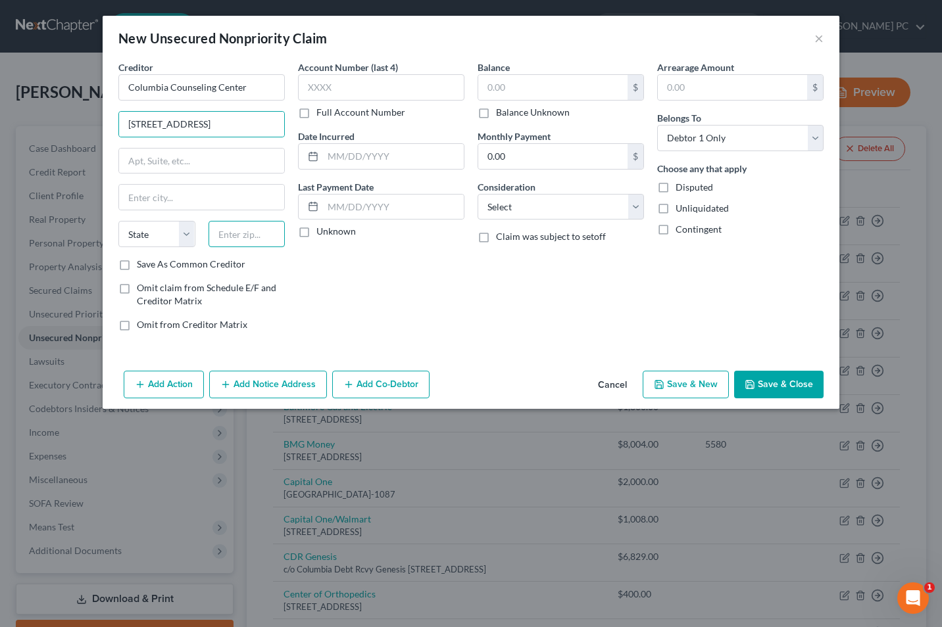
click at [215, 222] on input "text" at bounding box center [246, 234] width 77 height 26
type input "21045"
type input "Columbia"
select select "21"
click at [253, 229] on input "21045" at bounding box center [246, 234] width 77 height 26
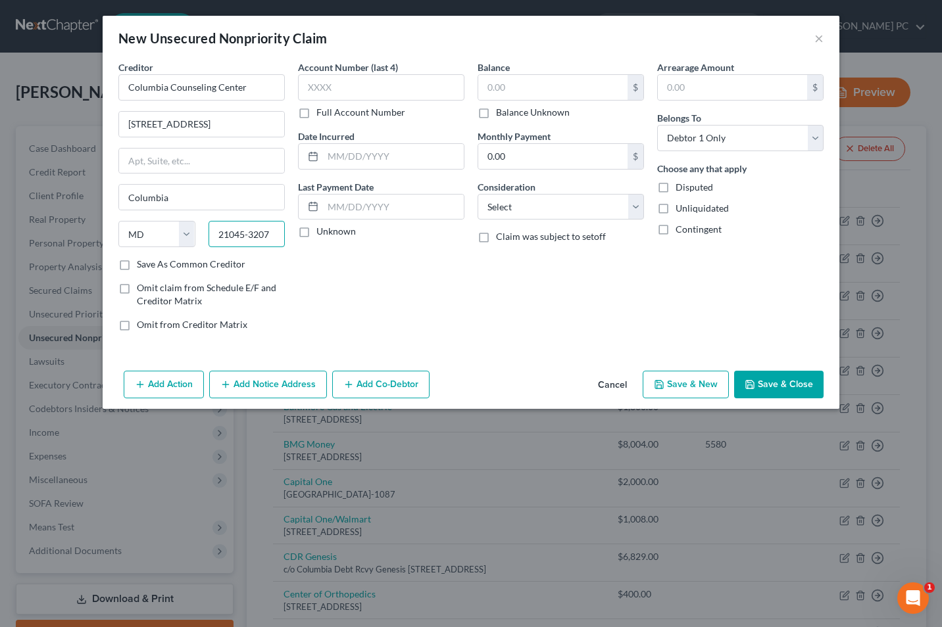
type input "21045-3207"
click at [634, 208] on select "Select Cable / Satellite Services Collection Agency Credit Card Debt Debt Couns…" at bounding box center [560, 207] width 166 height 26
select select "9"
click at [477, 194] on select "Select Cable / Satellite Services Collection Agency Credit Card Debt Debt Couns…" at bounding box center [560, 207] width 166 height 26
click at [502, 84] on input "text" at bounding box center [552, 87] width 149 height 25
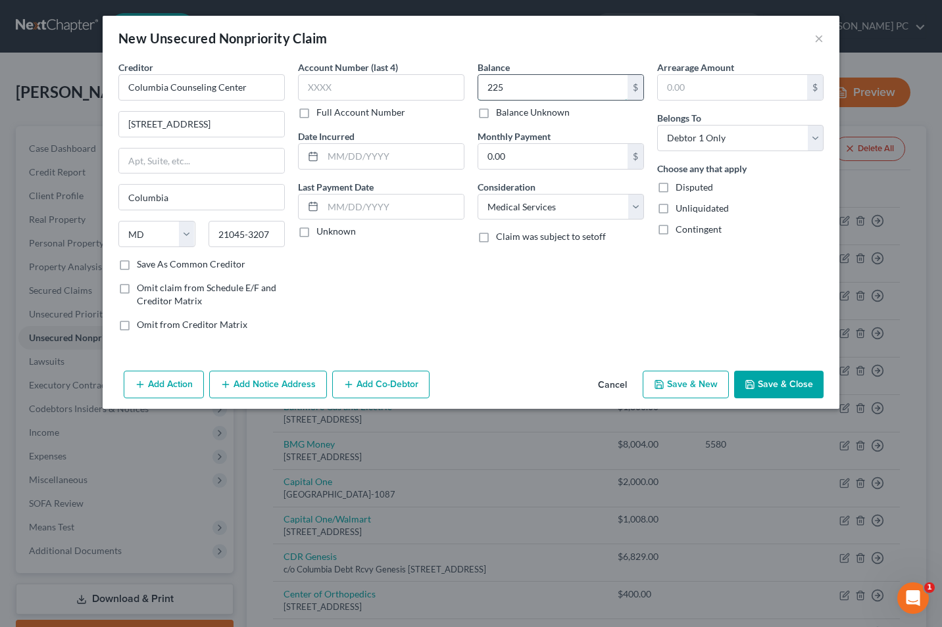
type input "225"
click at [159, 262] on label "Save As Common Creditor" at bounding box center [191, 264] width 109 height 13
click at [151, 262] on input "Save As Common Creditor" at bounding box center [146, 262] width 9 height 9
click at [691, 383] on button "Save & New" at bounding box center [686, 385] width 86 height 28
checkbox input "false"
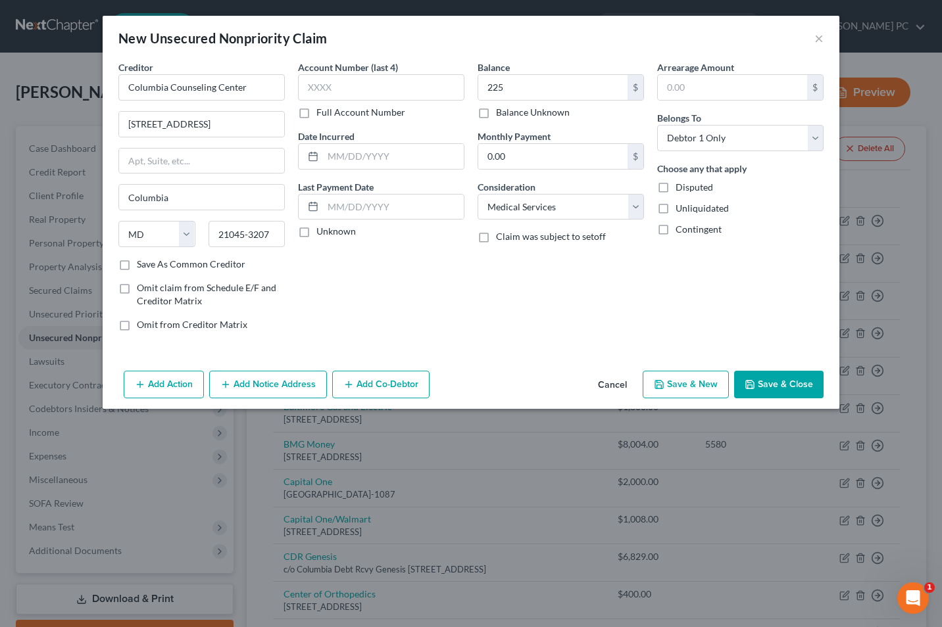
select select "0"
click at [608, 382] on button "Cancel" at bounding box center [612, 385] width 50 height 26
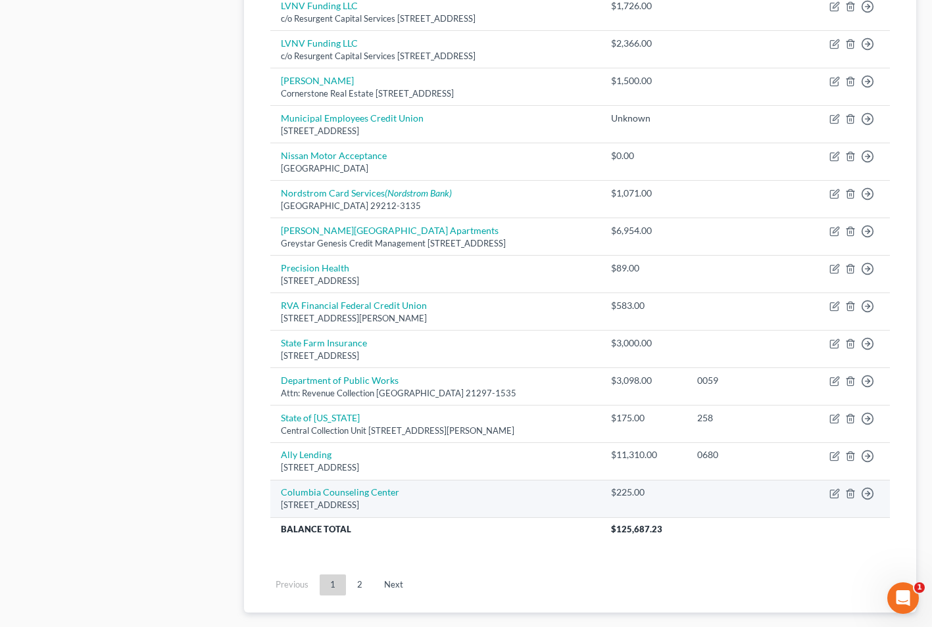
scroll to position [1041, 0]
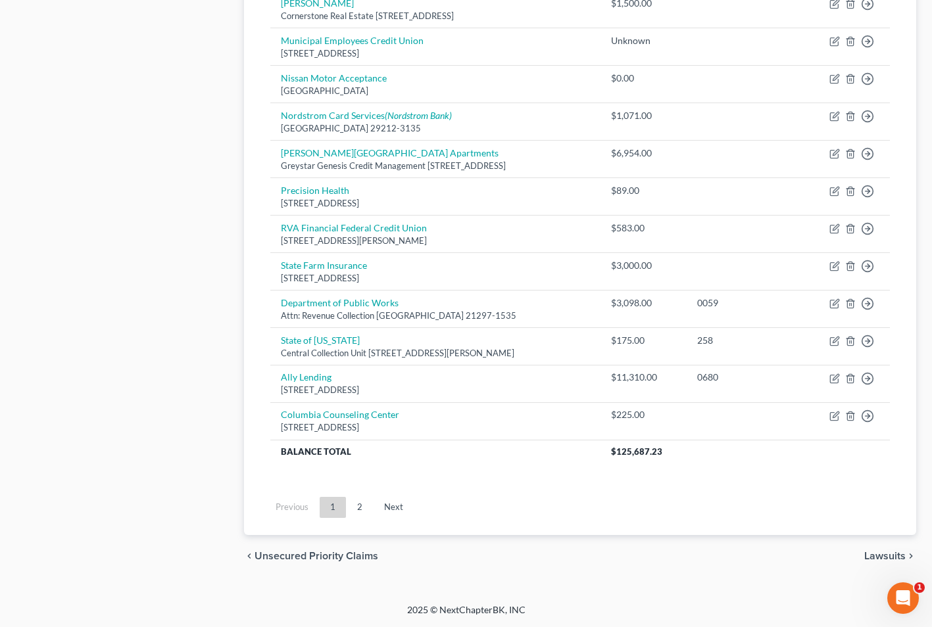
click at [366, 504] on link "2" at bounding box center [360, 507] width 26 height 21
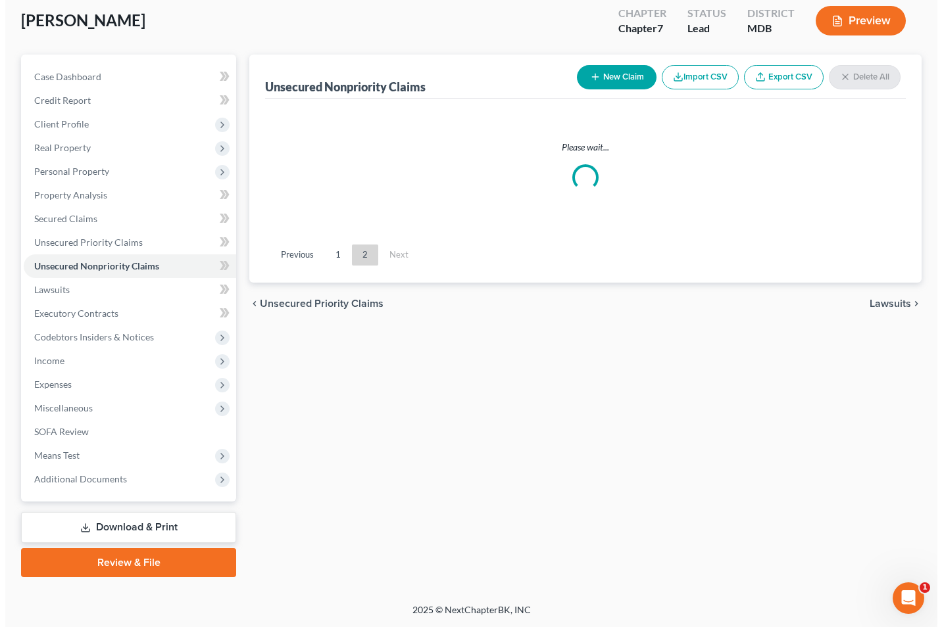
scroll to position [216, 0]
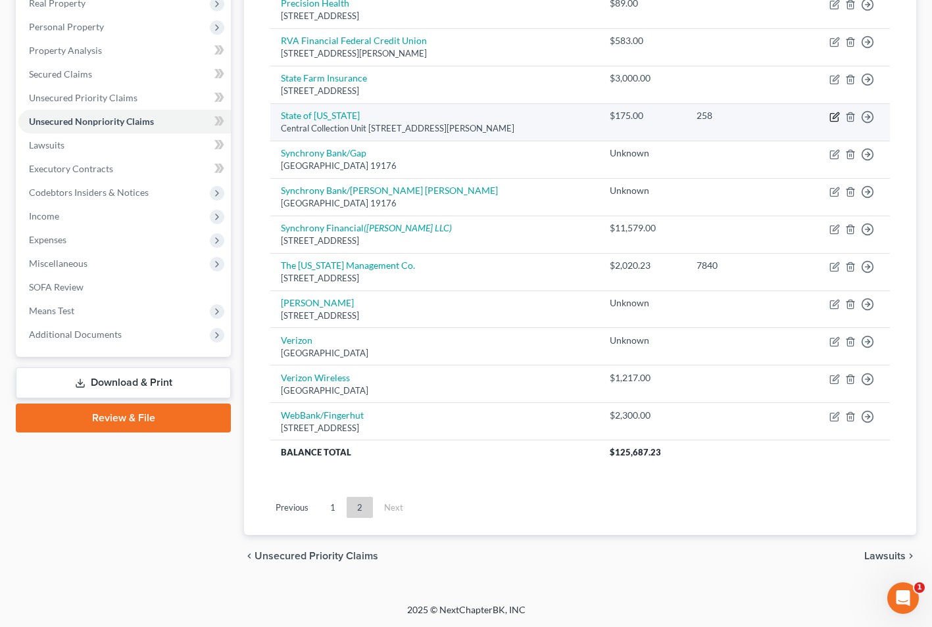
click at [837, 116] on icon "button" at bounding box center [834, 117] width 11 height 11
select select "21"
select select "0"
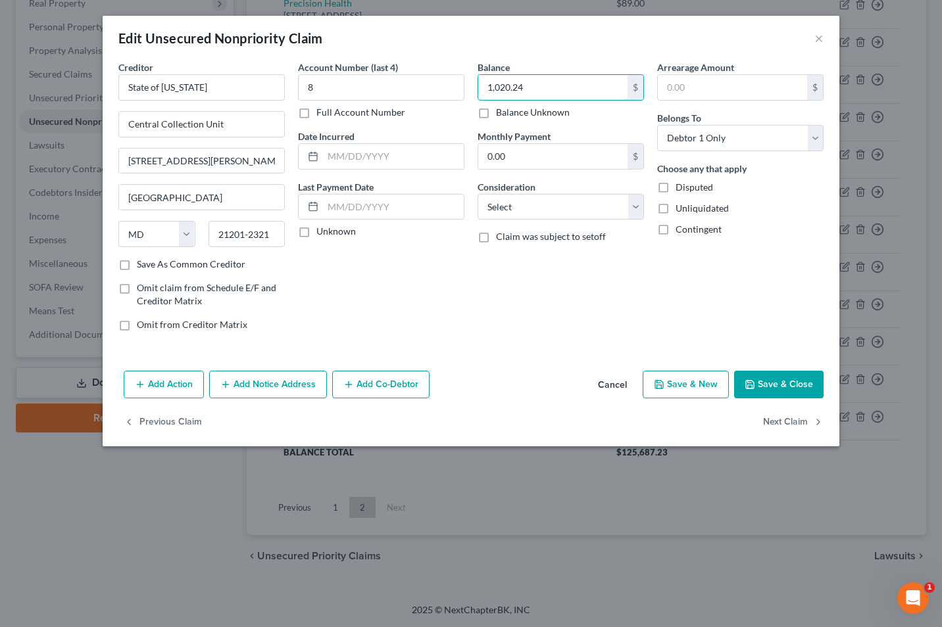
type input "1,020.24"
click at [331, 84] on input "8" at bounding box center [381, 87] width 166 height 26
click at [162, 272] on div "Creditor * State of [US_STATE] Central Collection Unit [GEOGRAPHIC_DATA][PERSON…" at bounding box center [202, 201] width 180 height 281
click at [137, 266] on label "Save As Common Creditor" at bounding box center [191, 264] width 109 height 13
click at [142, 266] on input "Save As Common Creditor" at bounding box center [146, 262] width 9 height 9
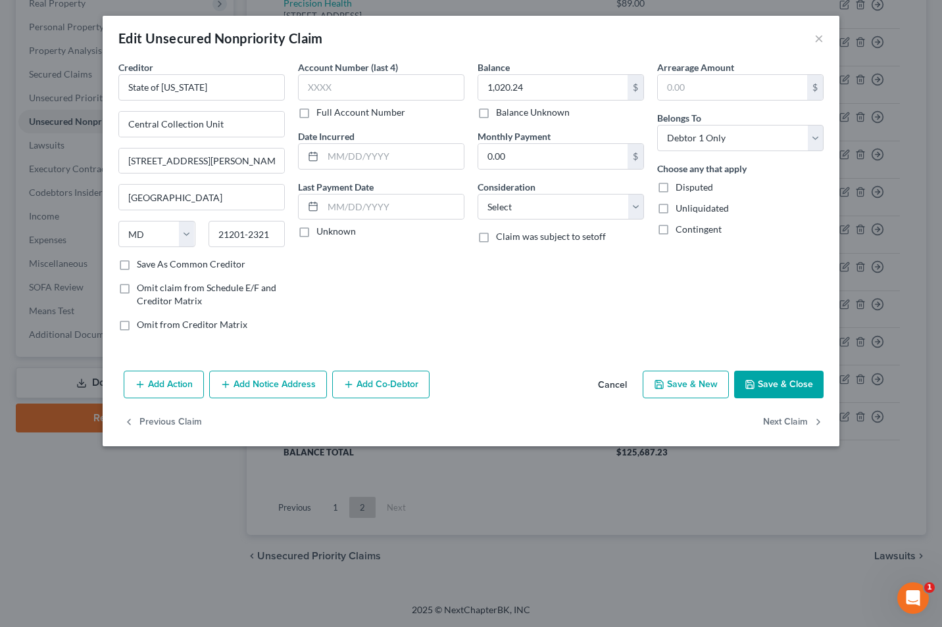
checkbox input "true"
click at [354, 87] on input "text" at bounding box center [381, 87] width 166 height 26
type input "5468"
click at [262, 390] on button "Add Notice Address" at bounding box center [268, 385] width 118 height 28
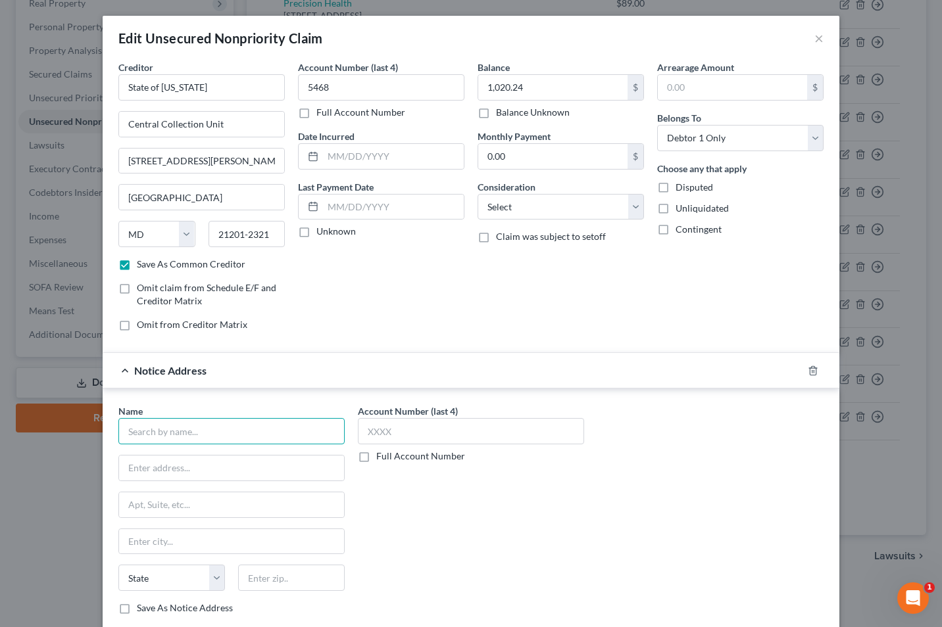
click at [162, 430] on input "text" at bounding box center [231, 431] width 226 height 26
type input "State of [US_STATE]"
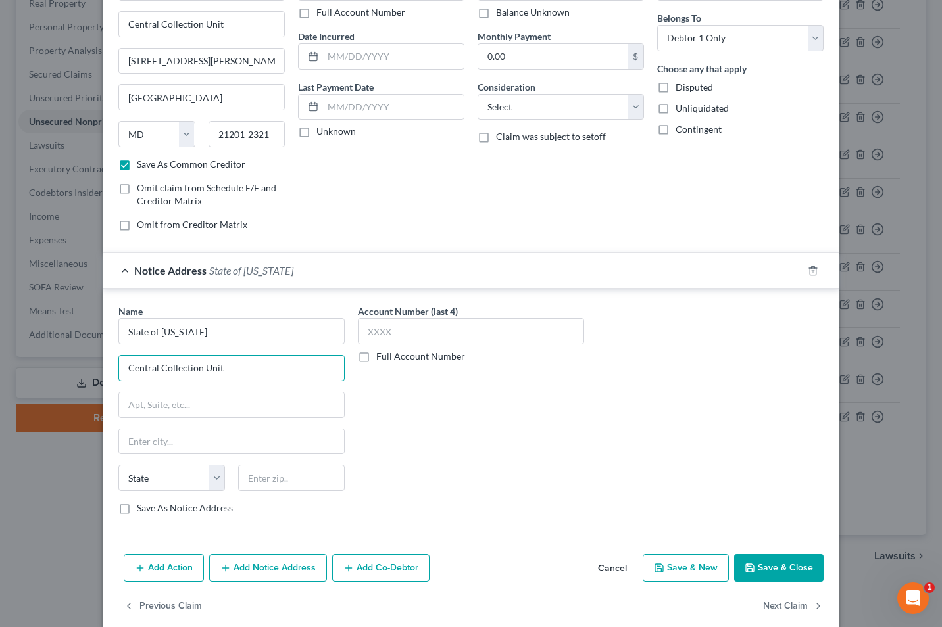
scroll to position [118, 0]
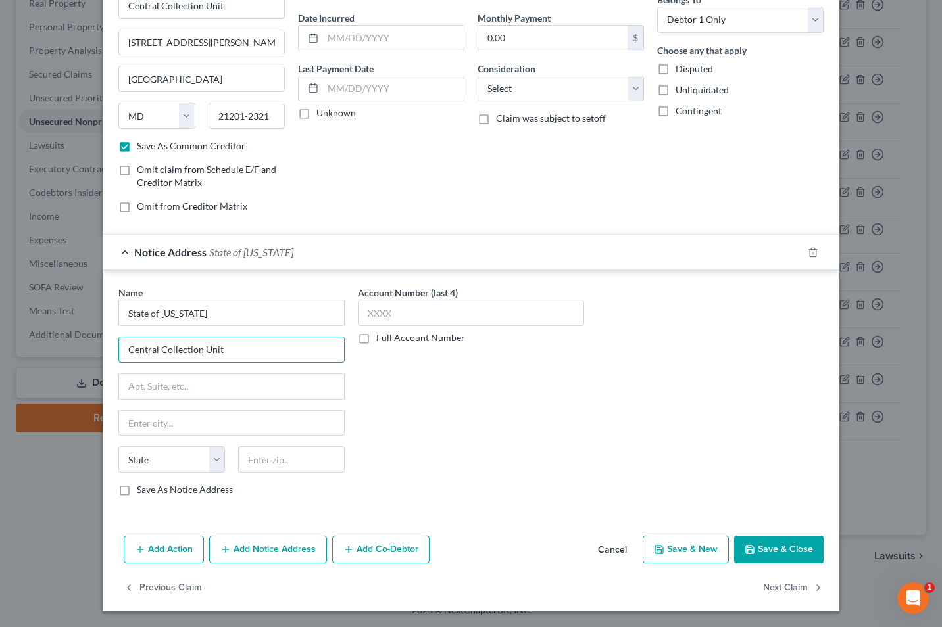
type input "Central Collection Unit"
click at [293, 382] on input "text" at bounding box center [231, 386] width 225 height 25
type input "PO Box 17277"
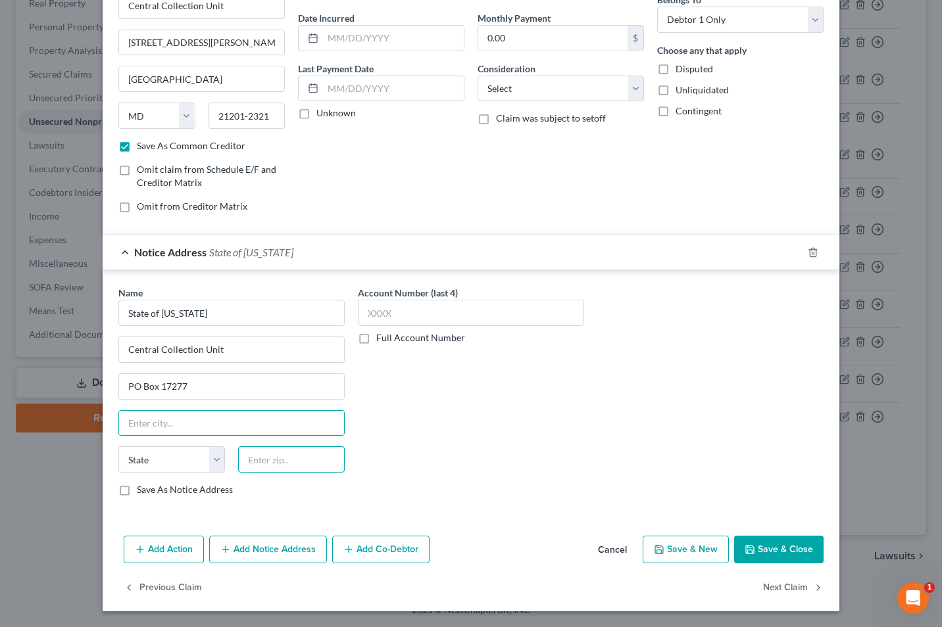
click at [261, 462] on input "text" at bounding box center [291, 460] width 107 height 26
type input "21297"
type input "[GEOGRAPHIC_DATA]"
select select "21"
click at [281, 468] on input "21297" at bounding box center [291, 460] width 107 height 26
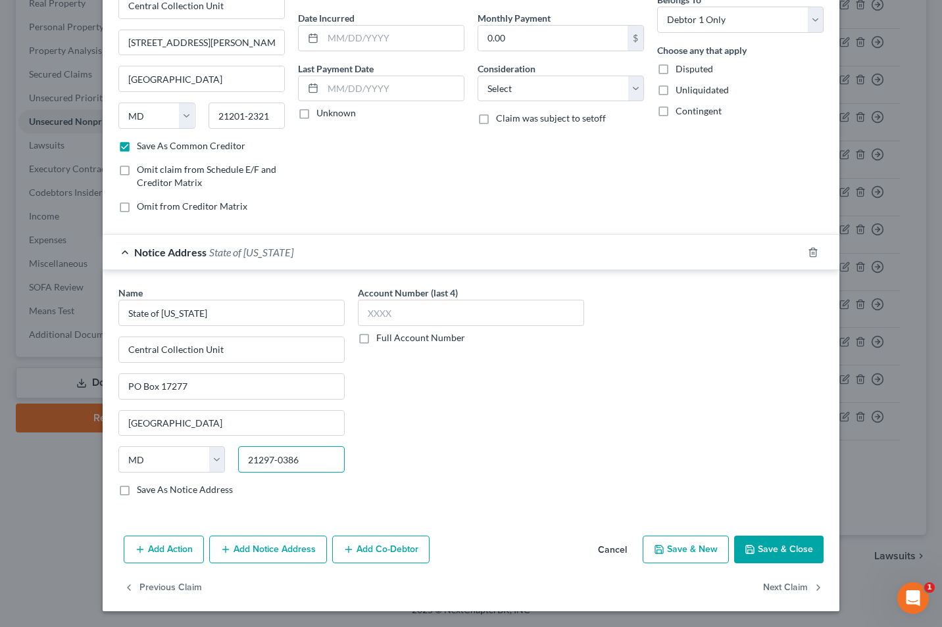
type input "21297-0386"
click at [137, 483] on label "Save As Notice Address" at bounding box center [185, 489] width 96 height 13
click at [142, 483] on input "Save As Notice Address" at bounding box center [146, 487] width 9 height 9
checkbox input "true"
click at [778, 548] on button "Save & Close" at bounding box center [778, 550] width 89 height 28
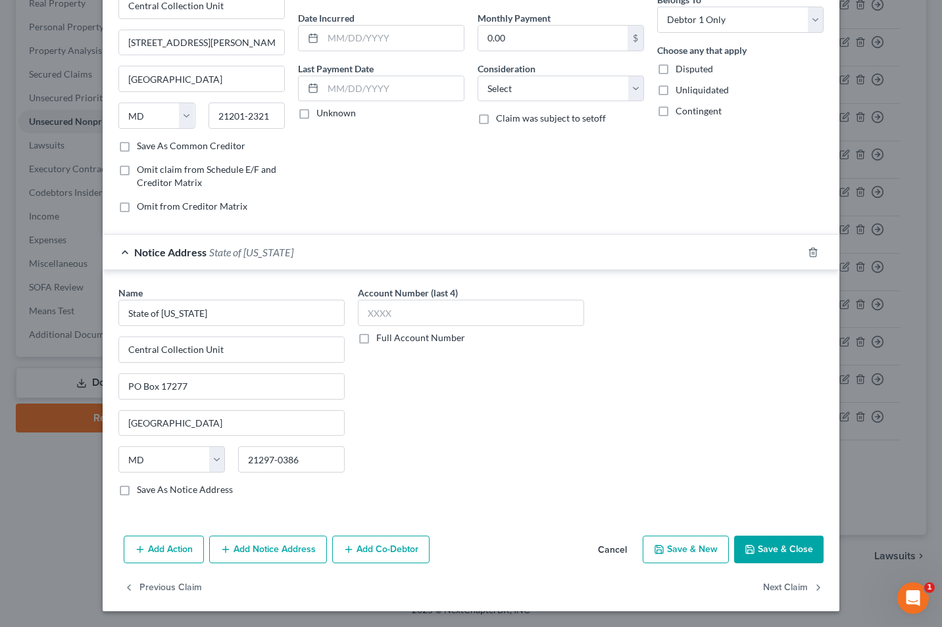
checkbox input "false"
type input "0"
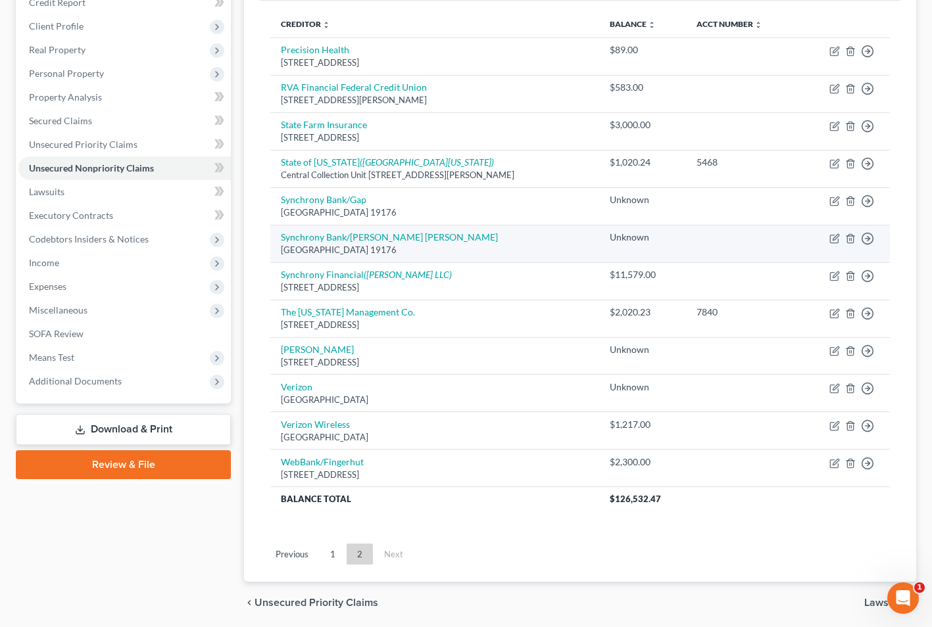
scroll to position [216, 0]
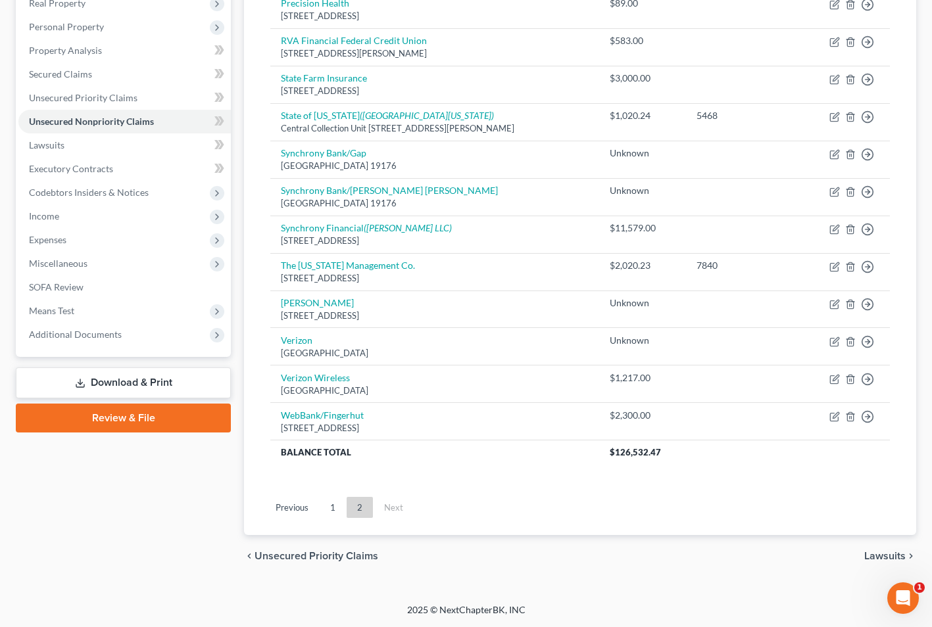
click at [328, 506] on link "1" at bounding box center [333, 507] width 26 height 21
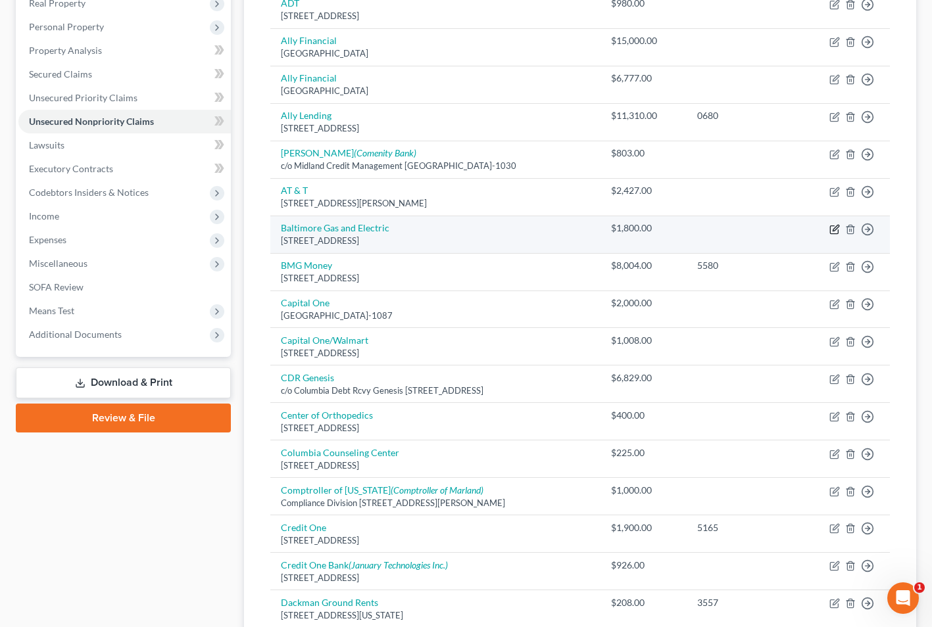
click at [833, 226] on icon "button" at bounding box center [834, 230] width 8 height 8
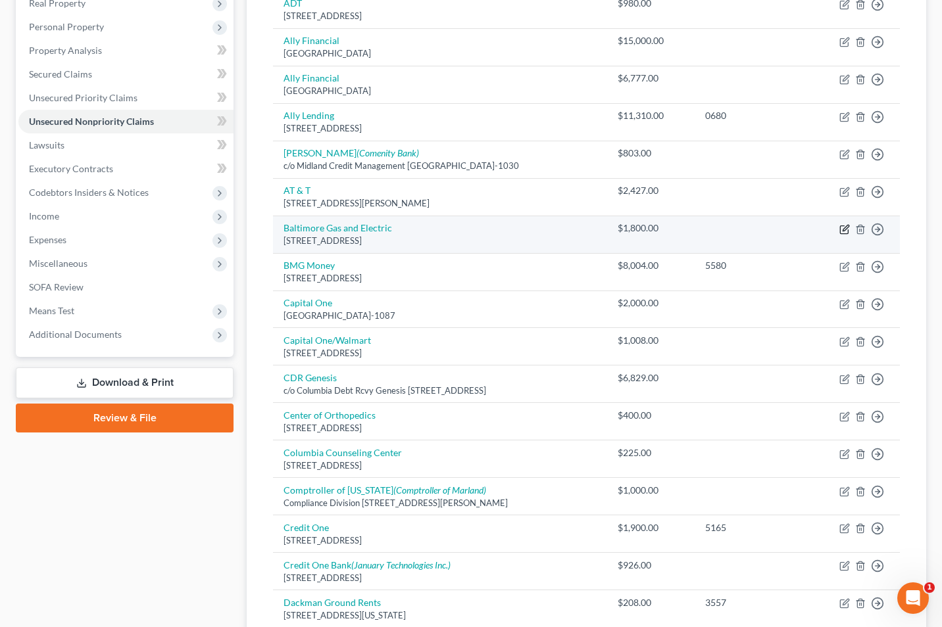
select select "21"
select select "20"
select select "0"
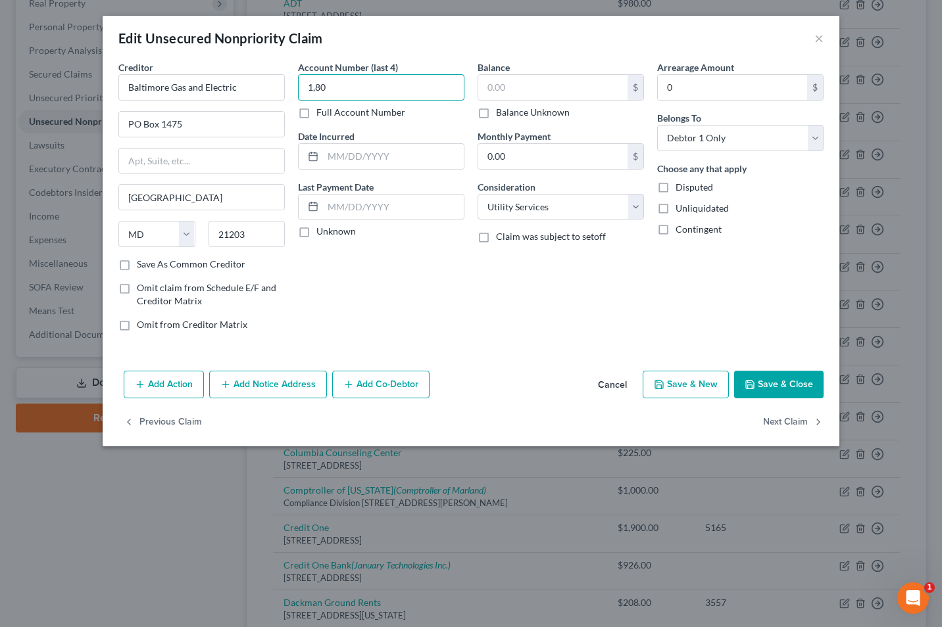
type input "1,80"
drag, startPoint x: 380, startPoint y: 95, endPoint x: 287, endPoint y: 93, distance: 93.4
click at [287, 93] on div "Creditor * Baltimore Gas and Electric PO Box 1475 [GEOGRAPHIC_DATA] [US_STATE] …" at bounding box center [471, 201] width 718 height 281
click at [495, 84] on input "text" at bounding box center [552, 87] width 149 height 25
type input "1,329"
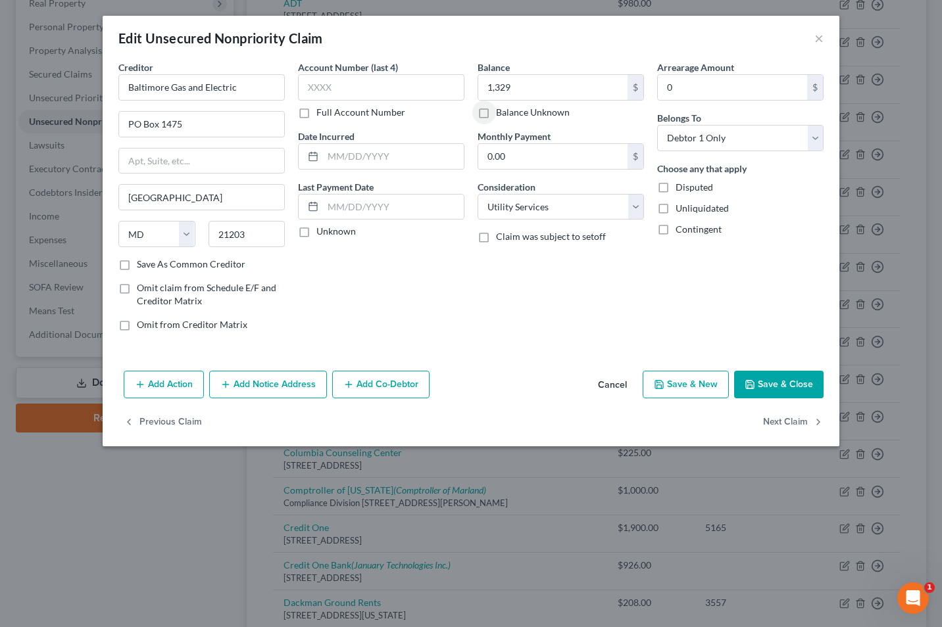
click at [199, 267] on label "Save As Common Creditor" at bounding box center [191, 264] width 109 height 13
drag, startPoint x: 199, startPoint y: 267, endPoint x: 123, endPoint y: 262, distance: 76.4
click at [137, 262] on label "Save As Common Creditor" at bounding box center [191, 264] width 109 height 13
click at [142, 262] on input "Save As Common Creditor" at bounding box center [146, 262] width 9 height 9
checkbox input "true"
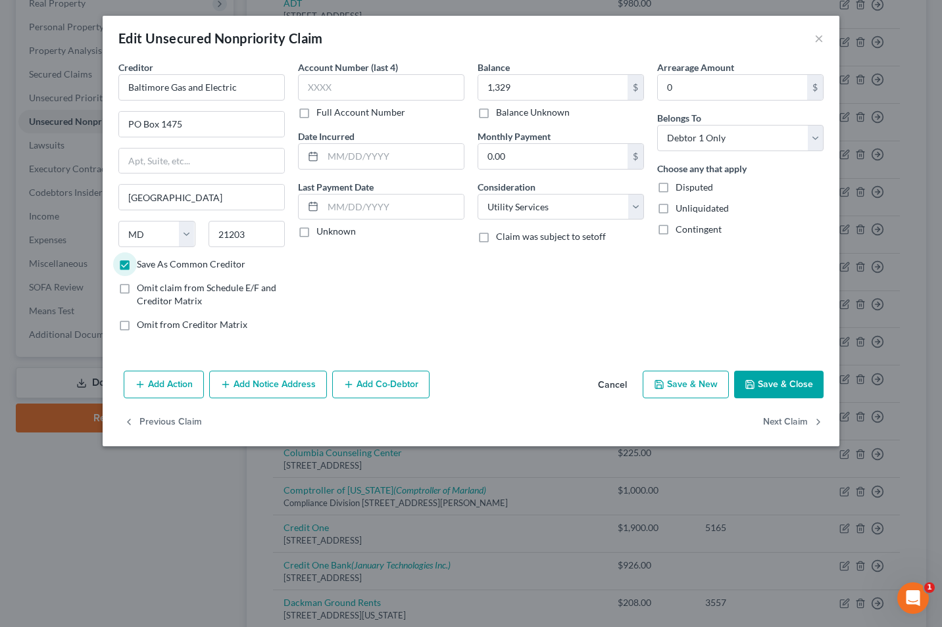
click at [255, 378] on button "Add Notice Address" at bounding box center [268, 385] width 118 height 28
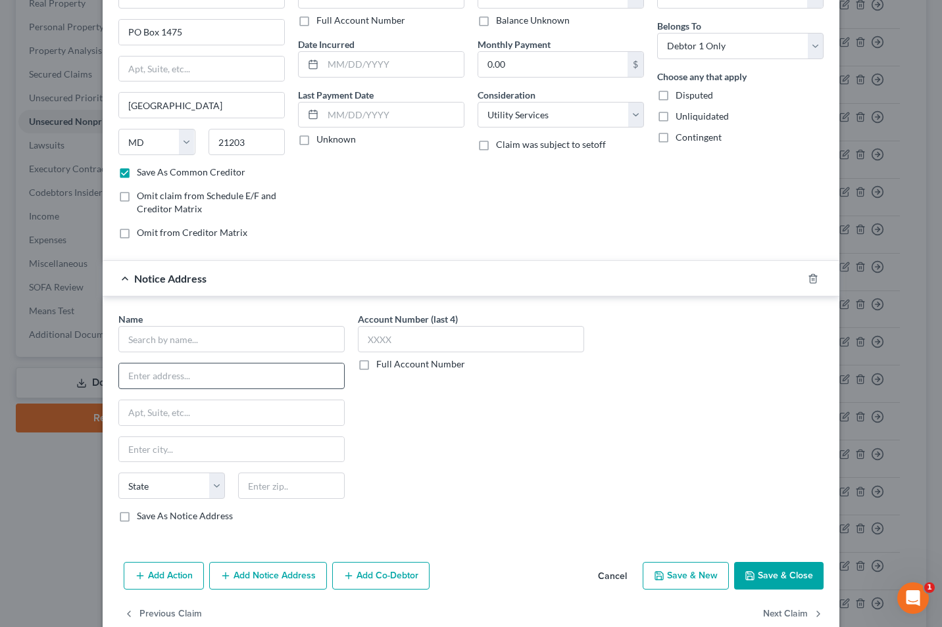
scroll to position [105, 0]
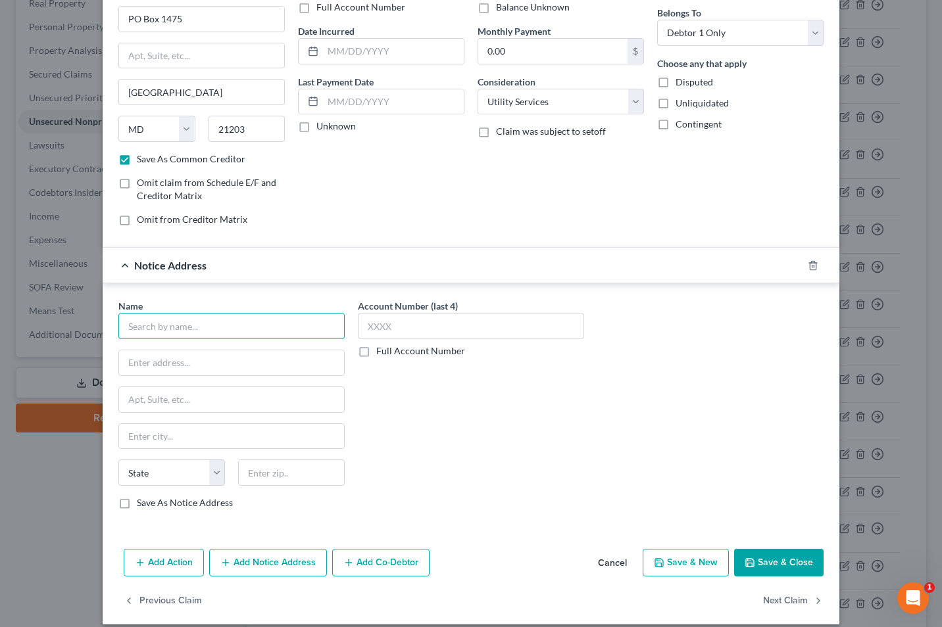
click at [137, 328] on input "text" at bounding box center [231, 326] width 226 height 26
type input "BG & E"
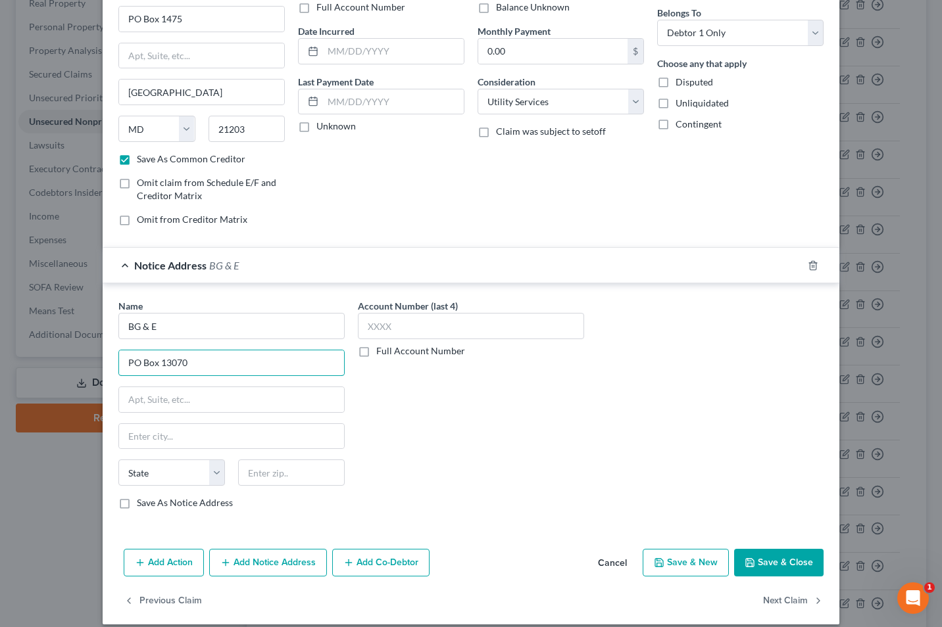
type input "PO Box 13070"
click at [251, 477] on input "text" at bounding box center [291, 473] width 107 height 26
type input "19101"
type input "[GEOGRAPHIC_DATA]"
select select "39"
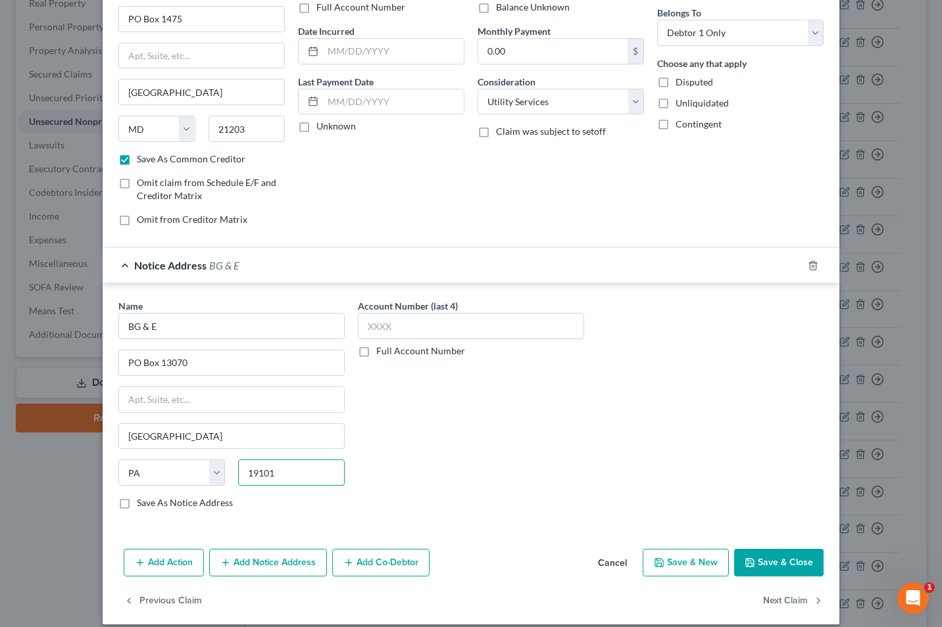
click at [285, 474] on input "19101" at bounding box center [291, 473] width 107 height 26
type input "19101-3070"
click at [137, 504] on label "Save As Notice Address" at bounding box center [185, 503] width 96 height 13
click at [142, 504] on input "Save As Notice Address" at bounding box center [146, 501] width 9 height 9
checkbox input "true"
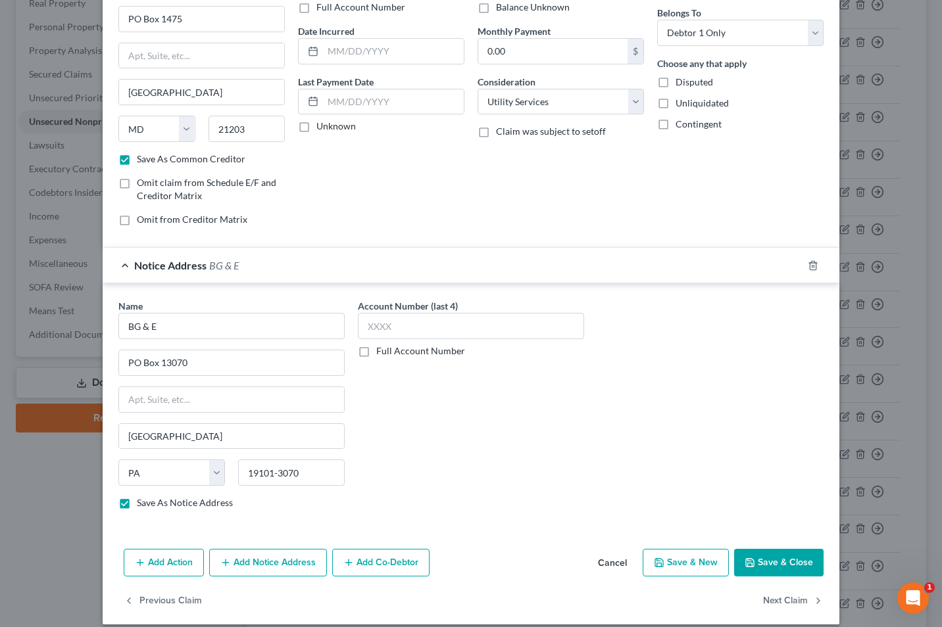
click at [771, 564] on button "Save & Close" at bounding box center [778, 563] width 89 height 28
checkbox input "false"
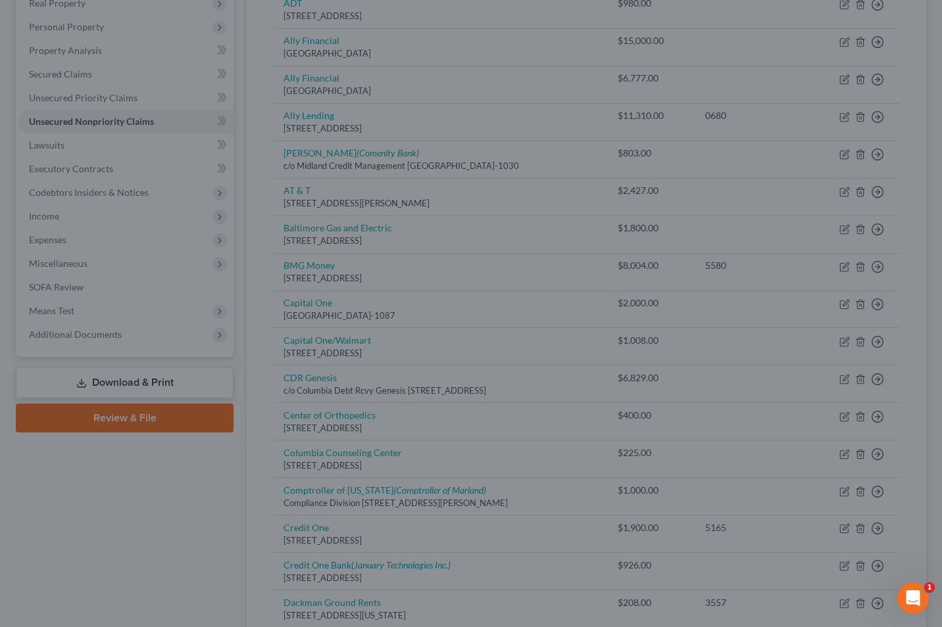
type input "1,329.00"
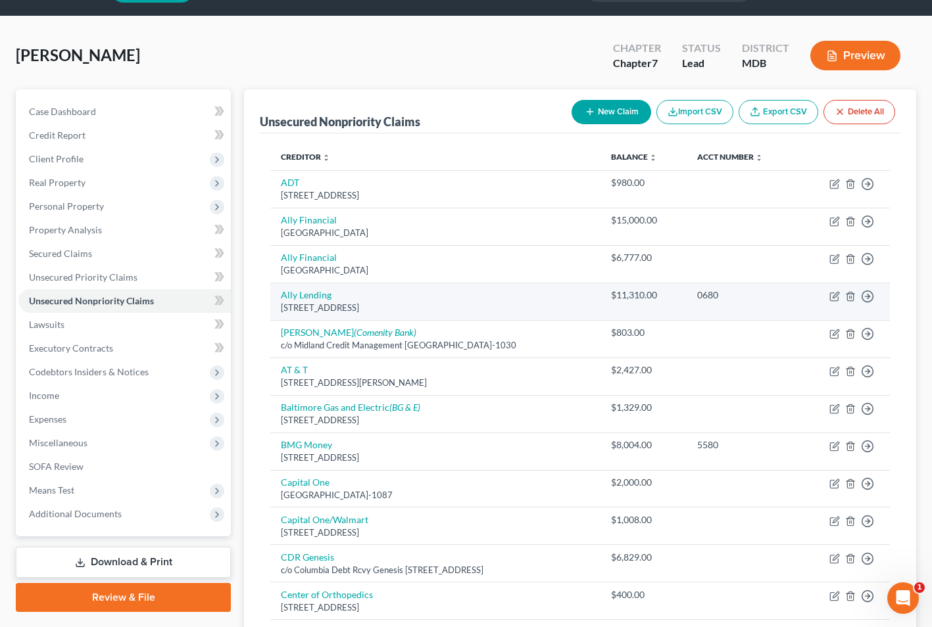
scroll to position [0, 0]
